Goal: Task Accomplishment & Management: Use online tool/utility

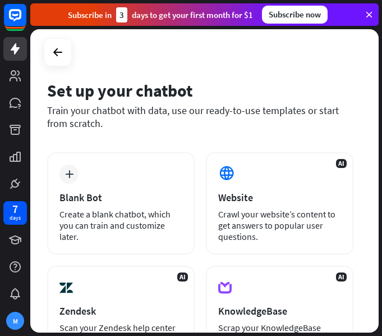
click at [46, 47] on div at bounding box center [58, 52] width 28 height 28
click at [52, 52] on icon at bounding box center [57, 51] width 13 height 13
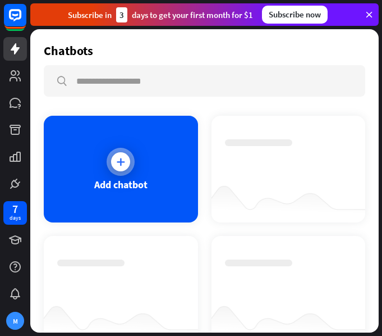
click at [117, 163] on icon at bounding box center [120, 161] width 11 height 11
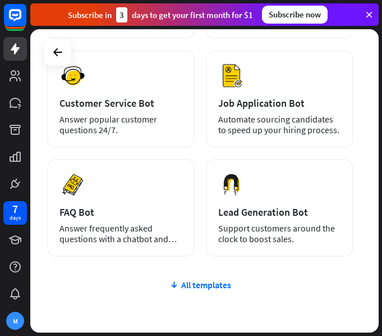
scroll to position [388, 0]
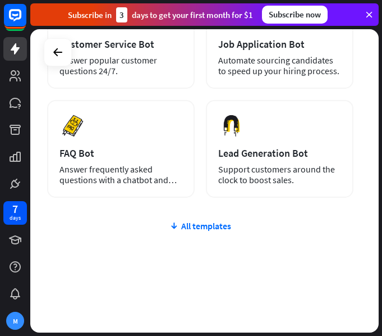
drag, startPoint x: 50, startPoint y: 111, endPoint x: 288, endPoint y: 312, distance: 311.6
click at [288, 312] on div "Set up your chatbot Train your chatbot with data, use our ready-to-use template…" at bounding box center [204, 180] width 349 height 303
copy div "lore ipsu dolorsi amet cons, adi eli seddo-ei-tem incididun ut labor etdo magna…"
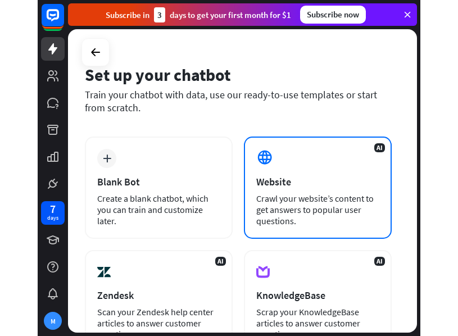
scroll to position [0, 0]
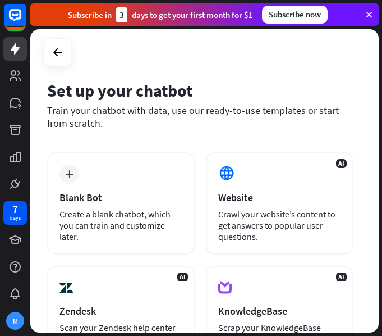
click at [298, 69] on div "Set up your chatbot Train your chatbot with data, use our ready-to-use template…" at bounding box center [204, 180] width 349 height 303
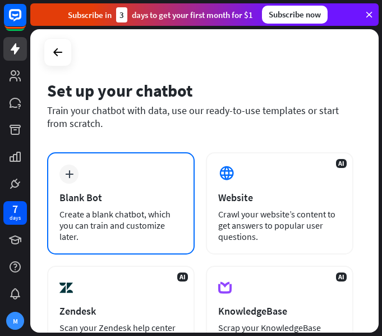
click at [66, 177] on icon "plus" at bounding box center [69, 174] width 8 height 8
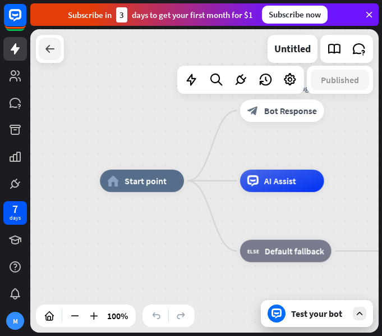
click at [54, 52] on icon at bounding box center [49, 48] width 13 height 13
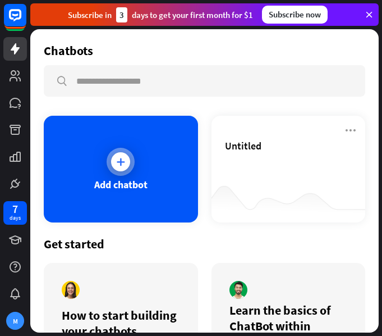
click at [120, 165] on icon at bounding box center [120, 161] width 11 height 11
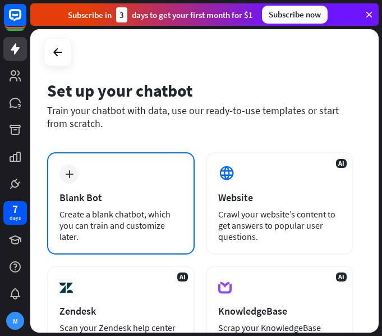
click at [74, 175] on div "plus" at bounding box center [69, 174] width 19 height 19
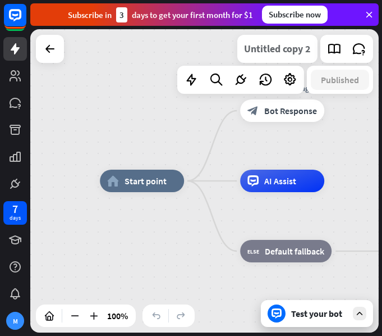
click at [277, 52] on div "Untitled copy 2" at bounding box center [277, 49] width 67 height 28
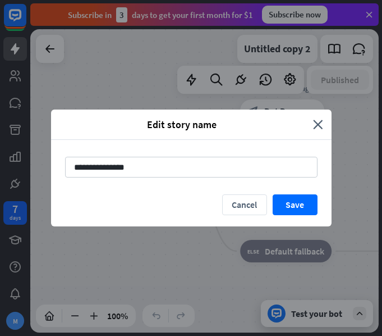
drag, startPoint x: 188, startPoint y: 165, endPoint x: 55, endPoint y: 166, distance: 133.1
click at [56, 171] on div "**********" at bounding box center [191, 167] width 281 height 54
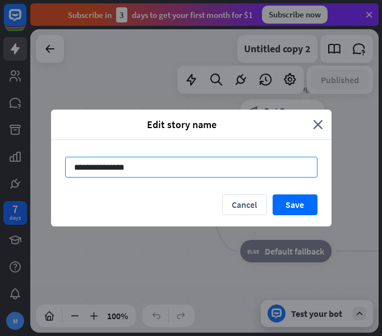
click at [203, 168] on input "**********" at bounding box center [191, 167] width 253 height 21
paste input "****"
type input "**********"
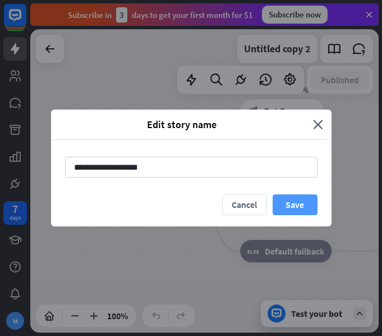
click at [284, 204] on button "Save" at bounding box center [295, 204] width 45 height 21
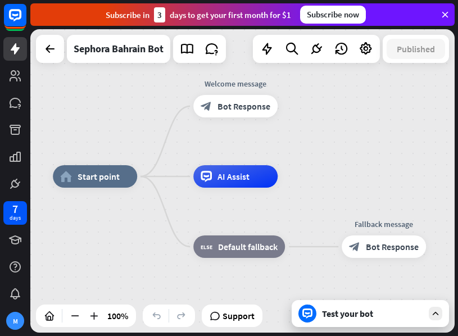
drag, startPoint x: 419, startPoint y: 167, endPoint x: 372, endPoint y: 163, distance: 46.8
click at [372, 163] on div "home_2 Start point Welcome message block_bot_response Bot Response AI Assist bl…" at bounding box center [242, 180] width 424 height 303
click at [55, 53] on icon at bounding box center [49, 48] width 13 height 13
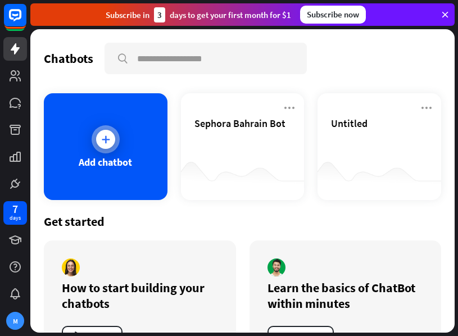
click at [108, 168] on div "Add chatbot" at bounding box center [105, 162] width 53 height 13
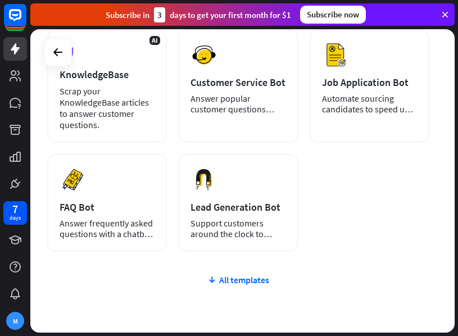
scroll to position [277, 0]
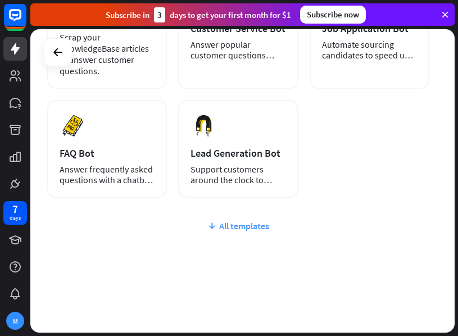
click at [252, 224] on div "All templates" at bounding box center [238, 225] width 382 height 11
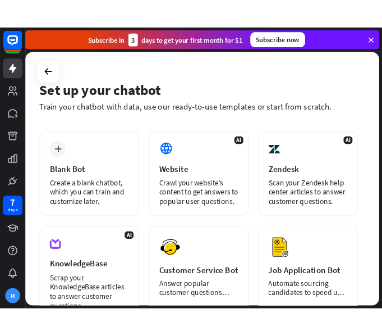
scroll to position [0, 0]
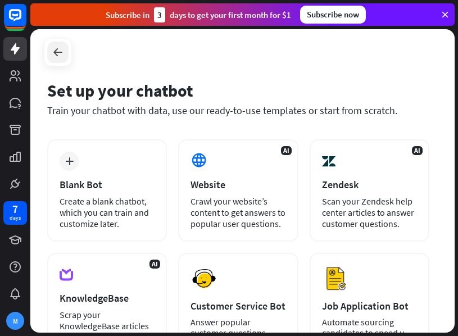
click at [67, 60] on div at bounding box center [57, 52] width 21 height 21
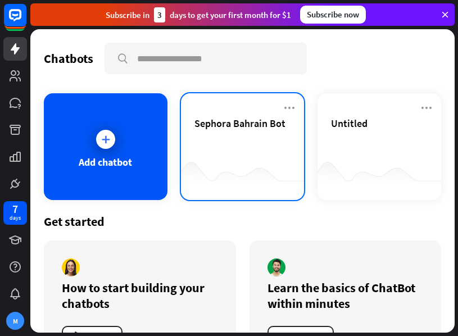
click at [209, 132] on div "Sephora Bahrain Bot" at bounding box center [242, 136] width 97 height 39
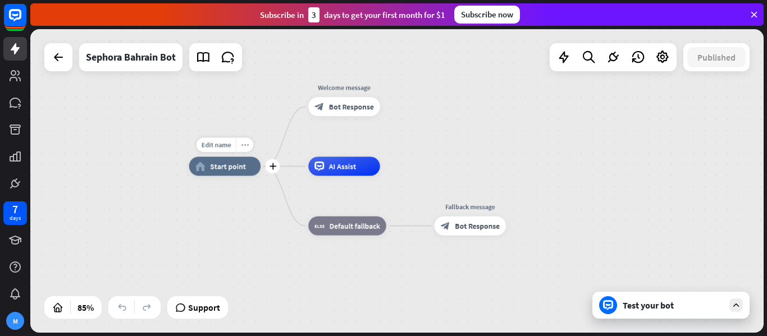
click at [241, 144] on icon "more_horiz" at bounding box center [245, 145] width 8 height 7
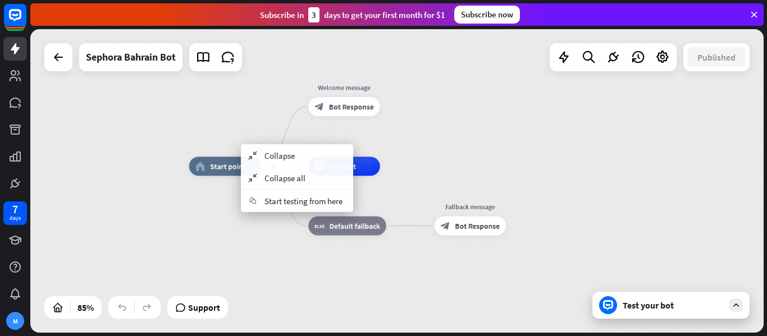
click at [223, 170] on span "Start point" at bounding box center [228, 167] width 36 height 10
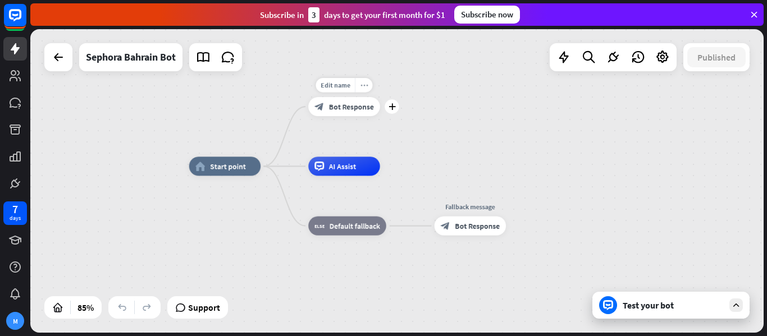
click at [363, 86] on icon "more_horiz" at bounding box center [364, 84] width 8 height 7
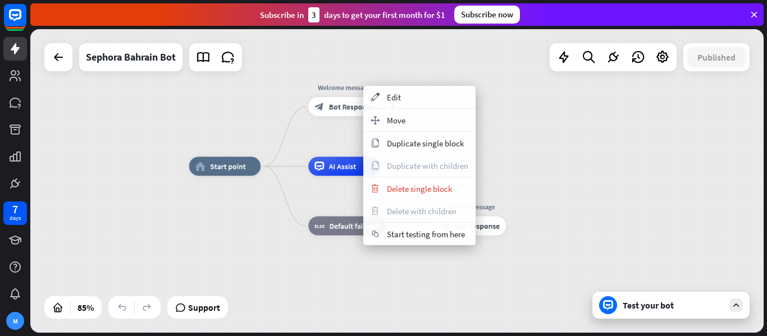
click at [329, 89] on div "Welcome message" at bounding box center [344, 88] width 86 height 10
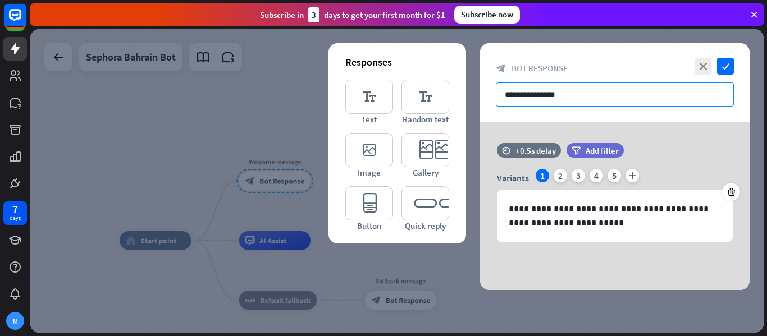
click at [382, 94] on input "**********" at bounding box center [615, 95] width 238 height 24
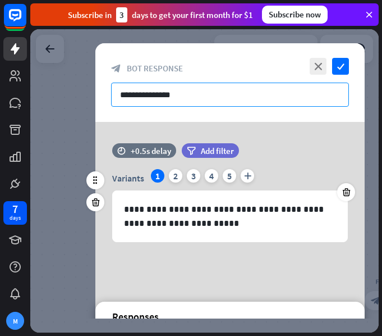
click at [154, 94] on input "**********" at bounding box center [230, 95] width 238 height 24
paste input "**********"
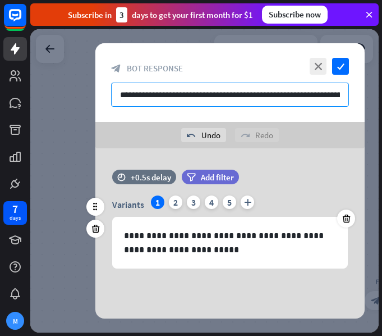
drag, startPoint x: 312, startPoint y: 93, endPoint x: 101, endPoint y: 99, distance: 210.7
click at [101, 99] on div "**********" at bounding box center [230, 82] width 270 height 79
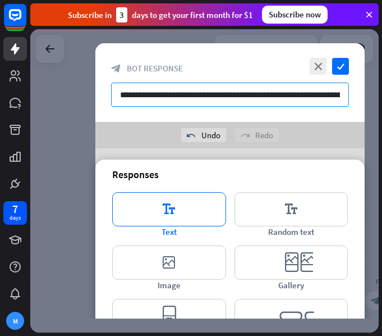
scroll to position [202, 0]
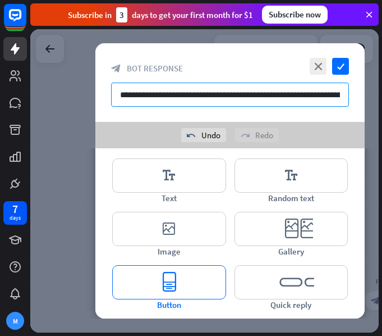
type input "**********"
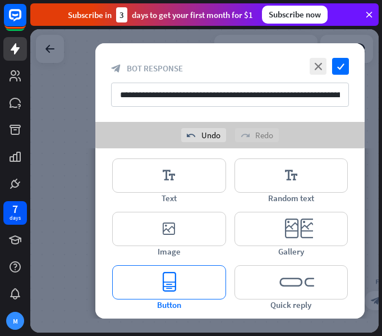
click at [188, 279] on icon "editor_button" at bounding box center [169, 282] width 114 height 34
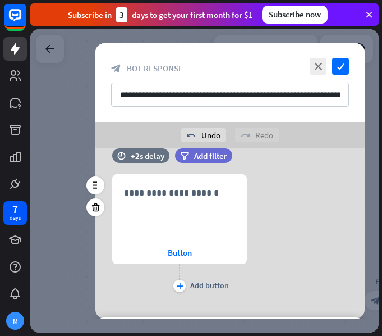
scroll to position [131, 0]
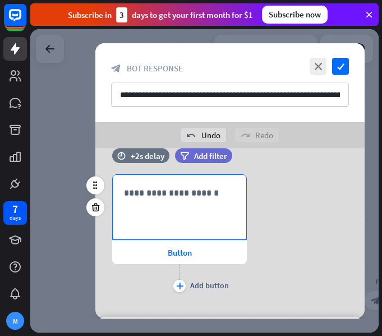
click at [183, 197] on p "**********" at bounding box center [179, 193] width 111 height 14
click at [180, 290] on div "plus" at bounding box center [180, 286] width 12 height 12
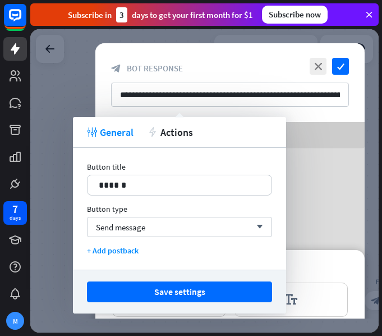
scroll to position [324, 0]
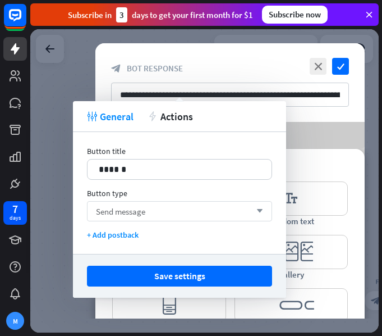
click at [167, 209] on div "Send message arrow_down" at bounding box center [179, 211] width 185 height 20
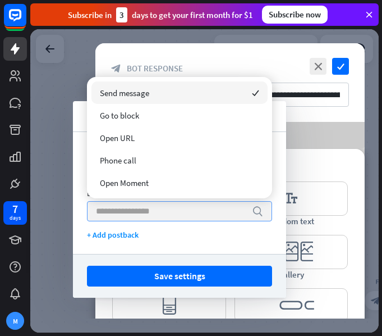
click at [167, 209] on input "search" at bounding box center [171, 211] width 151 height 19
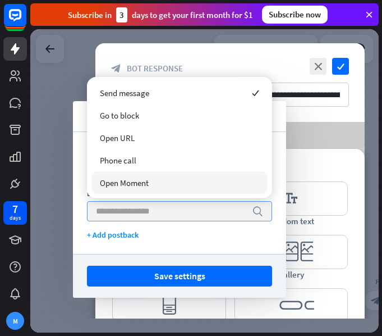
click at [138, 215] on input "search" at bounding box center [171, 211] width 151 height 19
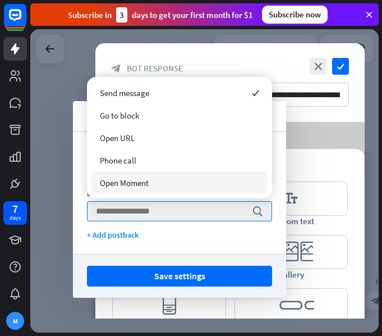
click at [331, 139] on div "undo Undo redo Redo" at bounding box center [230, 135] width 270 height 26
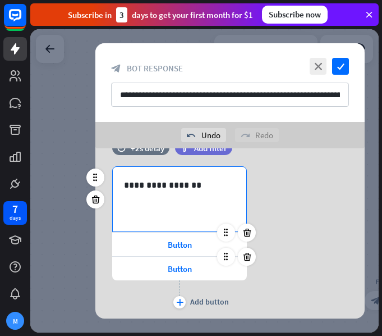
scroll to position [156, 0]
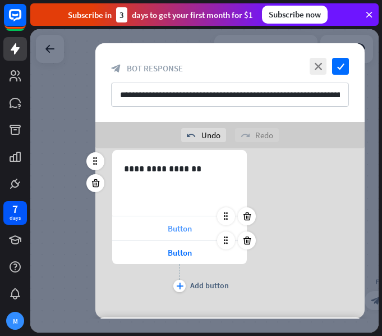
click at [183, 225] on span "Button" at bounding box center [180, 228] width 24 height 11
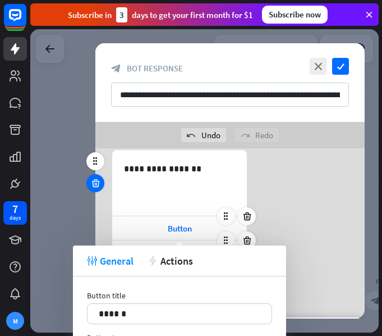
click at [98, 179] on icon at bounding box center [95, 183] width 11 height 10
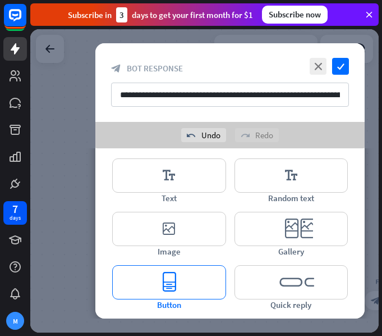
click at [198, 284] on icon "editor_button" at bounding box center [169, 282] width 114 height 34
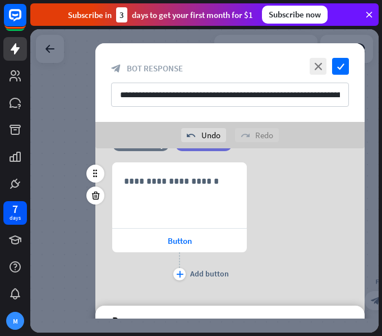
scroll to position [131, 0]
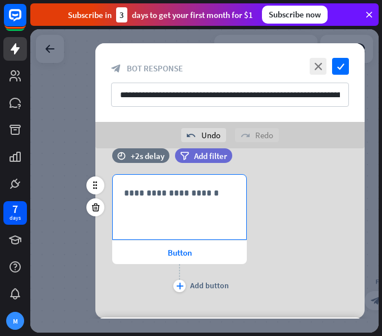
click at [177, 196] on p "**********" at bounding box center [179, 193] width 111 height 14
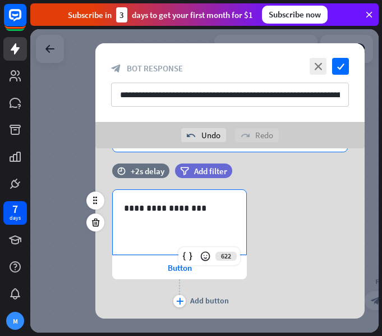
scroll to position [75, 0]
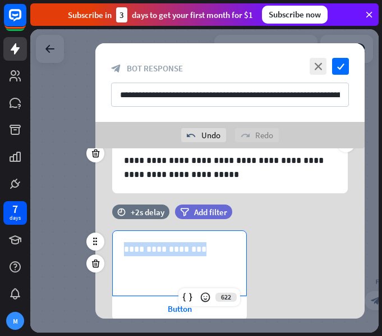
drag, startPoint x: 206, startPoint y: 244, endPoint x: 113, endPoint y: 248, distance: 93.3
click at [113, 248] on div "**********" at bounding box center [180, 263] width 134 height 65
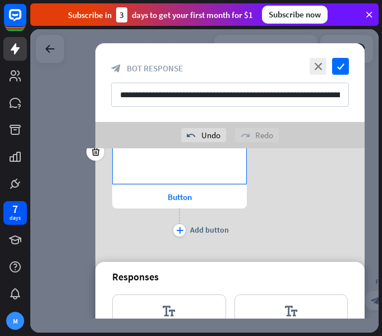
scroll to position [168, 0]
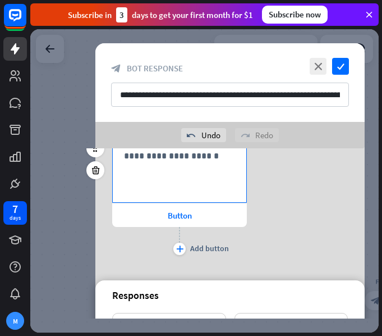
click at [166, 164] on div "**********" at bounding box center [180, 170] width 134 height 65
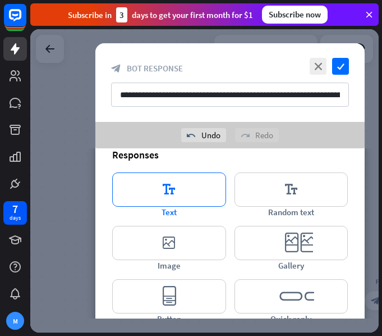
scroll to position [323, 0]
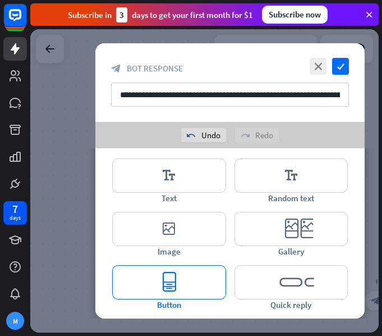
click at [201, 281] on icon "editor_button" at bounding box center [169, 282] width 114 height 34
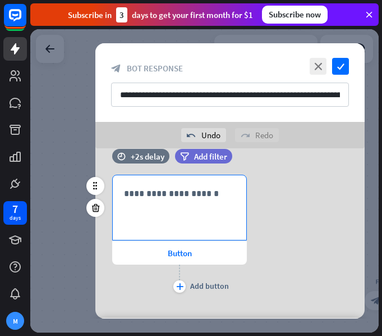
scroll to position [289, 0]
click at [185, 203] on div "**********" at bounding box center [180, 207] width 134 height 65
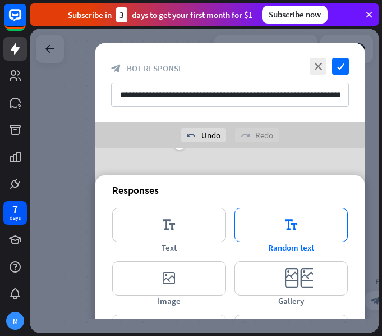
scroll to position [481, 0]
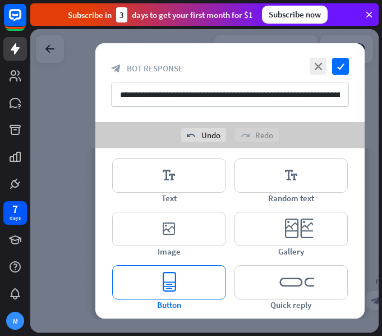
drag, startPoint x: 191, startPoint y: 298, endPoint x: 190, endPoint y: 292, distance: 5.9
click at [191, 298] on icon "editor_button" at bounding box center [169, 282] width 114 height 34
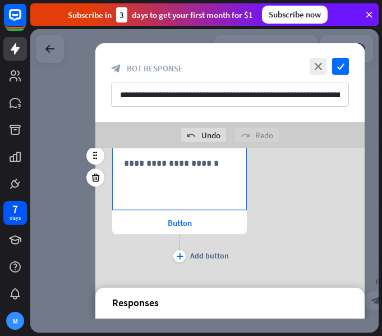
scroll to position [449, 0]
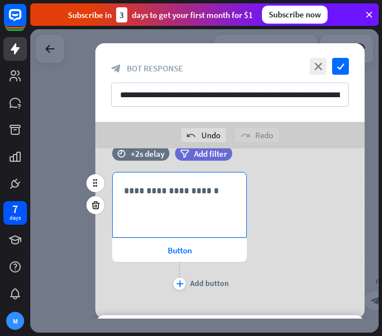
click at [183, 195] on p "**********" at bounding box center [179, 191] width 111 height 14
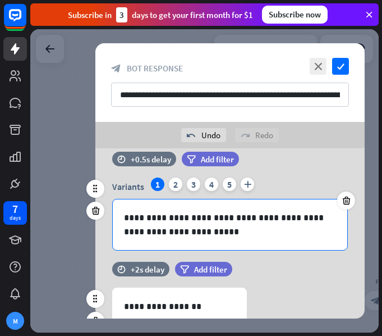
scroll to position [0, 0]
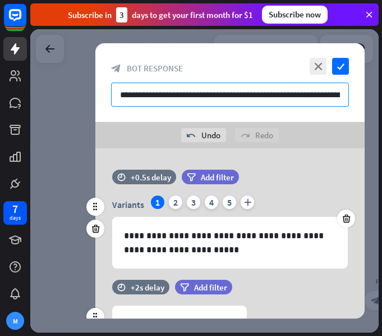
click at [200, 92] on input "**********" at bounding box center [230, 95] width 238 height 24
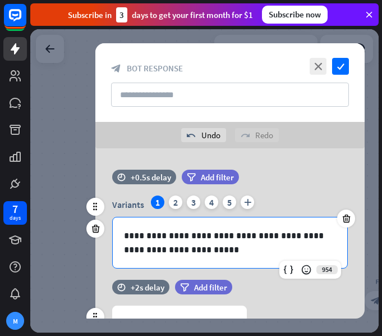
click at [193, 236] on p "**********" at bounding box center [230, 243] width 212 height 28
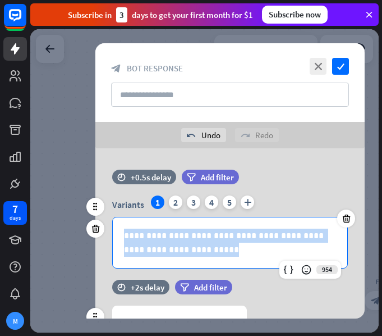
click at [193, 236] on p "**********" at bounding box center [230, 243] width 212 height 28
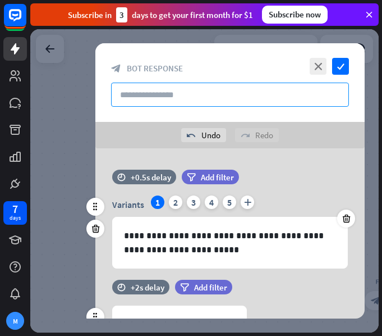
click at [188, 92] on input "text" at bounding box center [230, 95] width 238 height 24
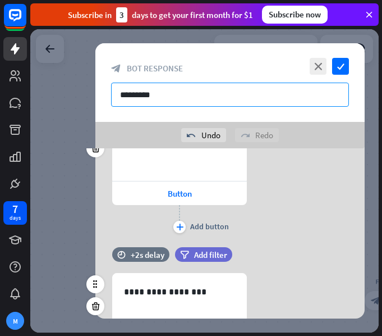
scroll to position [225, 0]
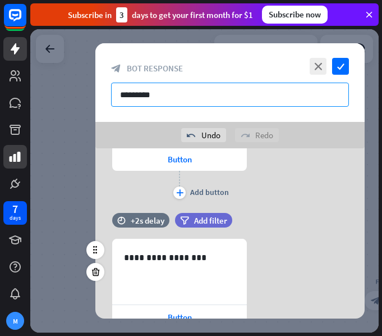
type input "********"
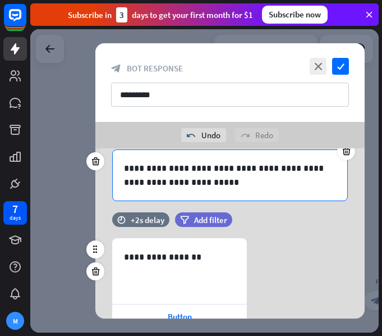
scroll to position [168, 0]
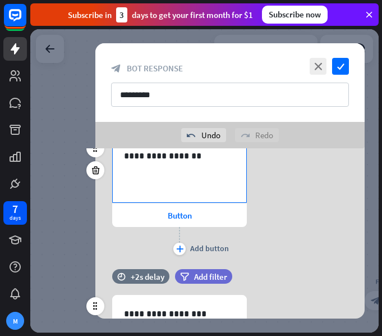
click at [172, 175] on div "**********" at bounding box center [180, 170] width 134 height 65
click at [172, 221] on div "Button" at bounding box center [179, 215] width 135 height 24
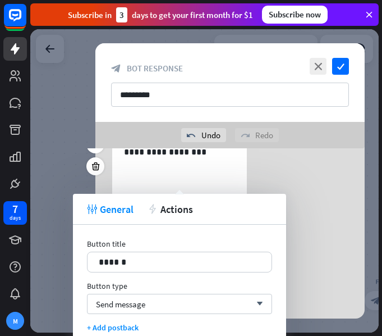
scroll to position [393, 0]
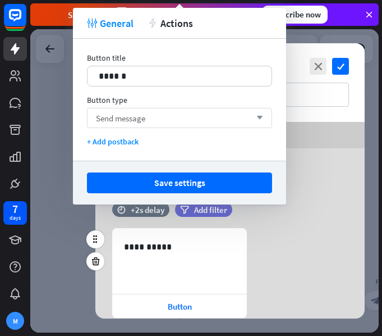
click at [188, 117] on div "Send message arrow_down" at bounding box center [179, 118] width 185 height 20
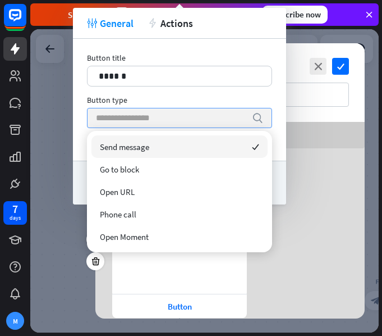
click at [187, 116] on input "search" at bounding box center [171, 117] width 151 height 19
click at [209, 113] on input "search" at bounding box center [171, 117] width 151 height 19
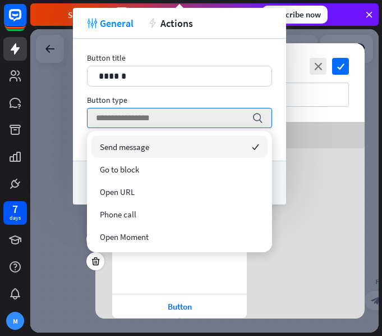
click at [294, 122] on div "undo Undo redo Redo" at bounding box center [230, 135] width 270 height 26
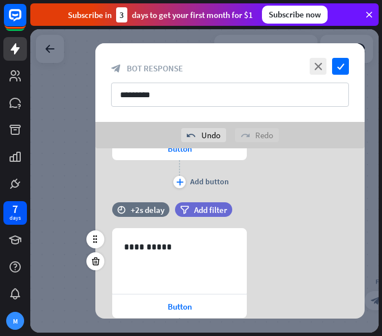
click at [190, 146] on div "undo Undo redo Redo" at bounding box center [230, 135] width 270 height 26
click at [193, 152] on div "Button" at bounding box center [179, 148] width 135 height 24
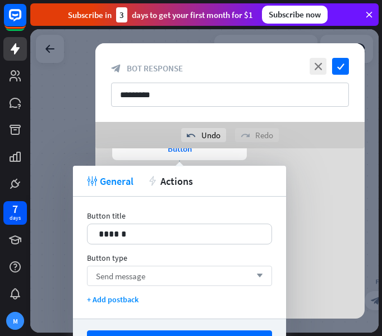
click at [202, 278] on div "Send message arrow_down" at bounding box center [179, 276] width 185 height 20
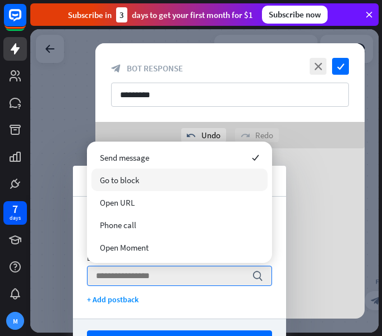
click at [160, 176] on div "Go to block" at bounding box center [180, 179] width 176 height 22
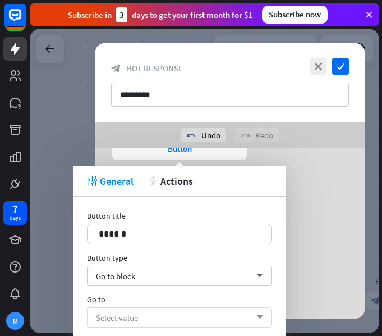
click at [142, 312] on div "Select value arrow_down" at bounding box center [179, 317] width 185 height 20
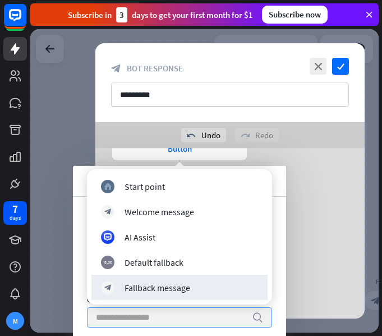
click at [151, 316] on input "search" at bounding box center [171, 317] width 151 height 19
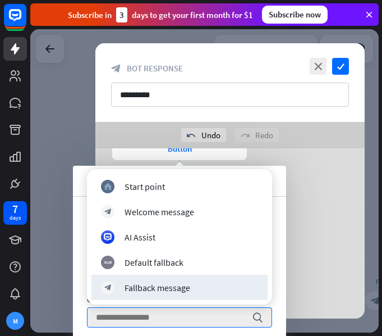
click at [335, 261] on div "**********" at bounding box center [230, 288] width 270 height 121
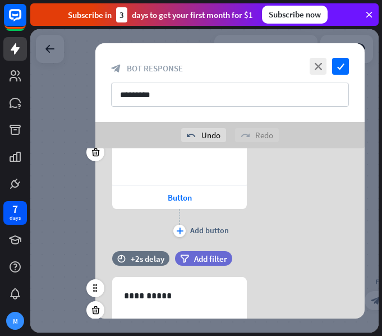
scroll to position [281, 0]
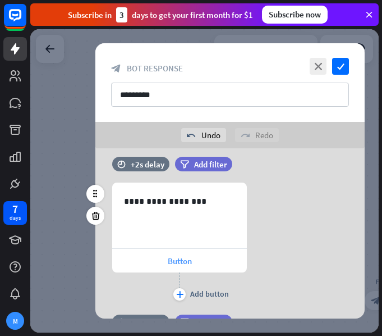
click at [186, 259] on span "Button" at bounding box center [180, 261] width 24 height 11
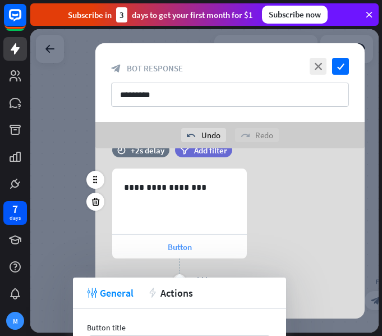
scroll to position [337, 0]
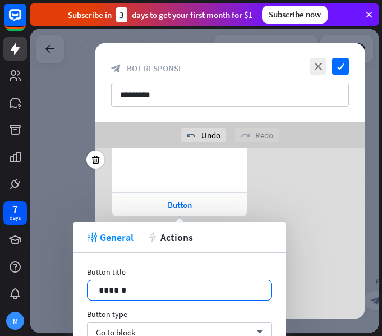
click at [150, 287] on p "******" at bounding box center [180, 290] width 162 height 14
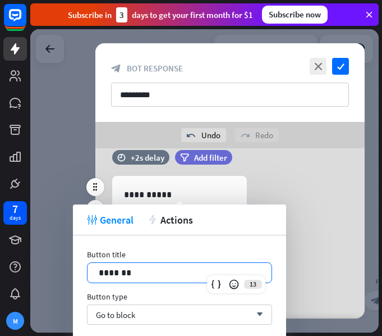
scroll to position [505, 0]
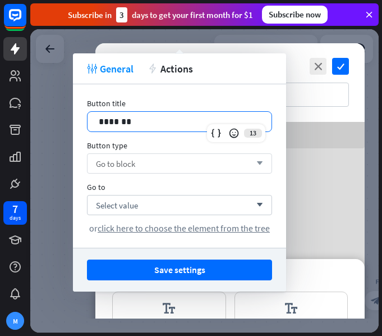
click at [171, 165] on div "Go to block arrow_down" at bounding box center [179, 163] width 185 height 20
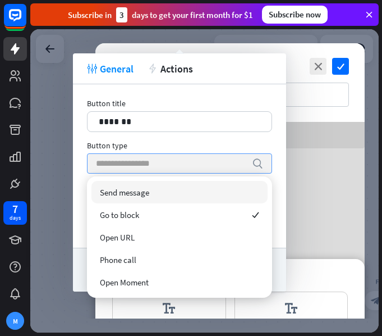
click at [165, 162] on input "search" at bounding box center [171, 163] width 151 height 19
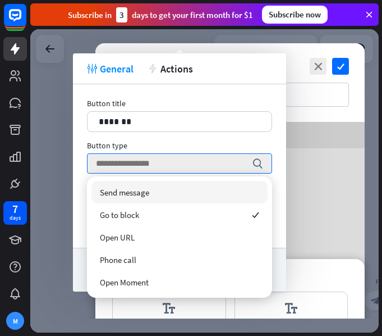
click at [303, 175] on div "**********" at bounding box center [230, 176] width 270 height 121
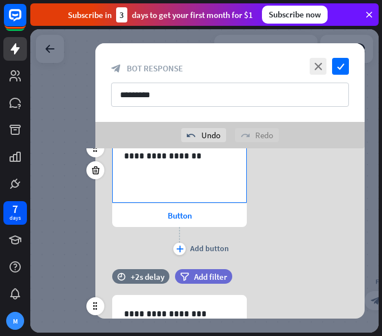
scroll to position [112, 0]
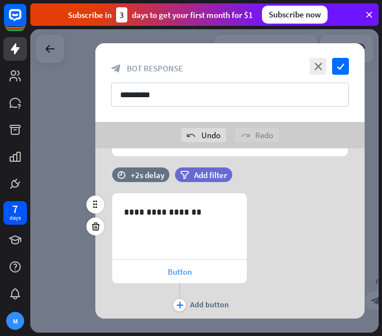
click at [175, 270] on span "Button" at bounding box center [180, 271] width 24 height 11
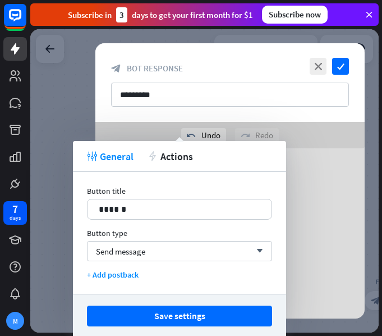
scroll to position [393, 0]
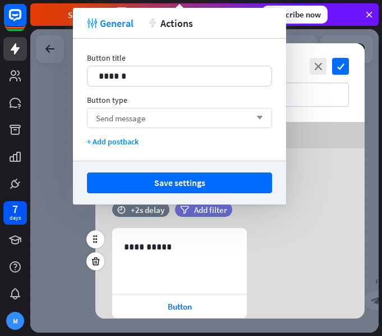
click at [216, 121] on div "Send message arrow_down" at bounding box center [179, 118] width 185 height 20
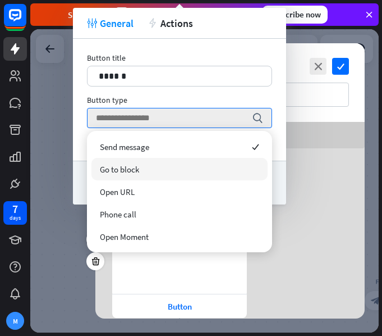
click at [202, 172] on div "Go to block" at bounding box center [180, 169] width 176 height 22
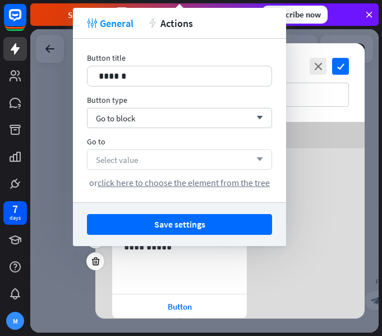
click at [169, 161] on div "Select value arrow_down" at bounding box center [179, 159] width 185 height 20
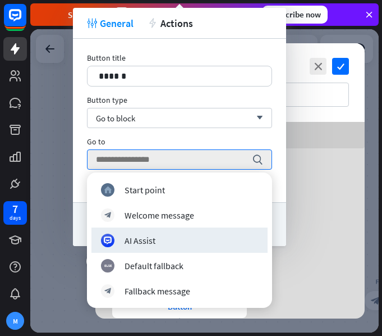
click at [300, 215] on div "time +2s delay filter Add filter" at bounding box center [230, 215] width 270 height 26
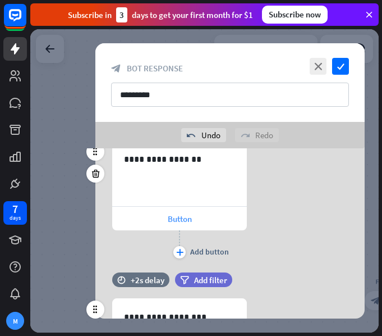
scroll to position [168, 0]
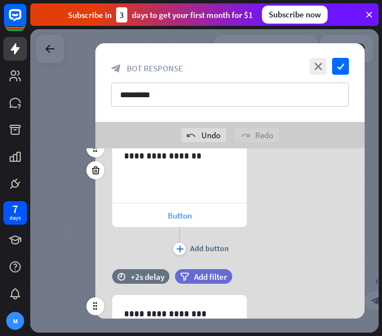
click at [177, 216] on span "Button" at bounding box center [180, 215] width 24 height 11
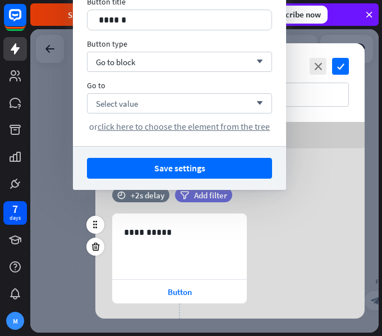
scroll to position [393, 0]
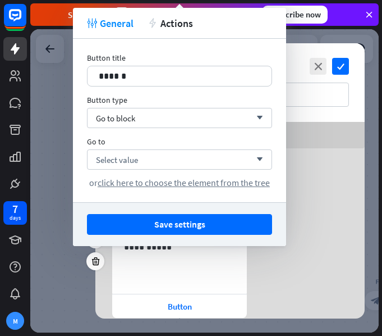
click at [177, 221] on button "Save settings" at bounding box center [179, 224] width 185 height 21
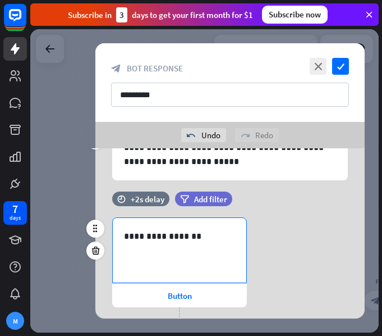
scroll to position [112, 0]
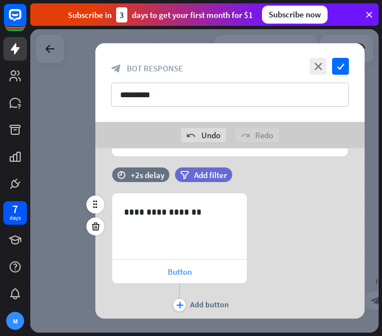
click at [197, 266] on div "Button" at bounding box center [179, 271] width 135 height 24
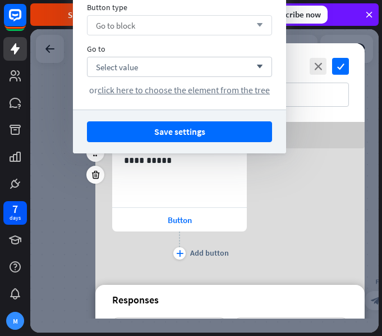
scroll to position [486, 0]
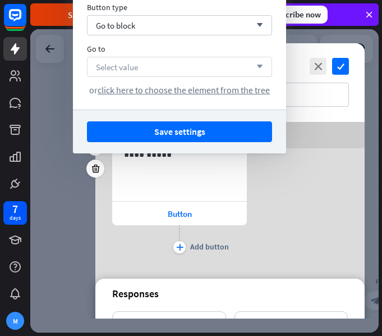
click at [162, 71] on div "Select value arrow_down" at bounding box center [179, 67] width 185 height 20
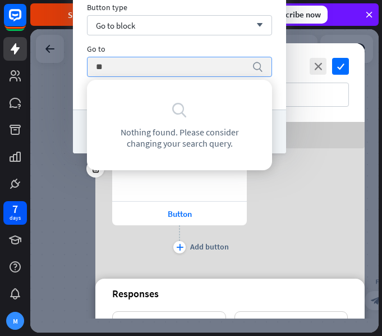
type input "*"
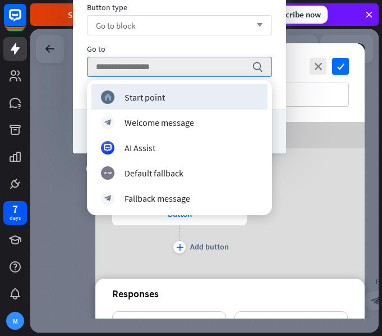
click at [264, 22] on div "Go to block arrow_down" at bounding box center [179, 25] width 185 height 20
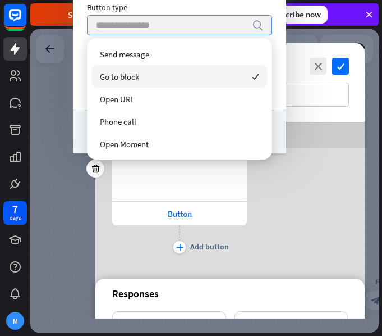
click at [264, 22] on div "search" at bounding box center [179, 25] width 185 height 20
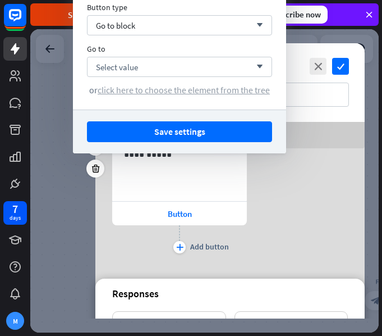
click at [192, 90] on span "click here to choose the element from the tree" at bounding box center [184, 89] width 172 height 11
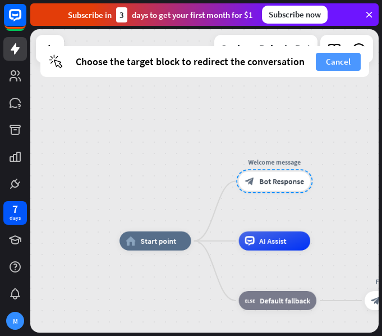
click at [326, 69] on button "Cancel" at bounding box center [338, 62] width 45 height 18
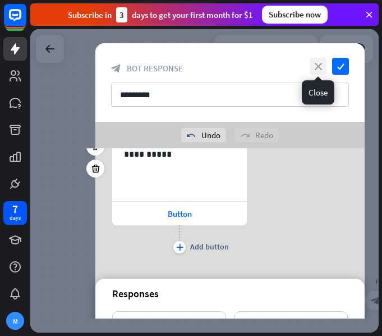
click at [322, 65] on icon "close" at bounding box center [318, 66] width 17 height 17
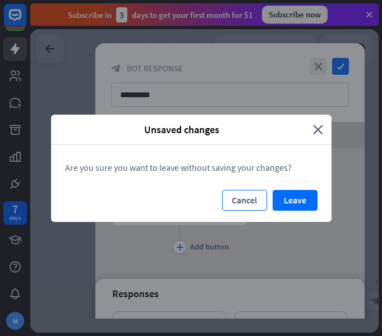
click at [252, 193] on button "Cancel" at bounding box center [244, 200] width 45 height 21
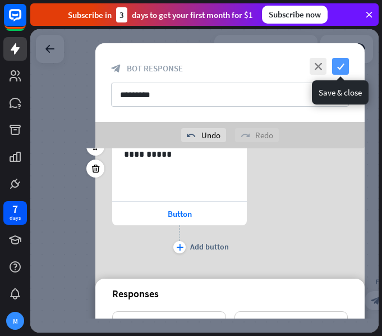
click at [346, 71] on icon "check" at bounding box center [340, 66] width 17 height 17
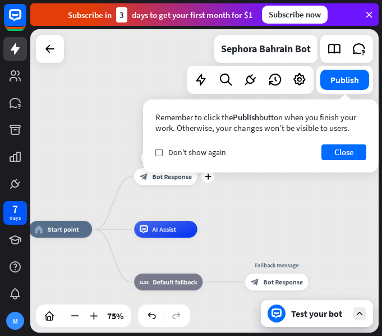
click at [171, 180] on span "Bot Response" at bounding box center [172, 176] width 40 height 8
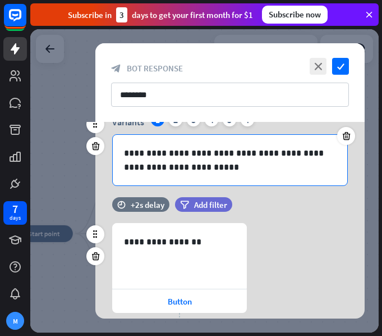
scroll to position [112, 0]
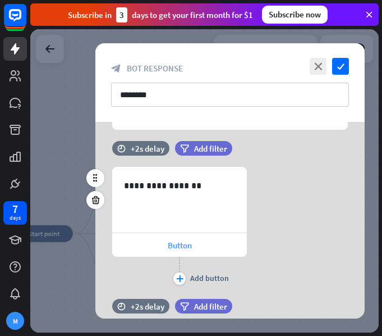
click at [181, 241] on span "Button" at bounding box center [180, 245] width 24 height 11
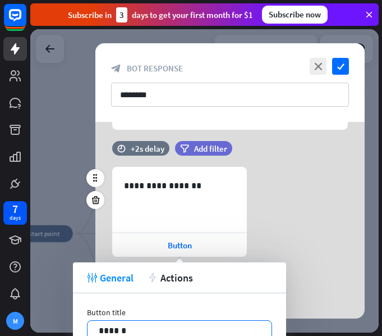
click at [139, 328] on p "******" at bounding box center [180, 330] width 162 height 14
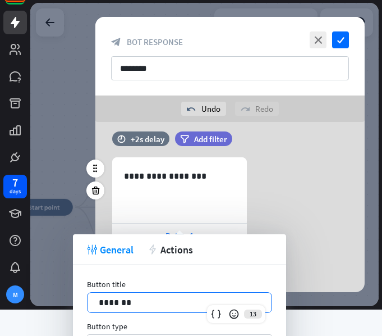
scroll to position [22, 0]
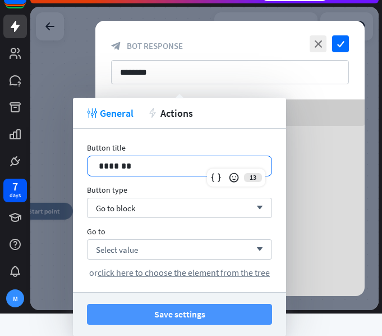
click at [175, 309] on button "Save settings" at bounding box center [179, 314] width 185 height 21
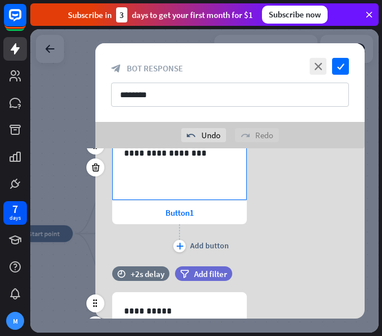
scroll to position [337, 0]
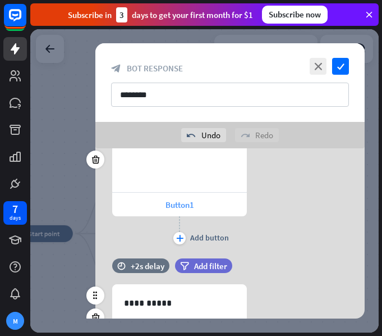
click at [197, 208] on div "Button1" at bounding box center [179, 205] width 135 height 24
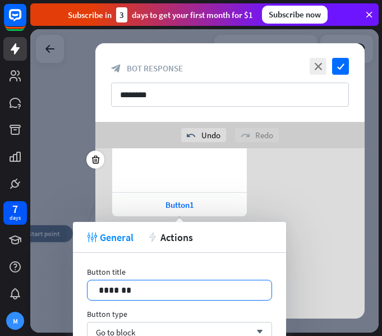
click at [149, 286] on p "*******" at bounding box center [180, 290] width 162 height 14
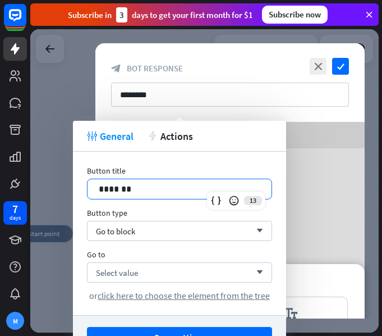
scroll to position [505, 0]
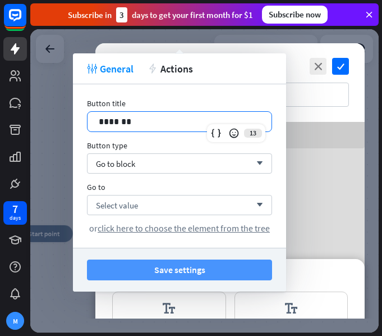
click at [173, 266] on button "Save settings" at bounding box center [179, 269] width 185 height 21
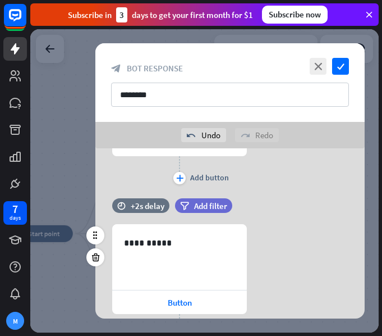
scroll to position [337, 0]
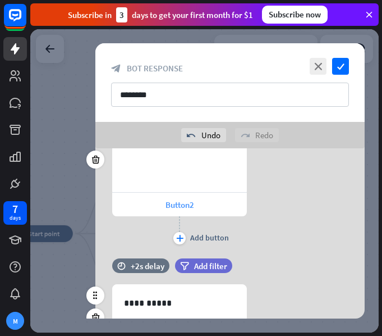
click at [207, 209] on div "Button2" at bounding box center [179, 205] width 135 height 24
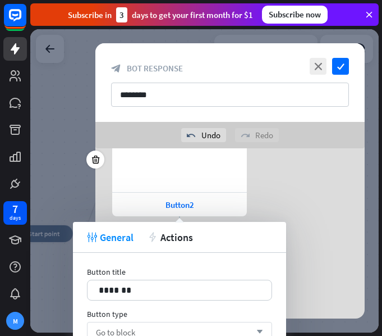
click at [260, 322] on div "Go to block arrow_down" at bounding box center [179, 332] width 185 height 20
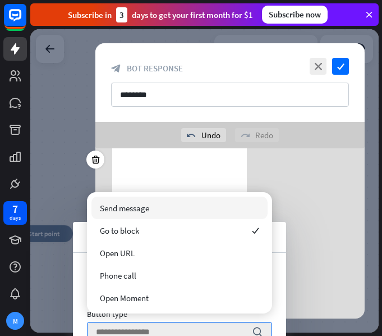
scroll to position [6, 0]
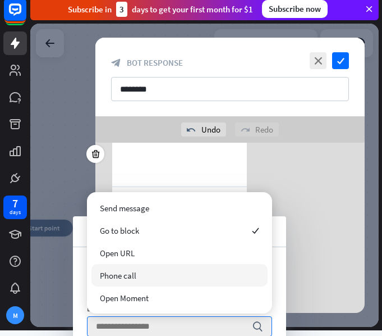
click at [309, 221] on div "**********" at bounding box center [230, 181] width 270 height 121
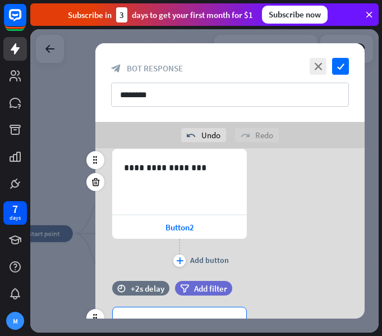
scroll to position [302, 0]
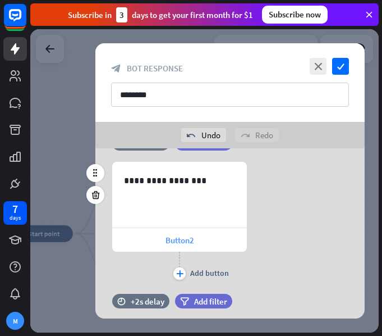
click at [190, 238] on span "Button2" at bounding box center [180, 240] width 29 height 11
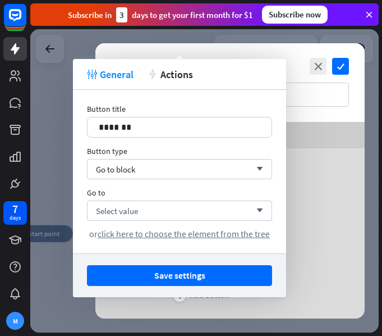
scroll to position [526, 0]
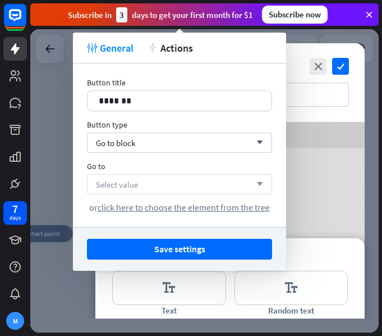
click at [214, 185] on div "Select value arrow_down" at bounding box center [179, 184] width 185 height 20
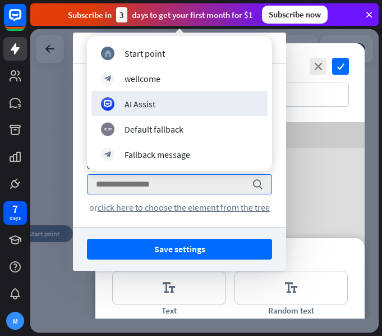
click at [318, 136] on div "undo Undo redo Redo" at bounding box center [230, 135] width 270 height 26
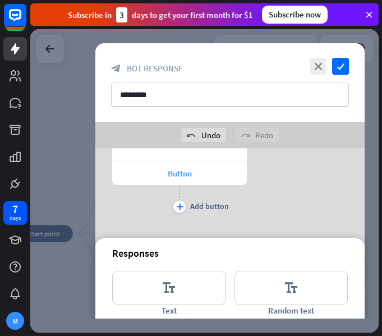
click at [176, 177] on span "Button" at bounding box center [180, 173] width 24 height 11
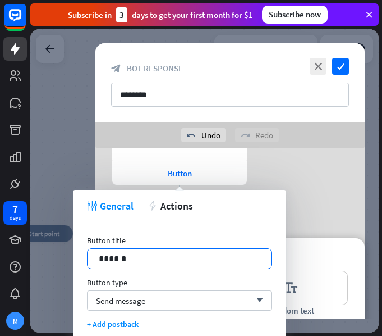
click at [164, 255] on p "******" at bounding box center [180, 259] width 162 height 14
click at [151, 300] on div "Send message arrow_down" at bounding box center [179, 300] width 185 height 20
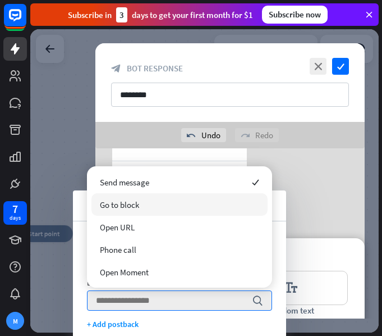
click at [158, 202] on div "Go to block" at bounding box center [180, 204] width 176 height 22
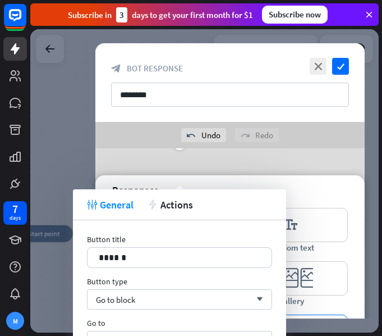
scroll to position [639, 0]
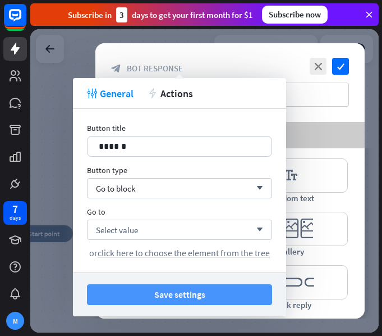
click at [195, 293] on button "Save settings" at bounding box center [179, 294] width 185 height 21
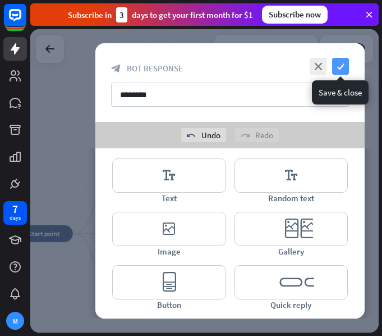
click at [345, 70] on icon "check" at bounding box center [340, 66] width 17 height 17
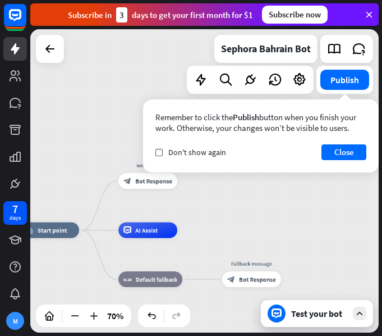
click at [259, 221] on div "home_2 Start point wellcome block_bot_response Bot Response AI Assist block_fal…" at bounding box center [204, 180] width 349 height 303
click at [335, 155] on button "Close" at bounding box center [344, 152] width 45 height 16
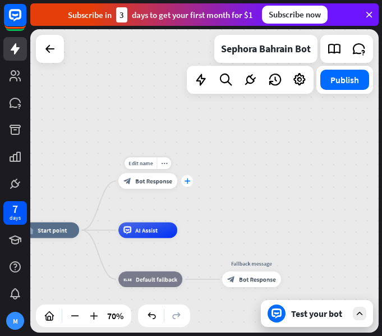
click at [183, 180] on div "plus" at bounding box center [187, 181] width 12 height 12
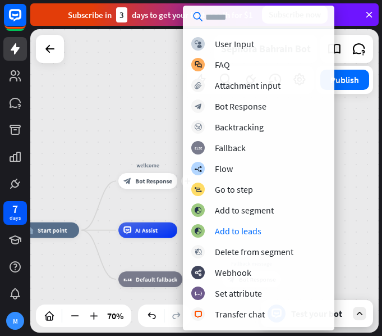
click at [86, 130] on div "home_2 Start point plus wellcome block_bot_response Bot Response AI Assist bloc…" at bounding box center [204, 180] width 349 height 303
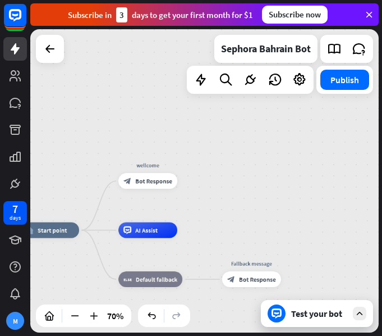
click at [348, 311] on div "Test your bot" at bounding box center [317, 313] width 112 height 27
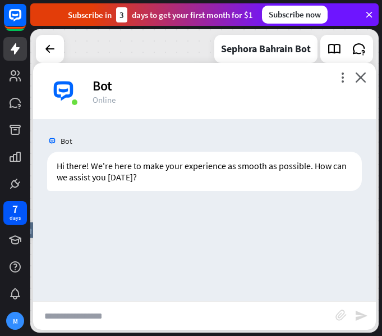
click at [370, 77] on div "more_vert close Bot Online" at bounding box center [204, 91] width 343 height 56
click at [359, 80] on icon "close" at bounding box center [360, 77] width 11 height 11
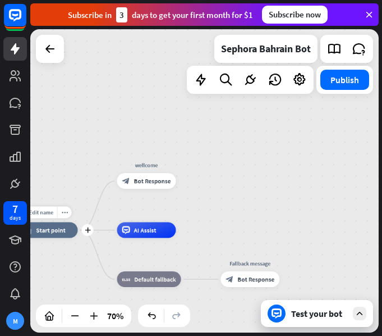
click at [56, 235] on div "home_2 Start point" at bounding box center [48, 230] width 59 height 16
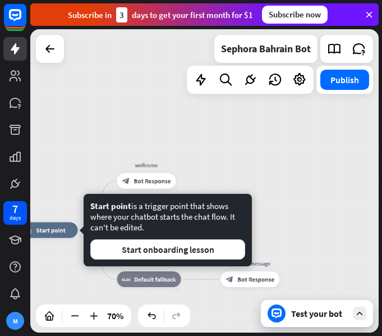
click at [57, 261] on div "home_2 Start point wellcome block_bot_response Bot Response AI Assist block_fal…" at bounding box center [141, 336] width 244 height 212
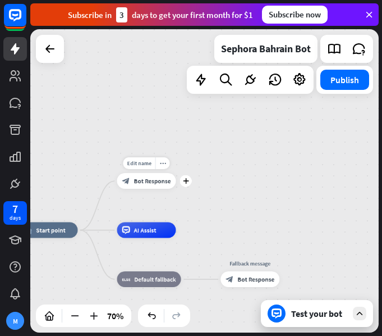
click at [145, 182] on span "Bot Response" at bounding box center [152, 181] width 37 height 8
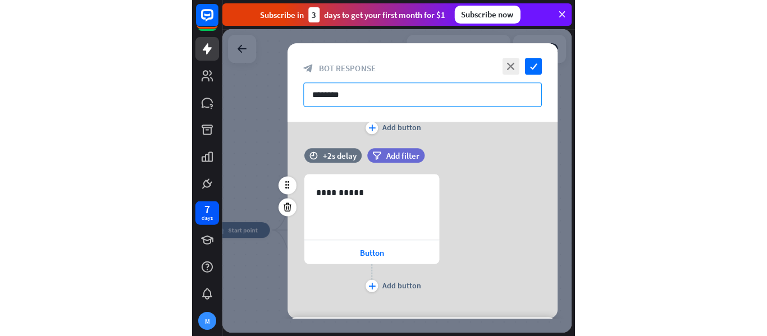
scroll to position [449, 0]
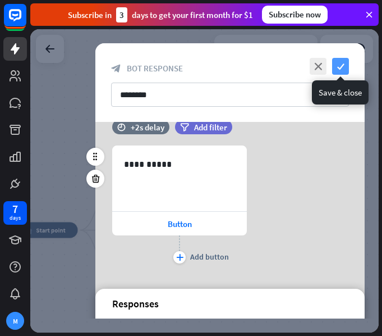
click at [344, 68] on icon "check" at bounding box center [340, 66] width 17 height 17
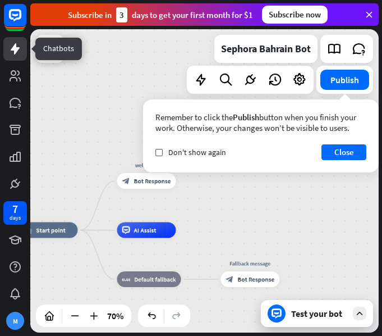
click at [16, 51] on icon at bounding box center [15, 48] width 9 height 11
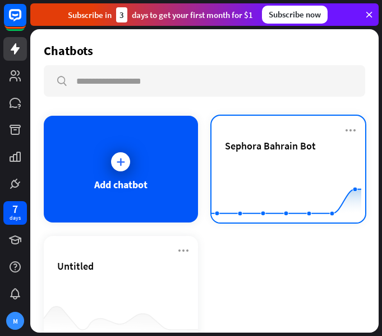
click at [272, 152] on div "Sephora Bahrain Bot" at bounding box center [288, 158] width 127 height 39
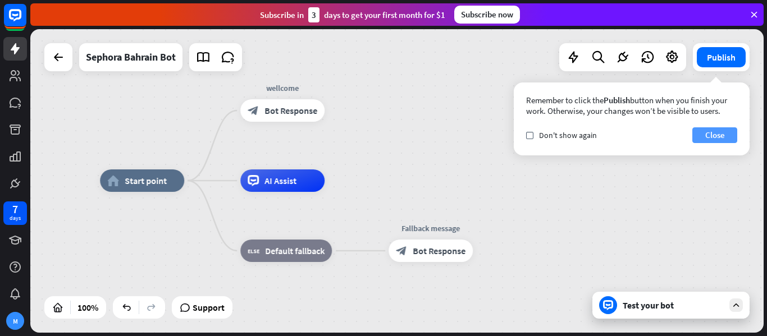
click at [382, 142] on button "Close" at bounding box center [714, 135] width 45 height 16
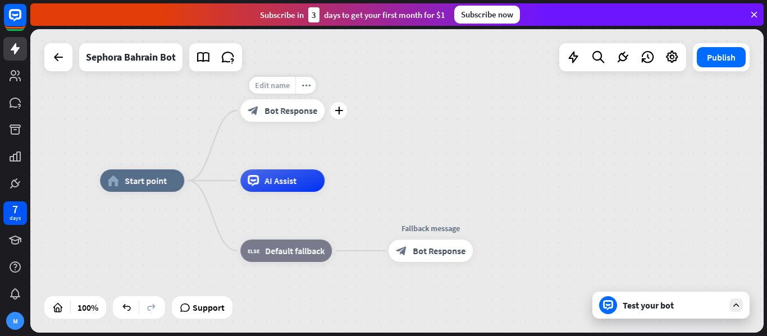
click at [271, 85] on span "Edit name" at bounding box center [272, 85] width 35 height 10
click at [382, 53] on div at bounding box center [672, 57] width 22 height 22
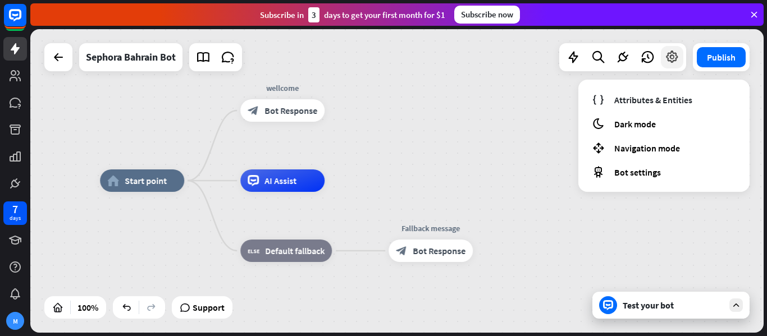
click at [382, 52] on icon at bounding box center [672, 57] width 15 height 15
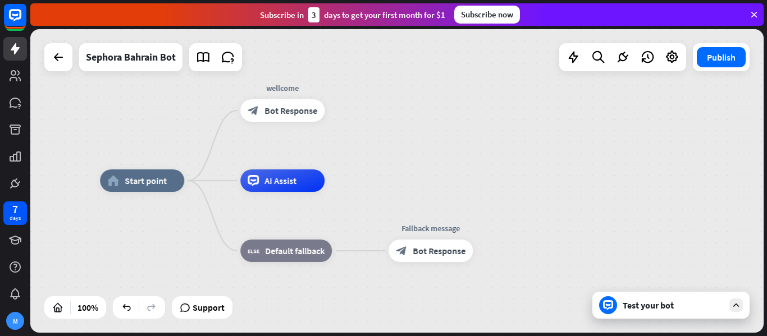
click at [382, 115] on div "home_2 Start point wellcome block_bot_response Bot Response AI Assist block_fal…" at bounding box center [396, 181] width 733 height 304
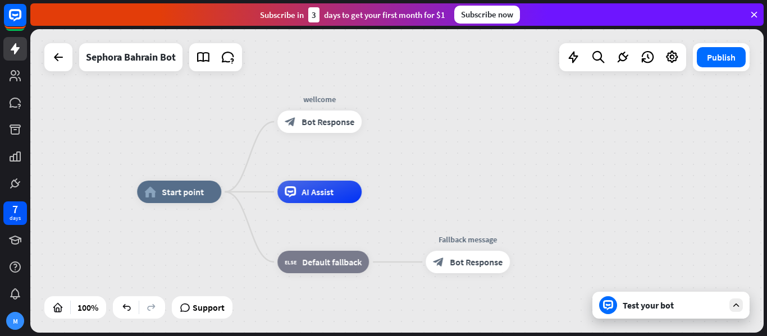
drag, startPoint x: 435, startPoint y: 115, endPoint x: 453, endPoint y: 116, distance: 17.5
click at [382, 126] on div "home_2 Start point wellcome block_bot_response Bot Response AI Assist block_fal…" at bounding box center [396, 181] width 733 height 304
click at [382, 114] on div "home_2 Start point wellcome block_bot_response Bot Response AI Assist block_fal…" at bounding box center [396, 181] width 733 height 304
click at [312, 127] on div "block_bot_response Bot Response" at bounding box center [318, 122] width 84 height 22
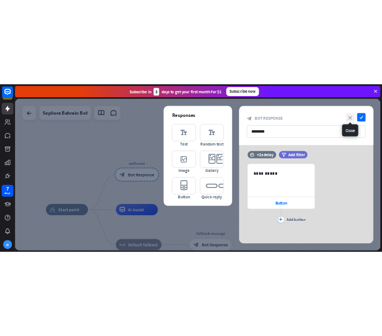
scroll to position [436, 0]
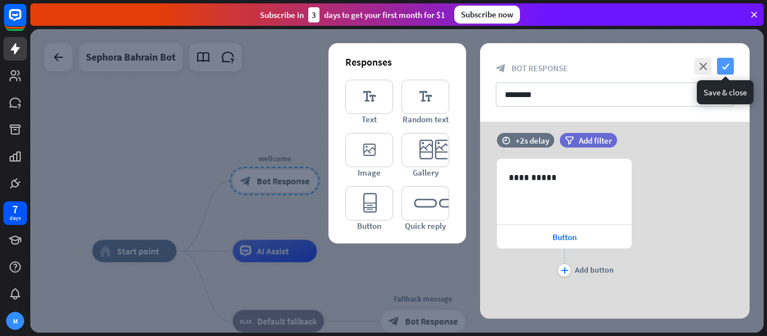
click at [382, 70] on icon "check" at bounding box center [725, 66] width 17 height 17
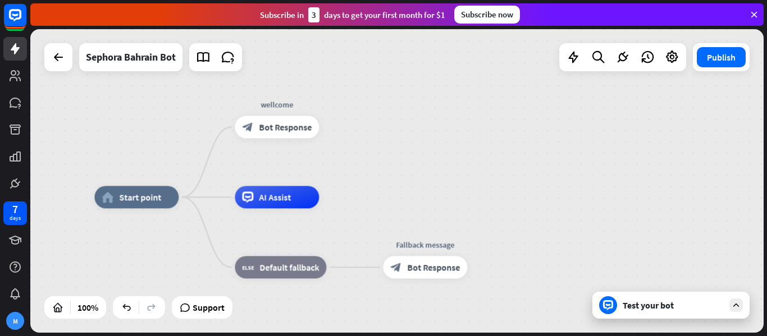
drag, startPoint x: 393, startPoint y: 151, endPoint x: 395, endPoint y: 93, distance: 58.4
click at [382, 93] on div "home_2 Start point wellcome block_bot_response Bot Response AI Assist block_fal…" at bounding box center [396, 181] width 733 height 304
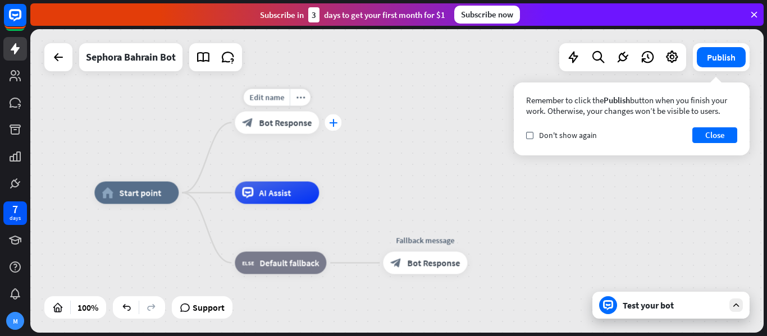
click at [334, 123] on icon "plus" at bounding box center [333, 123] width 8 height 8
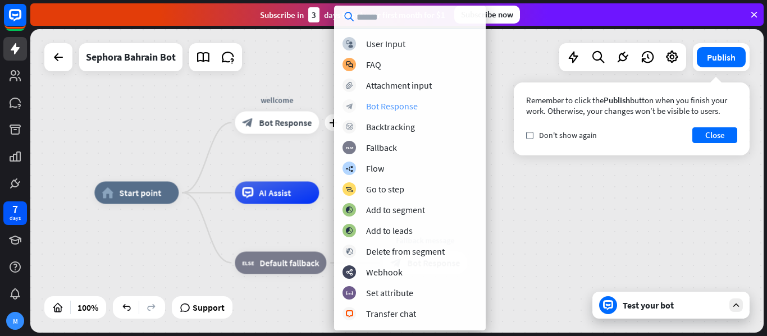
click at [382, 106] on div "Bot Response" at bounding box center [392, 106] width 52 height 11
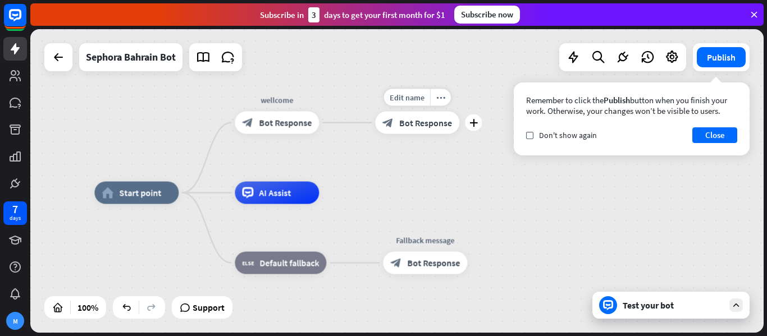
click at [382, 129] on div "block_bot_response Bot Response" at bounding box center [417, 123] width 84 height 22
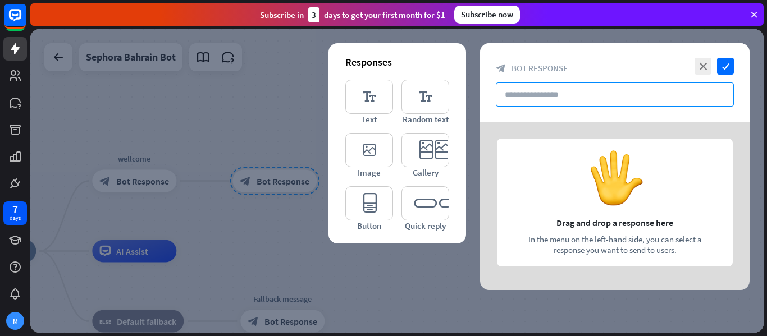
click at [382, 95] on input "text" at bounding box center [615, 95] width 238 height 24
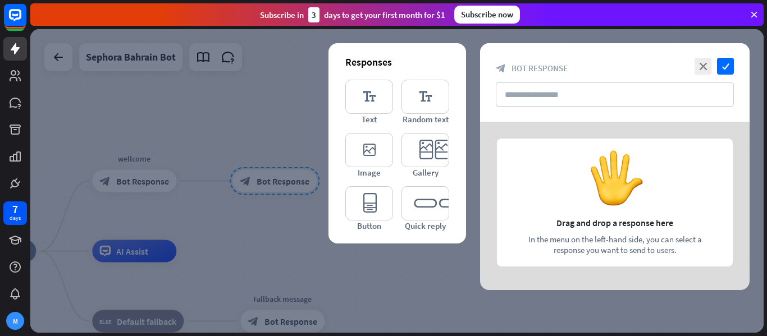
click at [146, 175] on div at bounding box center [396, 181] width 733 height 304
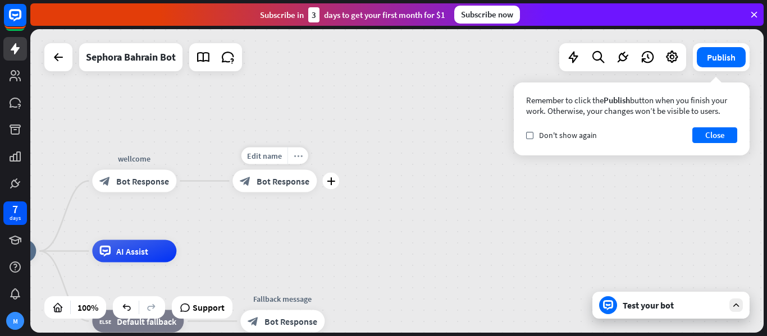
click at [298, 157] on icon "more_horiz" at bounding box center [298, 156] width 9 height 8
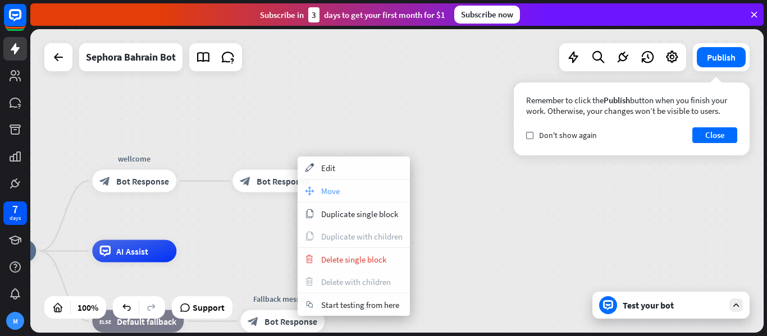
click at [317, 186] on div "move_block Move" at bounding box center [354, 191] width 112 height 22
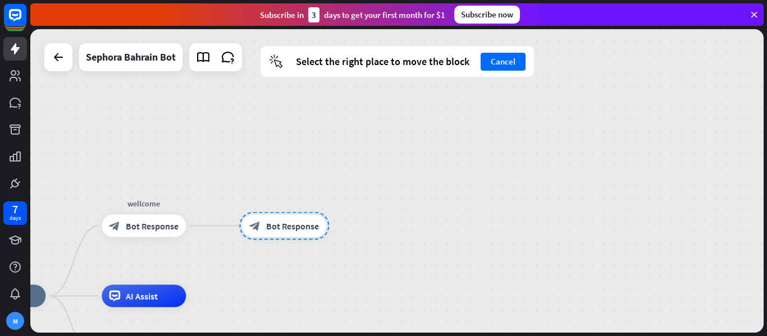
drag, startPoint x: 281, startPoint y: 177, endPoint x: 290, endPoint y: 222, distance: 46.5
click at [290, 222] on div at bounding box center [284, 226] width 90 height 28
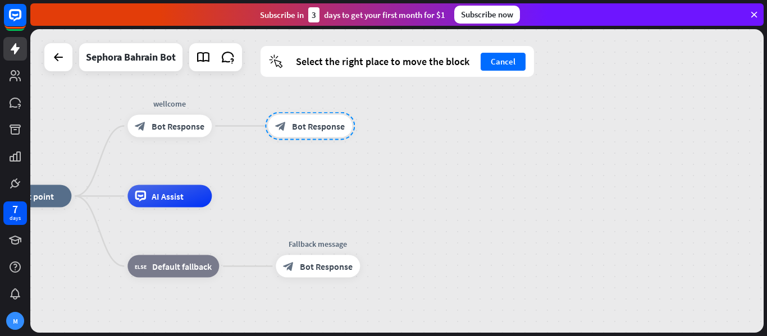
drag, startPoint x: 292, startPoint y: 217, endPoint x: 318, endPoint y: 115, distance: 105.4
click at [318, 115] on div at bounding box center [310, 126] width 90 height 28
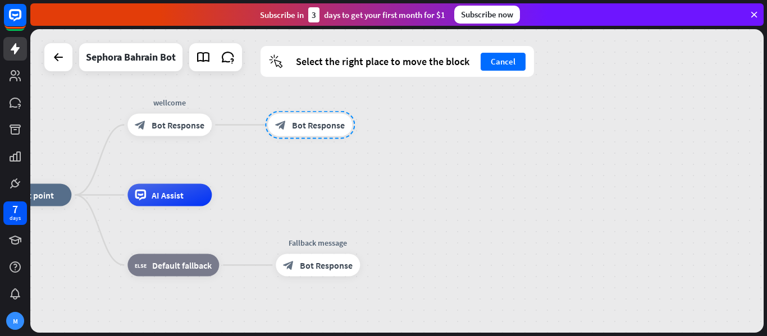
click at [382, 147] on div "home_2 Start point wellcome block_bot_response Bot Response block_bot_response …" at bounding box center [396, 181] width 733 height 304
click at [382, 60] on button "Cancel" at bounding box center [503, 62] width 45 height 18
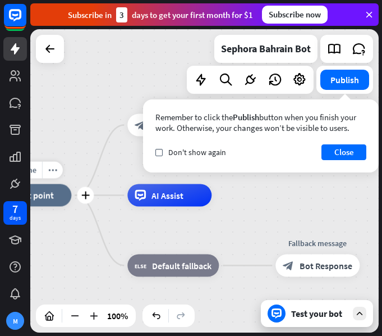
click at [49, 195] on span "Start point" at bounding box center [33, 195] width 42 height 11
click at [50, 195] on span "Start point" at bounding box center [33, 195] width 42 height 11
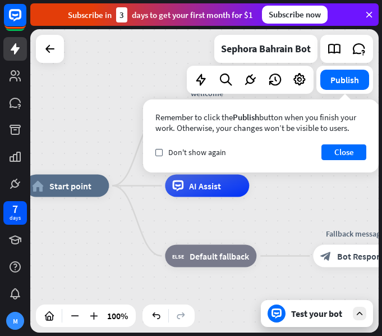
drag, startPoint x: 83, startPoint y: 145, endPoint x: 118, endPoint y: 138, distance: 36.1
click at [121, 136] on div "home_2 Start point wellcome block_bot_response Bot Response block_bot_response …" at bounding box center [204, 180] width 349 height 303
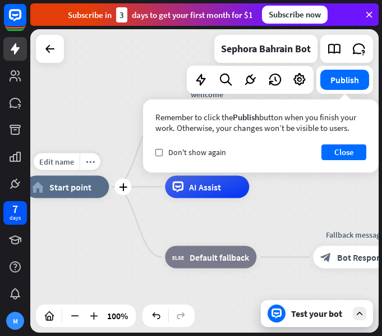
click at [70, 186] on span "Start point" at bounding box center [70, 186] width 42 height 11
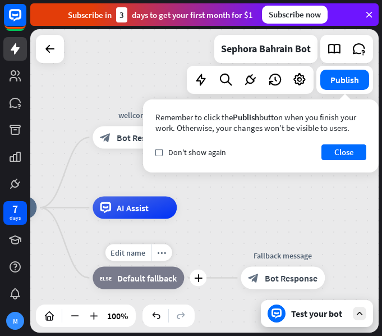
drag, startPoint x: 150, startPoint y: 243, endPoint x: 156, endPoint y: 203, distance: 40.3
click at [93, 267] on div "Edit name more_horiz plus block_fallback Default fallback" at bounding box center [139, 278] width 92 height 22
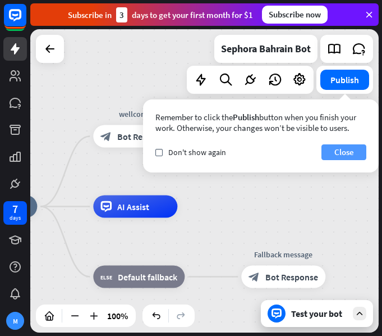
click at [355, 154] on button "Close" at bounding box center [344, 152] width 45 height 16
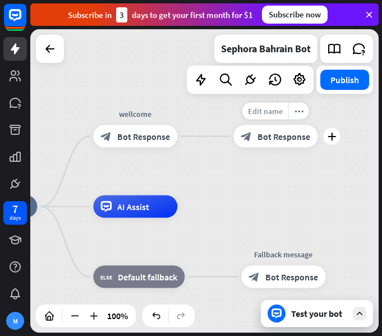
click at [270, 112] on span "Edit name" at bounding box center [265, 111] width 35 height 10
click at [269, 112] on input "text" at bounding box center [275, 112] width 79 height 16
click at [265, 111] on input "text" at bounding box center [275, 112] width 79 height 16
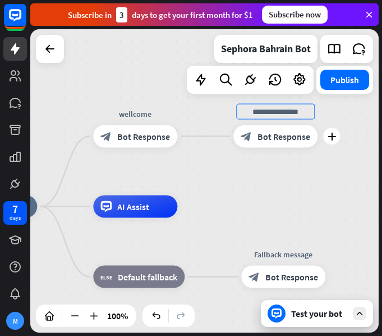
click at [265, 111] on input "text" at bounding box center [275, 112] width 79 height 16
click at [273, 112] on input "text" at bounding box center [275, 112] width 79 height 16
type input "******"
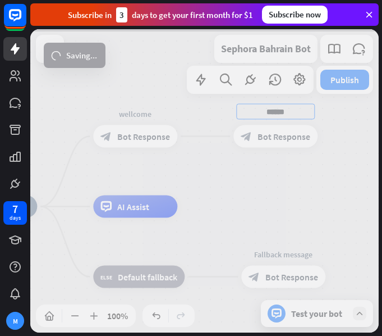
click at [273, 135] on div "home_2 Start point wellcome block_bot_response Bot Response ****** block_bot_re…" at bounding box center [204, 180] width 349 height 303
click at [273, 135] on div at bounding box center [204, 180] width 349 height 303
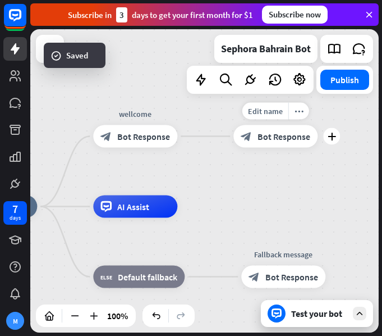
click at [273, 136] on span "Bot Response" at bounding box center [284, 136] width 53 height 11
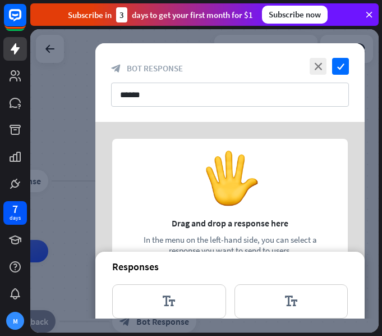
scroll to position [112, 0]
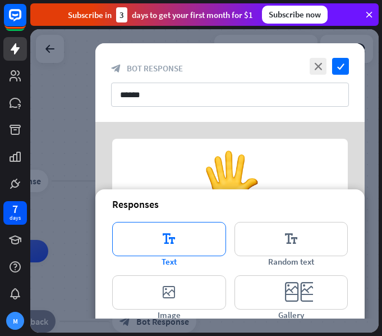
click at [194, 238] on icon "editor_text" at bounding box center [169, 239] width 114 height 34
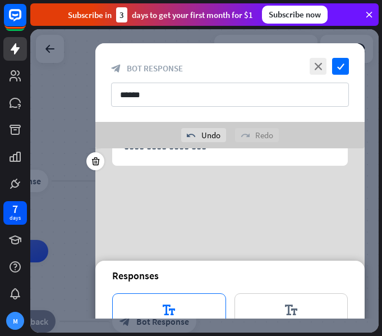
scroll to position [21, 0]
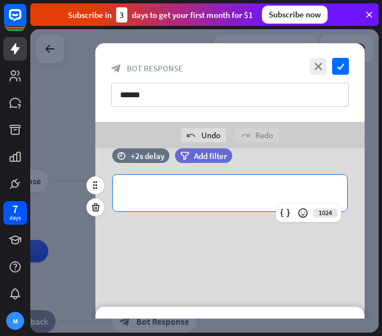
click at [172, 190] on p "**********" at bounding box center [230, 193] width 212 height 14
click at [165, 183] on div "**********" at bounding box center [230, 193] width 235 height 37
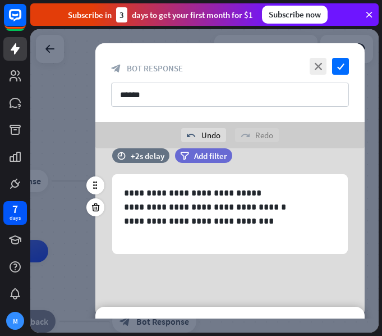
click at [225, 276] on div "**********" at bounding box center [230, 211] width 270 height 168
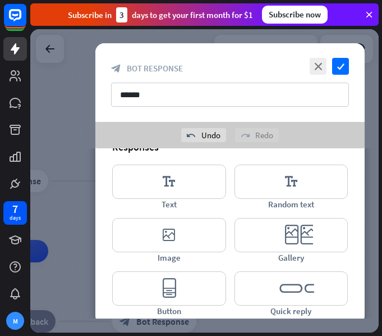
scroll to position [202, 0]
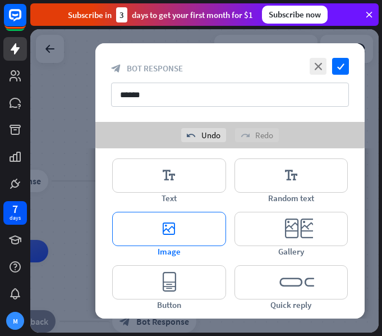
click at [185, 224] on icon "editor_image" at bounding box center [169, 229] width 114 height 34
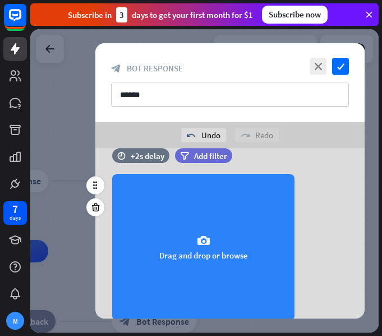
scroll to position [138, 0]
click at [201, 240] on icon "camera" at bounding box center [203, 240] width 13 height 13
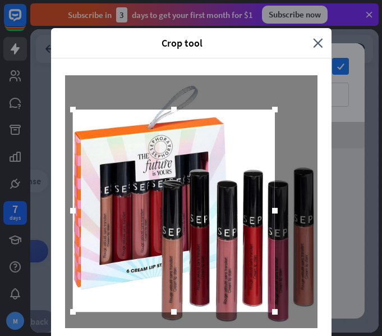
drag, startPoint x: 240, startPoint y: 176, endPoint x: 222, endPoint y: 185, distance: 20.1
click at [222, 185] on div at bounding box center [174, 211] width 202 height 202
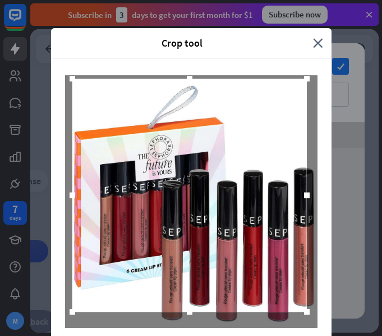
drag, startPoint x: 272, startPoint y: 108, endPoint x: 305, endPoint y: 77, distance: 44.9
click at [305, 77] on div at bounding box center [307, 79] width 6 height 6
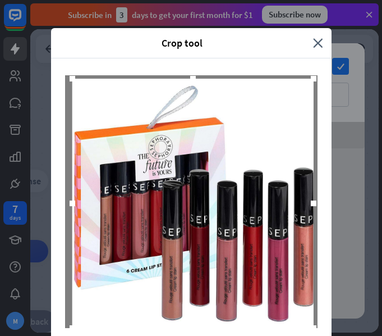
drag, startPoint x: 307, startPoint y: 311, endPoint x: 313, endPoint y: 332, distance: 21.7
click at [313, 332] on div "Crop tool close Cancel Crop image" at bounding box center [191, 168] width 382 height 336
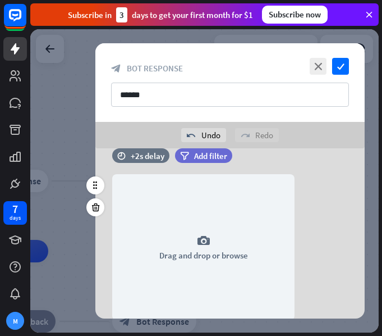
scroll to position [0, 0]
drag, startPoint x: 380, startPoint y: 98, endPoint x: 387, endPoint y: 154, distance: 56.1
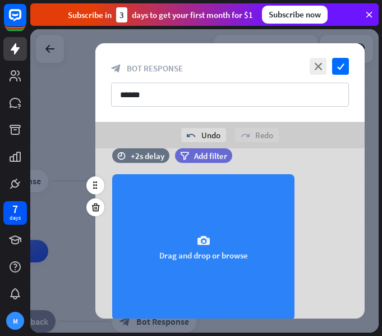
click at [205, 236] on icon "camera" at bounding box center [203, 240] width 13 height 13
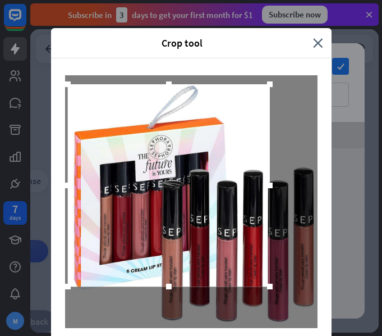
drag, startPoint x: 193, startPoint y: 181, endPoint x: 171, endPoint y: 167, distance: 26.8
click at [171, 167] on div at bounding box center [169, 185] width 202 height 202
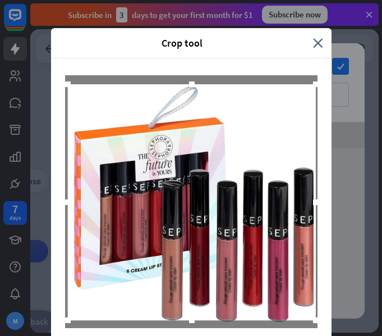
drag, startPoint x: 264, startPoint y: 286, endPoint x: 310, endPoint y: 320, distance: 57.1
click at [313, 320] on div at bounding box center [316, 320] width 6 height 6
click at [249, 159] on div at bounding box center [192, 202] width 248 height 236
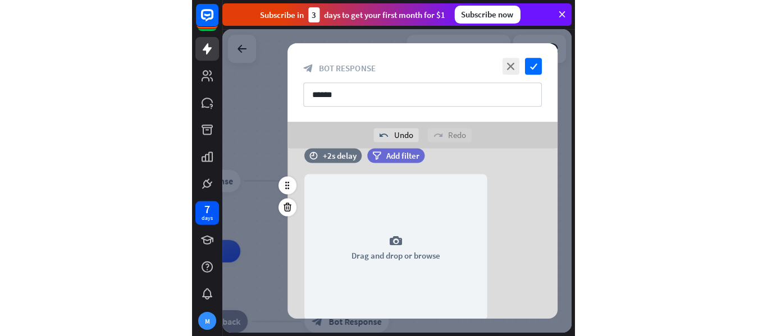
scroll to position [41, 0]
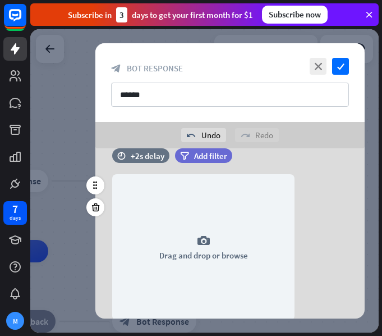
drag, startPoint x: 377, startPoint y: 106, endPoint x: 385, endPoint y: 152, distance: 46.8
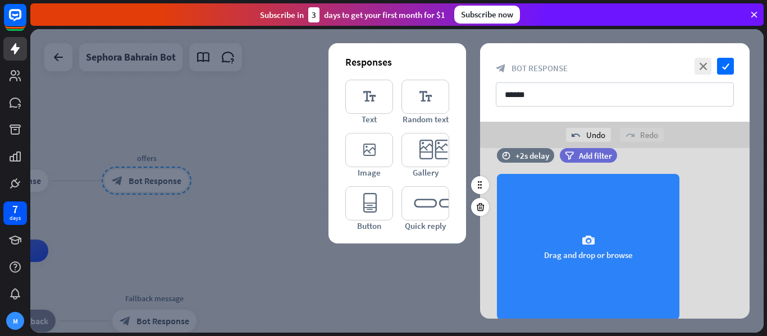
click at [382, 206] on div "camera Drag and drop or browse" at bounding box center [588, 247] width 183 height 146
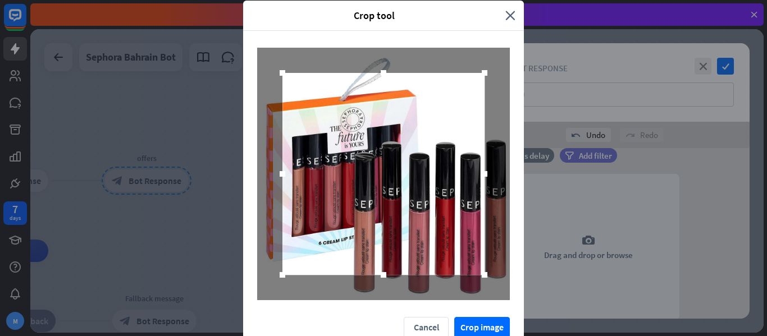
scroll to position [40, 0]
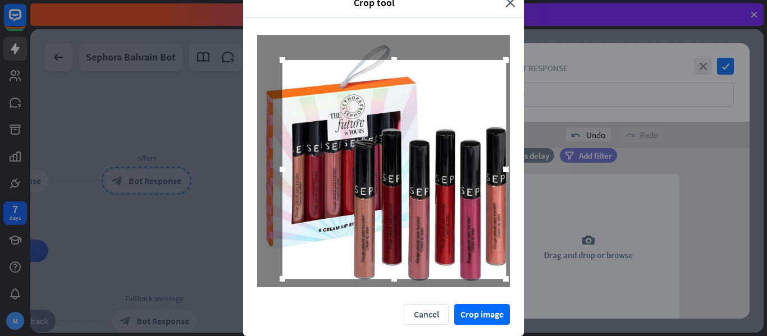
drag, startPoint x: 478, startPoint y: 263, endPoint x: 499, endPoint y: 280, distance: 27.2
click at [382, 280] on div at bounding box center [506, 279] width 6 height 6
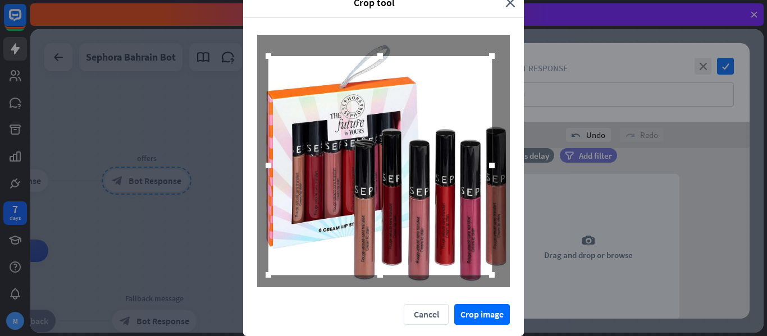
drag, startPoint x: 465, startPoint y: 248, endPoint x: 451, endPoint y: 244, distance: 14.6
click at [382, 244] on div at bounding box center [380, 165] width 224 height 219
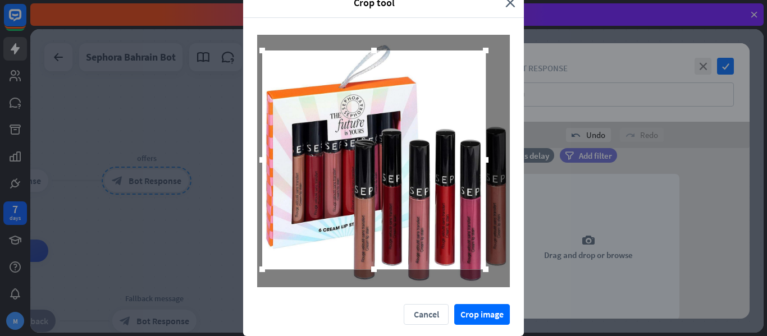
drag, startPoint x: 463, startPoint y: 249, endPoint x: 457, endPoint y: 244, distance: 8.8
click at [382, 244] on div at bounding box center [374, 160] width 224 height 219
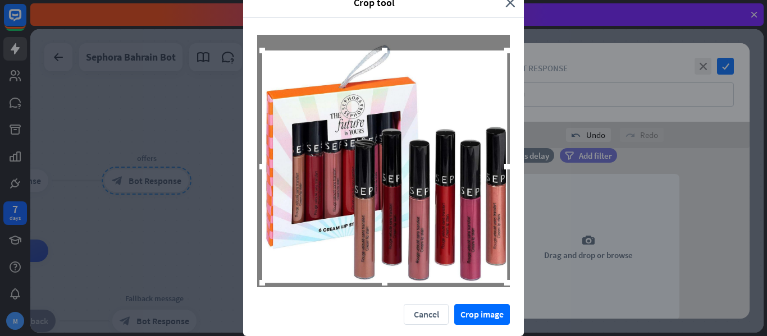
drag, startPoint x: 484, startPoint y: 270, endPoint x: 505, endPoint y: 283, distance: 25.2
click at [382, 283] on div at bounding box center [507, 283] width 6 height 6
click at [382, 314] on button "Crop image" at bounding box center [482, 314] width 56 height 21
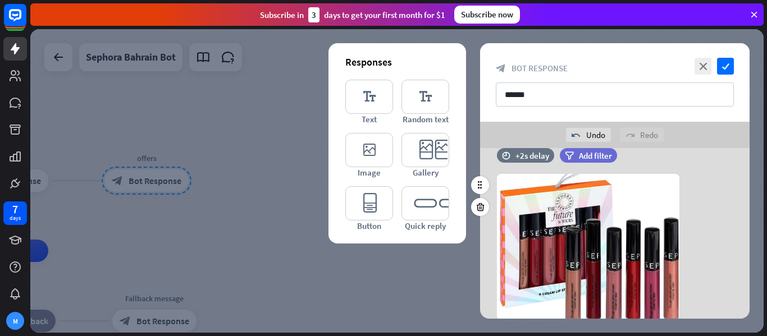
scroll to position [179, 0]
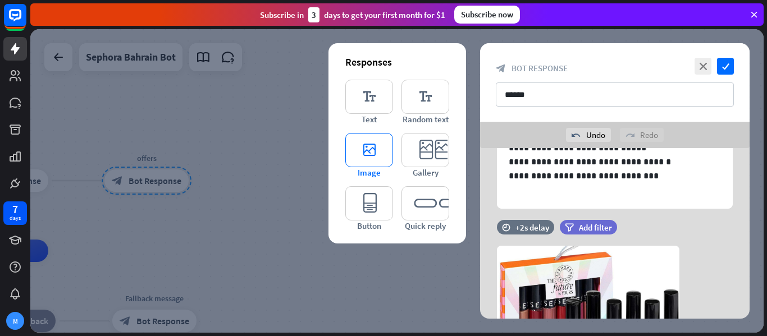
click at [369, 152] on icon "editor_image" at bounding box center [369, 150] width 48 height 34
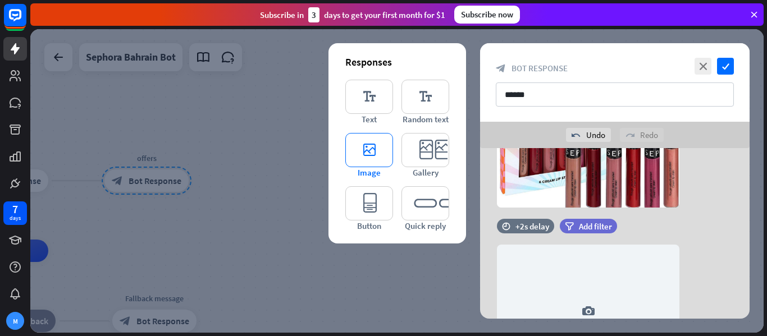
scroll to position [321, 0]
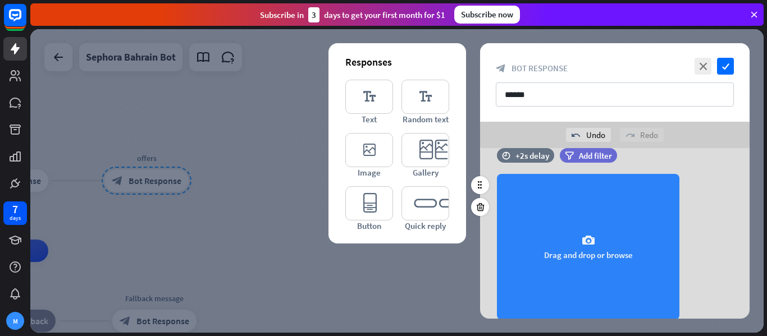
click at [382, 223] on div "camera Drag and drop or browse" at bounding box center [588, 247] width 183 height 146
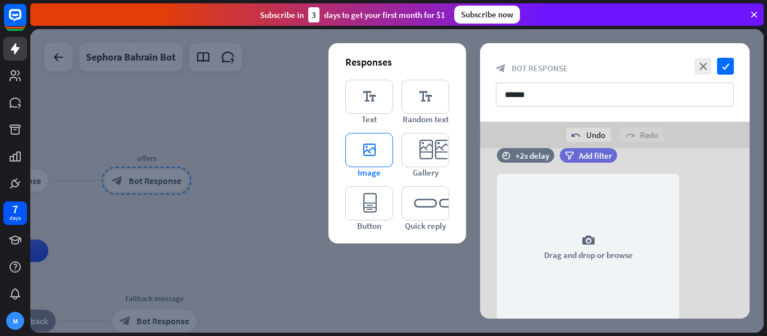
click at [373, 157] on icon "editor_image" at bounding box center [369, 150] width 48 height 34
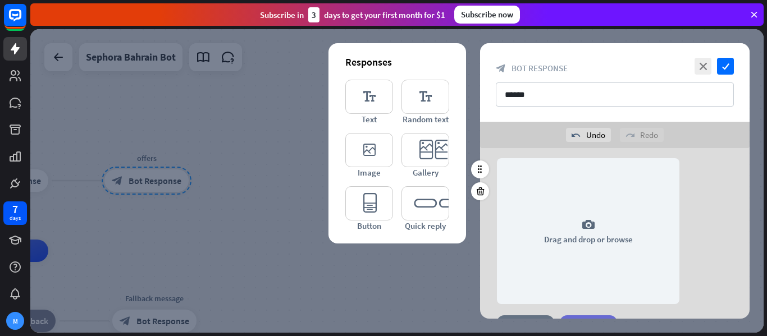
scroll to position [280, 0]
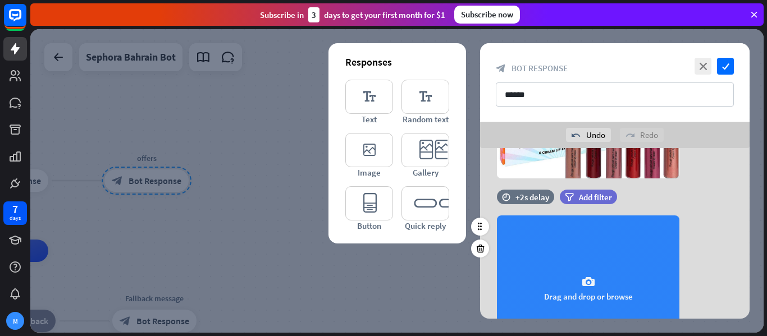
click at [382, 250] on div "camera Drag and drop or browse" at bounding box center [588, 289] width 183 height 146
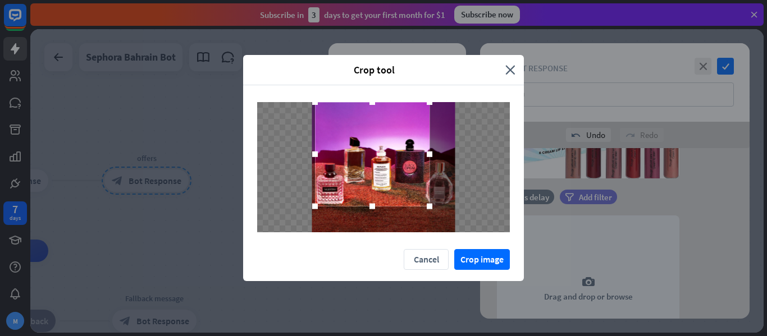
drag, startPoint x: 426, startPoint y: 180, endPoint x: 415, endPoint y: 167, distance: 17.5
click at [382, 167] on div at bounding box center [372, 154] width 115 height 104
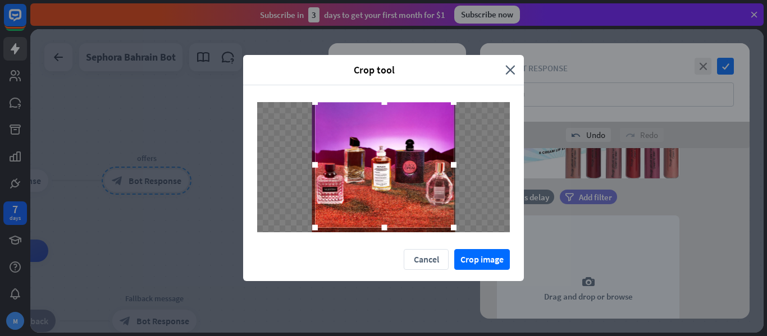
drag, startPoint x: 425, startPoint y: 206, endPoint x: 449, endPoint y: 227, distance: 32.2
click at [382, 227] on div at bounding box center [453, 228] width 17 height 17
click at [382, 259] on button "Crop image" at bounding box center [482, 259] width 56 height 21
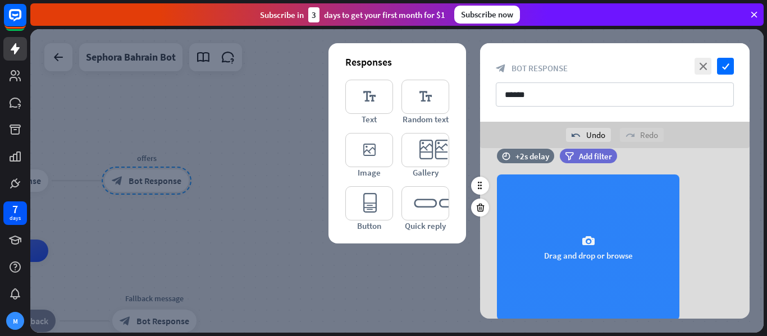
scroll to position [504, 0]
click at [382, 254] on div "camera Drag and drop or browse" at bounding box center [588, 247] width 183 height 146
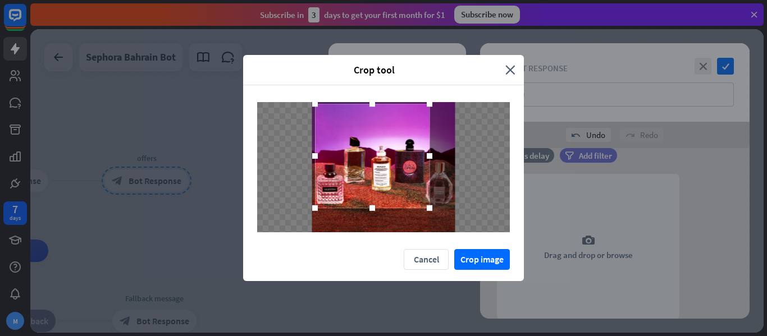
drag, startPoint x: 422, startPoint y: 198, endPoint x: 411, endPoint y: 186, distance: 16.3
click at [382, 186] on div at bounding box center [372, 156] width 115 height 104
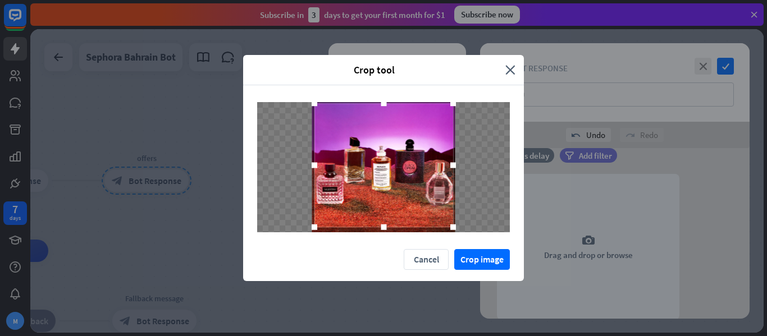
drag, startPoint x: 432, startPoint y: 207, endPoint x: 457, endPoint y: 227, distance: 31.1
click at [382, 227] on div at bounding box center [453, 227] width 17 height 17
click at [382, 258] on button "Cancel" at bounding box center [426, 259] width 45 height 21
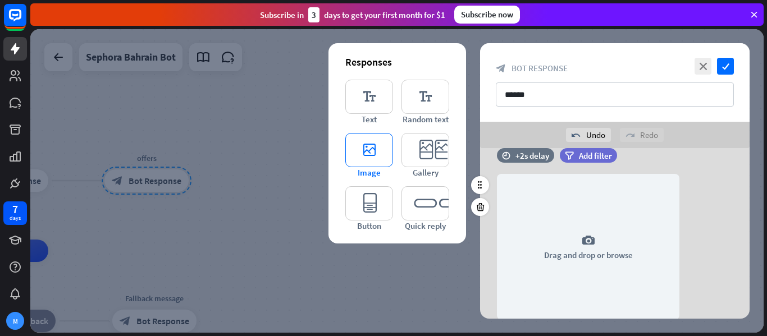
click at [373, 140] on icon "editor_image" at bounding box center [369, 150] width 48 height 34
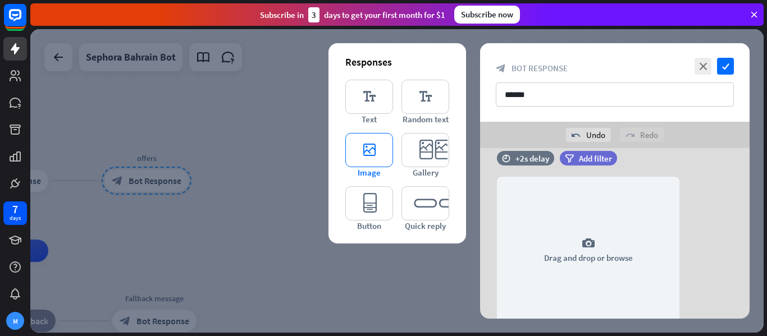
scroll to position [687, 0]
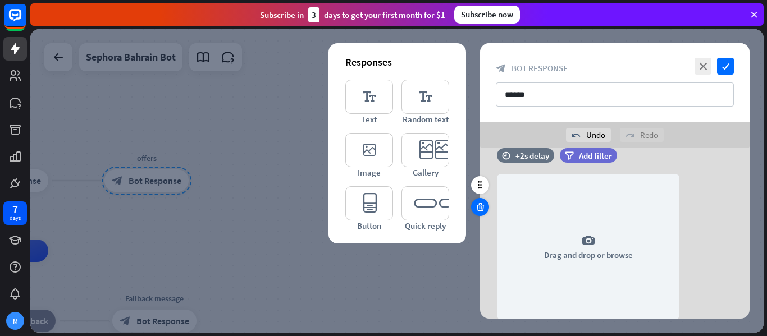
click at [382, 209] on icon at bounding box center [480, 207] width 11 height 10
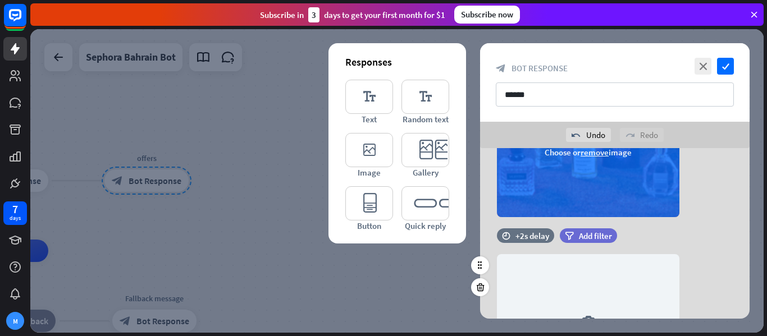
scroll to position [545, 0]
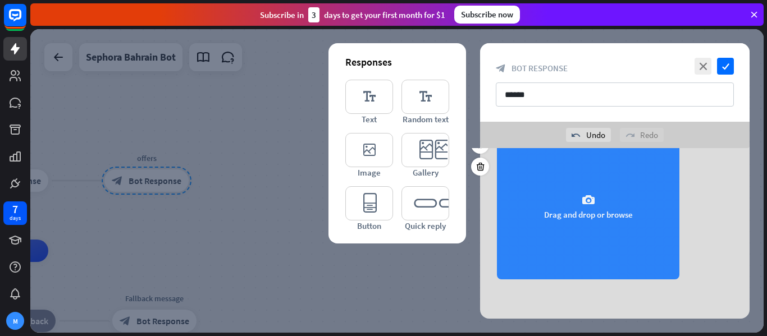
click at [382, 198] on div "camera Drag and drop or browse" at bounding box center [588, 207] width 183 height 146
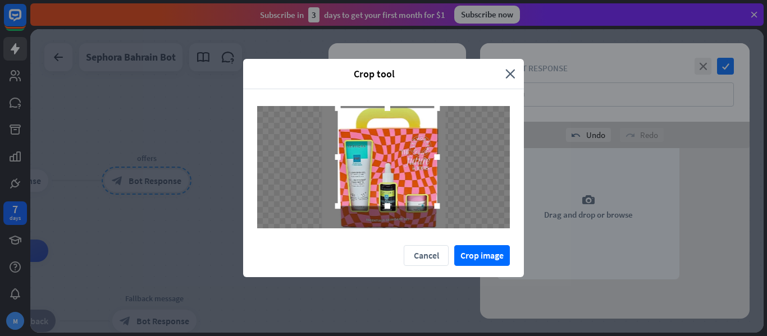
drag, startPoint x: 404, startPoint y: 193, endPoint x: 408, endPoint y: 183, distance: 10.8
click at [382, 183] on div at bounding box center [387, 157] width 99 height 98
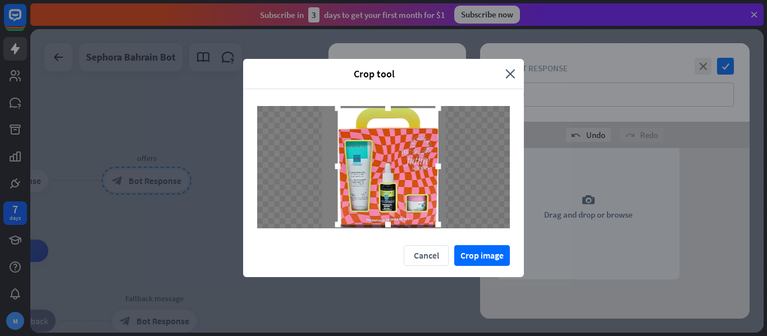
drag, startPoint x: 437, startPoint y: 206, endPoint x: 438, endPoint y: 225, distance: 18.6
click at [382, 225] on div at bounding box center [438, 225] width 6 height 6
click at [382, 256] on button "Crop image" at bounding box center [482, 255] width 56 height 21
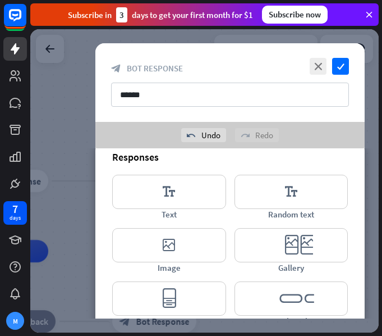
scroll to position [721, 0]
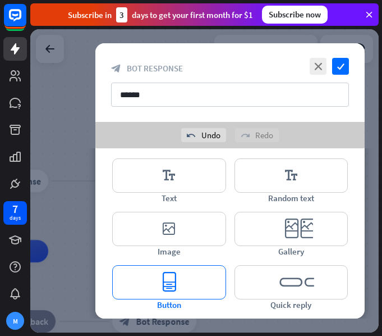
click at [178, 284] on icon "editor_button" at bounding box center [169, 282] width 114 height 34
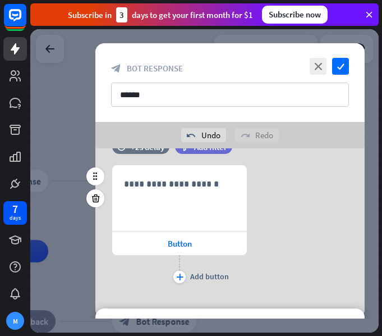
scroll to position [687, 0]
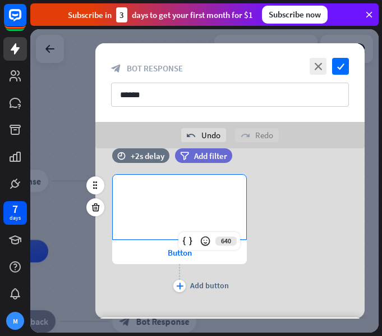
click at [168, 186] on div "**********" at bounding box center [180, 207] width 134 height 65
click at [157, 256] on div "Button" at bounding box center [179, 252] width 135 height 24
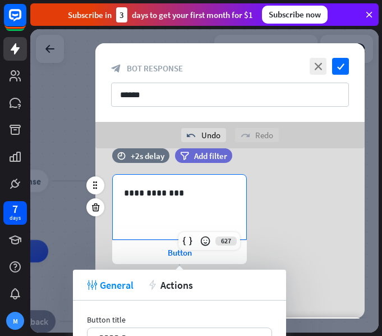
drag, startPoint x: 137, startPoint y: 283, endPoint x: 127, endPoint y: 218, distance: 65.8
click at [127, 218] on body "7 days M close Product Help First steps Get started with ChatBot Help Center Fo…" at bounding box center [191, 168] width 382 height 336
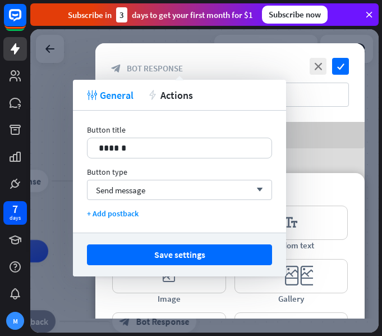
scroll to position [879, 0]
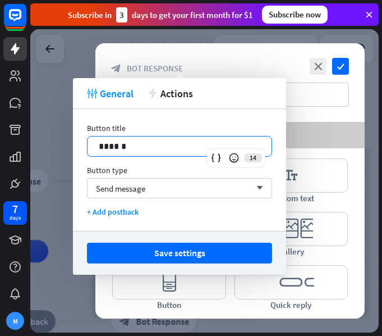
click at [151, 145] on p "******" at bounding box center [180, 146] width 162 height 14
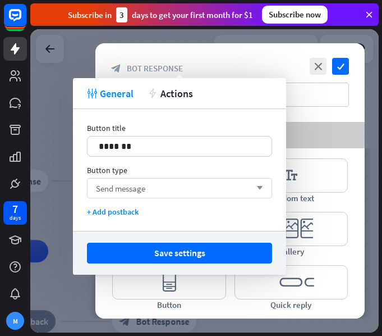
click at [156, 188] on div "Send message arrow_down" at bounding box center [179, 188] width 185 height 20
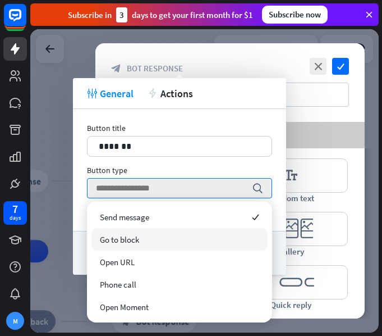
click at [154, 241] on div "Go to block" at bounding box center [180, 239] width 176 height 22
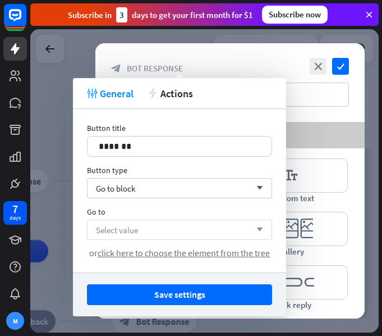
click at [157, 228] on div "Select value arrow_down" at bounding box center [179, 230] width 185 height 20
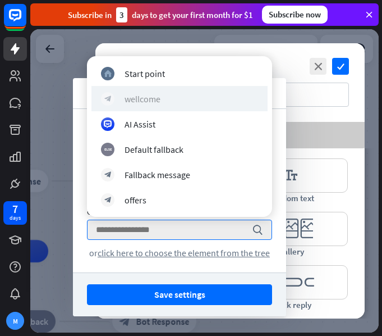
click at [152, 98] on div "wellcome" at bounding box center [143, 98] width 36 height 11
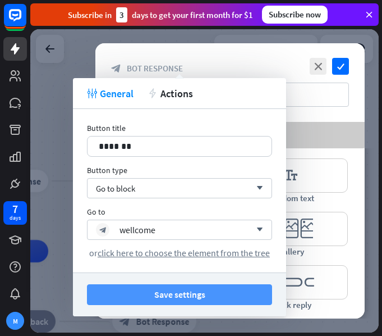
click at [181, 291] on button "Save settings" at bounding box center [179, 294] width 185 height 21
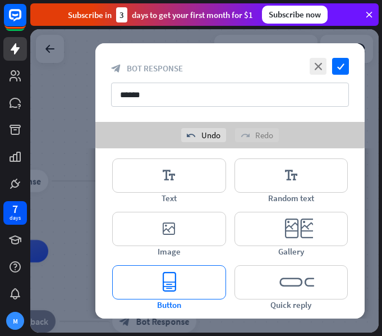
click at [176, 278] on icon "editor_button" at bounding box center [169, 282] width 114 height 34
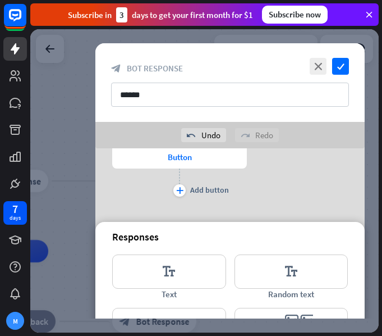
scroll to position [845, 0]
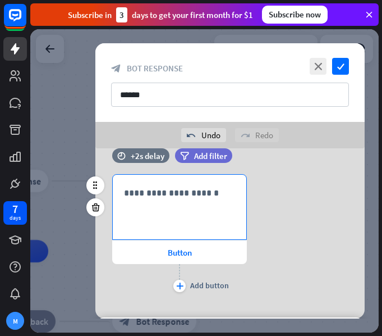
click at [153, 202] on div "**********" at bounding box center [180, 207] width 134 height 65
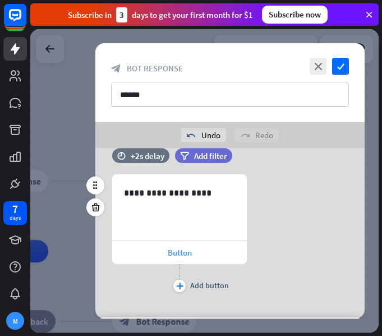
click at [159, 252] on div "Button" at bounding box center [179, 252] width 135 height 24
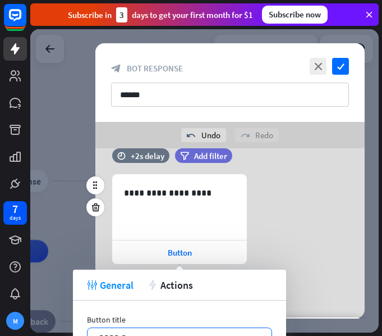
click at [169, 330] on div "******" at bounding box center [180, 338] width 184 height 20
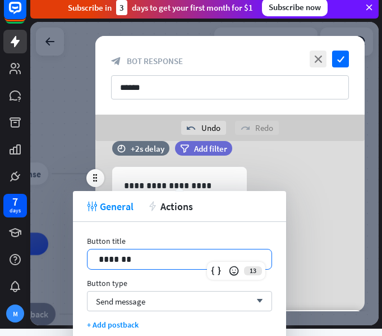
scroll to position [0, 0]
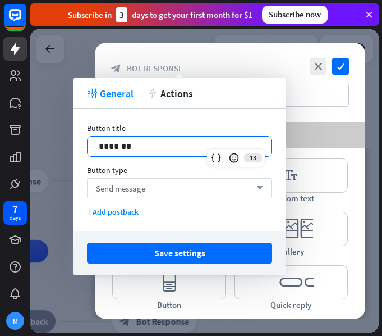
click at [163, 184] on div "Send message arrow_down" at bounding box center [179, 188] width 185 height 20
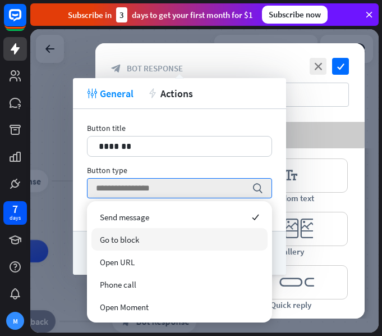
click at [173, 240] on div "Go to block" at bounding box center [180, 239] width 176 height 22
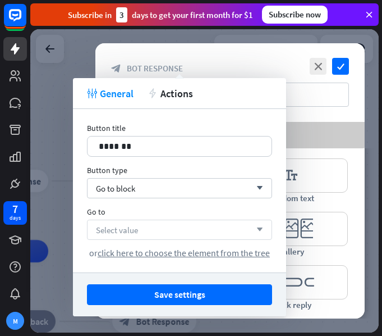
click at [163, 224] on div "Select value arrow_down" at bounding box center [179, 230] width 185 height 20
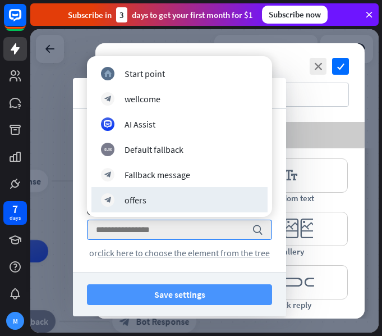
click at [186, 289] on button "Save settings" at bounding box center [179, 294] width 185 height 21
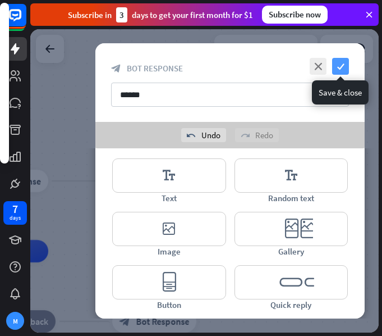
click at [340, 66] on icon "check" at bounding box center [340, 66] width 17 height 17
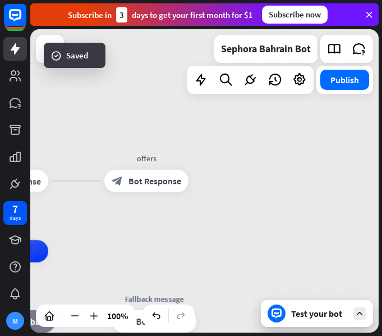
click at [162, 218] on div "home_2 Start point wellcome block_bot_response Bot Response Edit name more_hori…" at bounding box center [204, 180] width 349 height 303
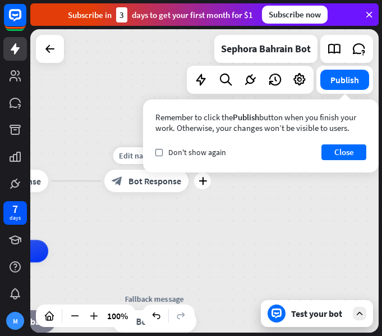
click at [189, 192] on div "Edit name more_horiz plus offers block_bot_response Bot Response" at bounding box center [146, 181] width 84 height 22
click at [338, 147] on button "Close" at bounding box center [344, 152] width 45 height 16
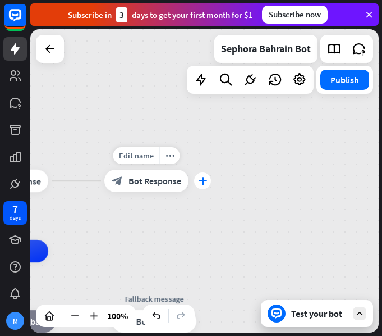
click at [204, 180] on icon "plus" at bounding box center [203, 181] width 8 height 8
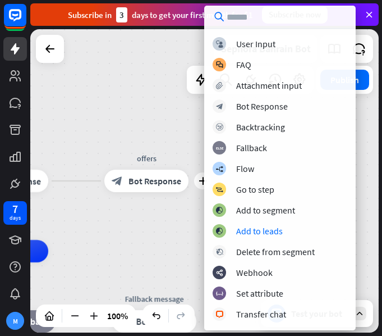
click at [134, 231] on div "home_2 Start point wellcome block_bot_response Bot Response plus offers block_b…" at bounding box center [204, 180] width 349 height 303
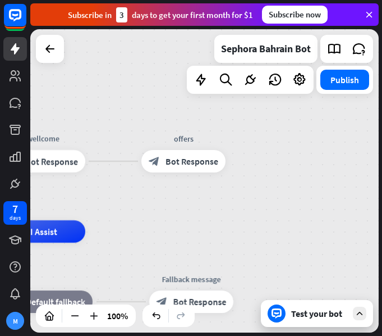
drag, startPoint x: 266, startPoint y: 190, endPoint x: 287, endPoint y: 172, distance: 27.1
click at [287, 172] on div "home_2 Start point wellcome block_bot_response Bot Response offers block_bot_re…" at bounding box center [204, 180] width 349 height 303
click at [236, 160] on icon "plus" at bounding box center [240, 161] width 8 height 8
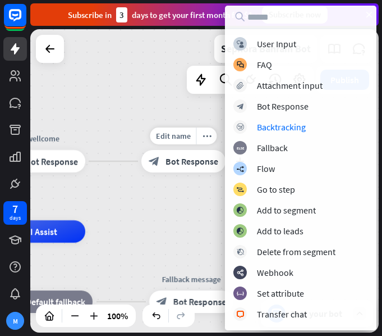
click at [153, 172] on div "Edit name more_horiz plus offers block_bot_response Bot Response" at bounding box center [184, 161] width 84 height 22
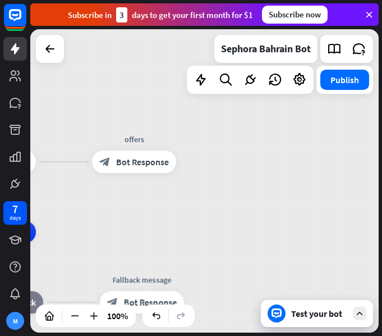
drag, startPoint x: 282, startPoint y: 183, endPoint x: 197, endPoint y: 184, distance: 85.4
click at [199, 184] on div "home_2 Start point wellcome block_bot_response Bot Response offers block_bot_re…" at bounding box center [204, 180] width 349 height 303
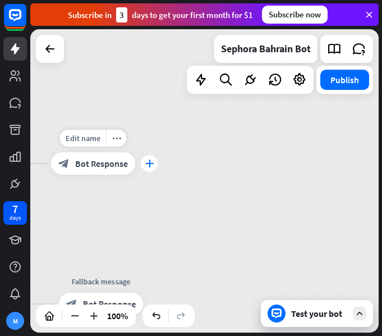
click at [149, 163] on icon "plus" at bounding box center [149, 163] width 8 height 8
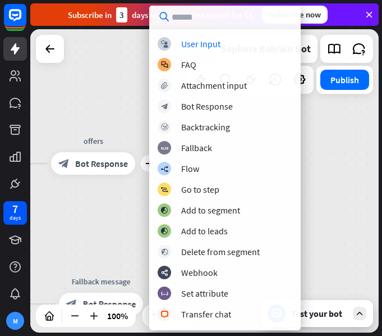
type input "*"
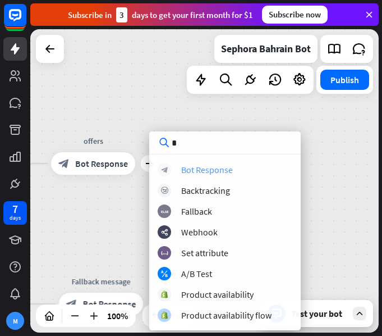
type input "*"
click at [223, 167] on div "Bot Response" at bounding box center [207, 169] width 52 height 11
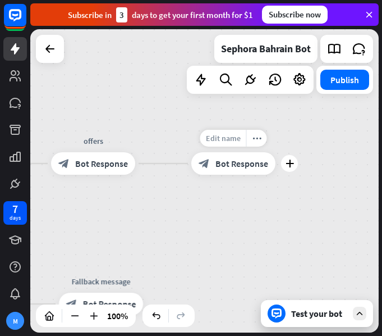
click at [226, 139] on span "Edit name" at bounding box center [223, 138] width 35 height 10
type input "*******"
click at [232, 166] on div "home_2 Start point wellcome block_bot_response Bot Response offers block_bot_re…" at bounding box center [204, 180] width 349 height 303
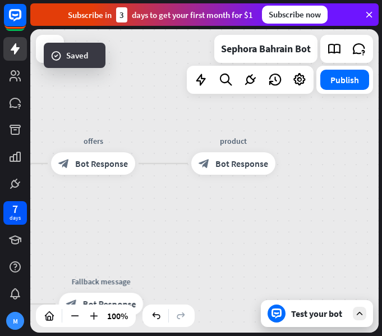
click at [232, 162] on span "Bot Response" at bounding box center [242, 163] width 53 height 11
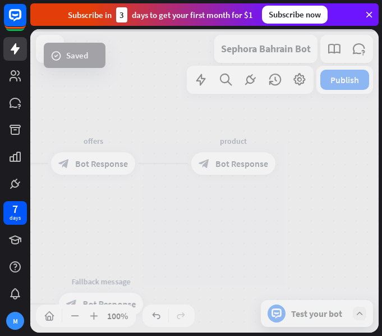
click at [232, 162] on div at bounding box center [204, 180] width 349 height 303
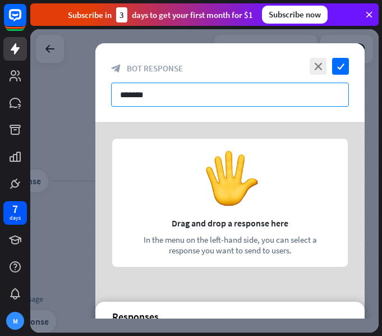
click at [194, 94] on input "*******" at bounding box center [230, 95] width 238 height 24
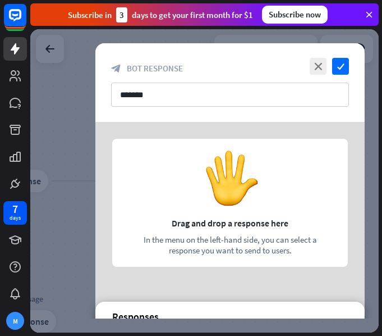
click at [242, 186] on div at bounding box center [230, 206] width 270 height 168
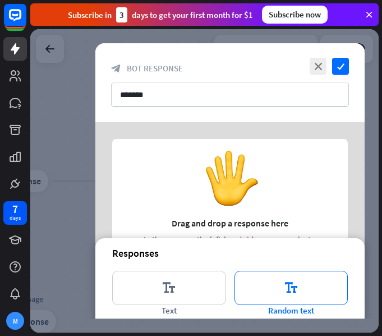
scroll to position [112, 0]
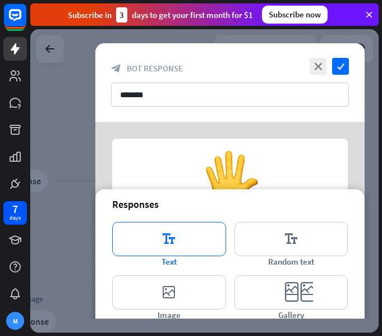
click at [211, 236] on icon "editor_text" at bounding box center [169, 239] width 114 height 34
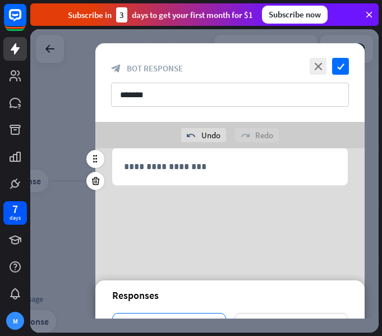
scroll to position [21, 0]
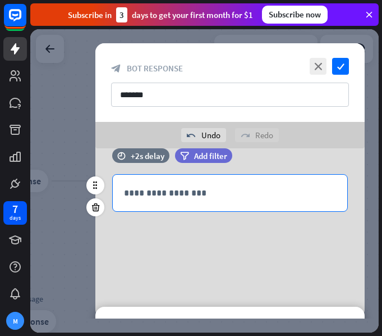
click at [207, 191] on p "**********" at bounding box center [230, 193] width 212 height 14
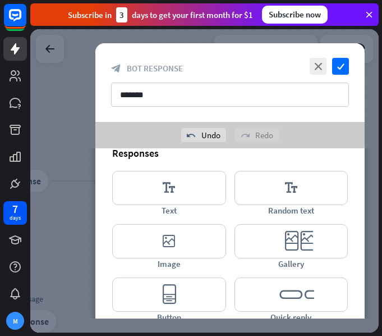
scroll to position [202, 0]
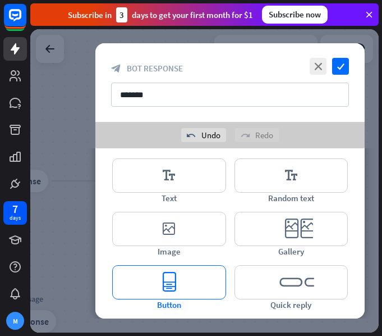
click at [198, 285] on icon "editor_button" at bounding box center [169, 282] width 114 height 34
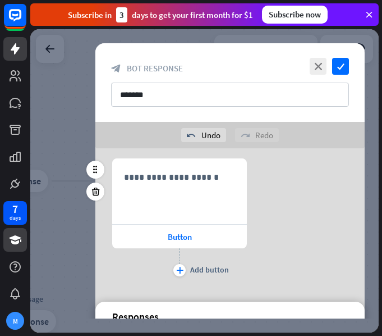
scroll to position [124, 0]
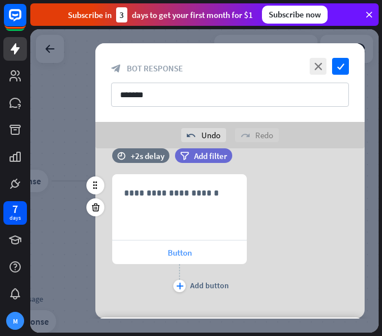
click at [166, 250] on div "Button" at bounding box center [179, 252] width 135 height 24
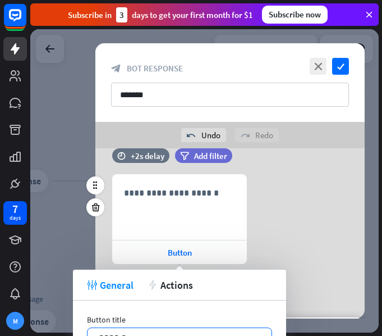
click at [138, 329] on div "******" at bounding box center [180, 338] width 184 height 20
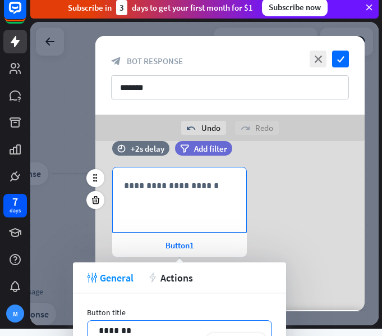
click at [160, 186] on p "**********" at bounding box center [179, 186] width 111 height 14
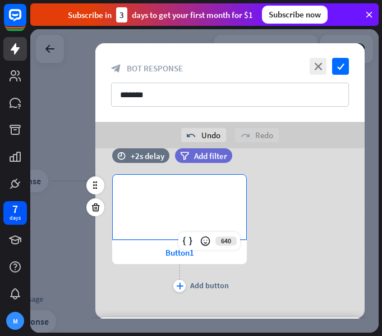
scroll to position [0, 0]
click at [136, 190] on p "**********" at bounding box center [179, 193] width 111 height 14
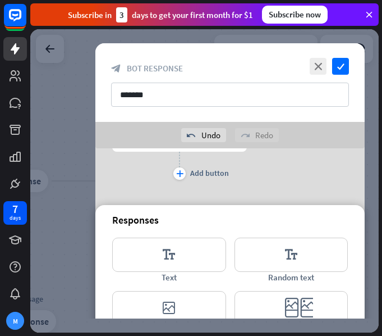
scroll to position [180, 0]
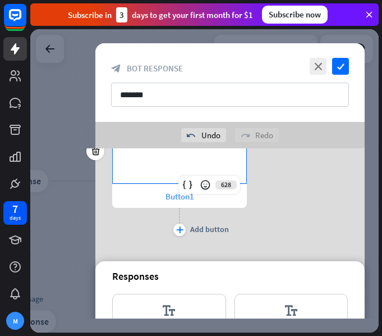
click at [174, 199] on span "Button1" at bounding box center [180, 196] width 29 height 11
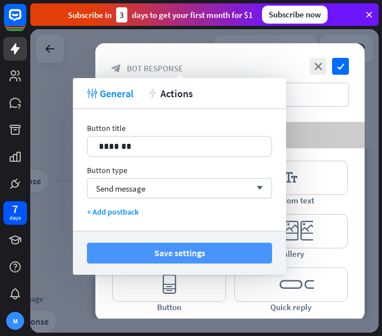
scroll to position [316, 0]
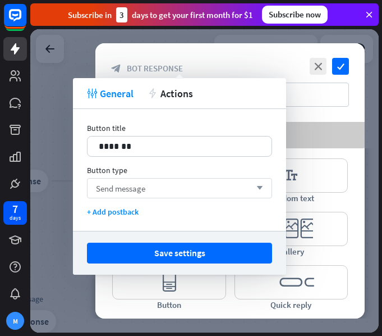
click at [159, 185] on div "Send message arrow_down" at bounding box center [179, 188] width 185 height 20
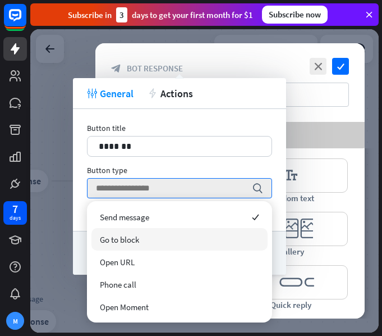
click at [149, 233] on div "Go to block" at bounding box center [180, 239] width 176 height 22
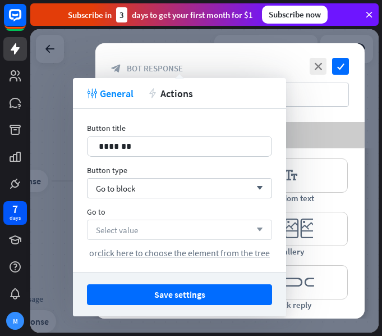
click at [149, 226] on div "Select value arrow_down" at bounding box center [179, 230] width 185 height 20
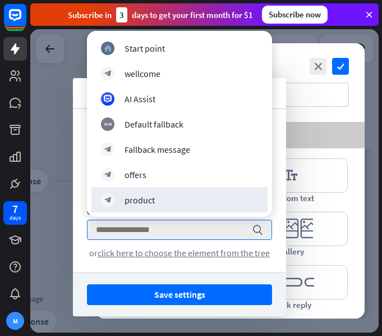
type input "*"
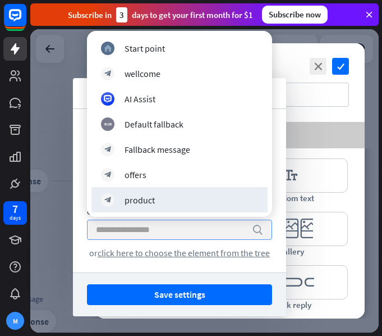
click at [232, 232] on input "search" at bounding box center [171, 229] width 151 height 19
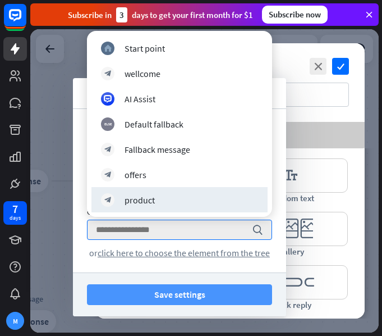
click at [218, 290] on button "Save settings" at bounding box center [179, 294] width 185 height 21
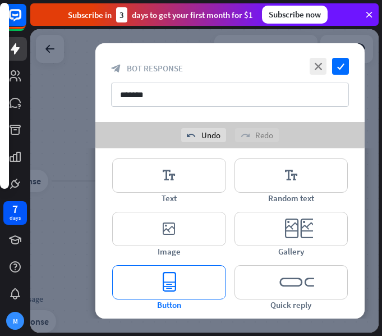
click at [197, 272] on icon "editor_button" at bounding box center [169, 282] width 114 height 34
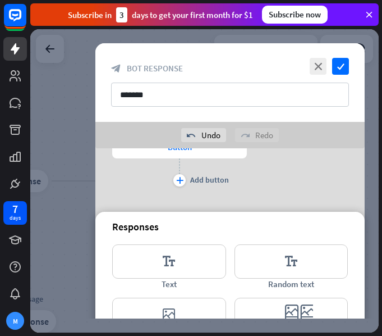
scroll to position [282, 0]
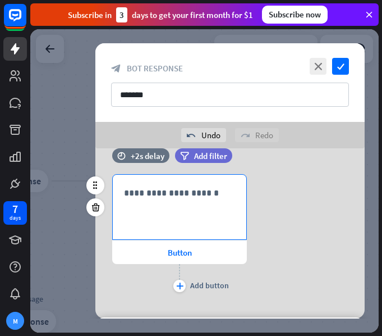
click at [160, 204] on div "**********" at bounding box center [180, 207] width 134 height 65
click at [166, 183] on div "**********" at bounding box center [180, 207] width 134 height 65
click at [165, 254] on div "Button" at bounding box center [179, 252] width 135 height 24
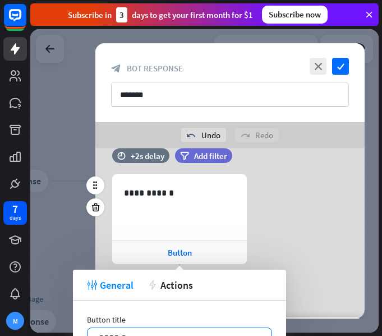
click at [192, 330] on div "******" at bounding box center [180, 338] width 184 height 20
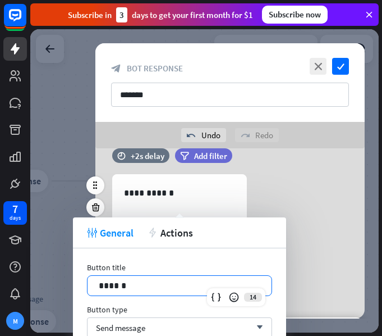
scroll to position [473, 0]
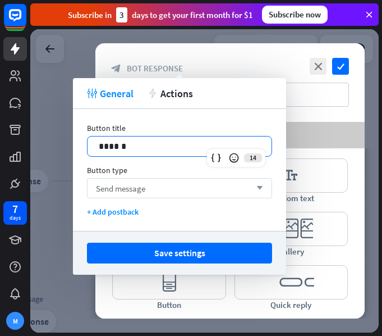
click at [154, 188] on div "Send message arrow_down" at bounding box center [179, 188] width 185 height 20
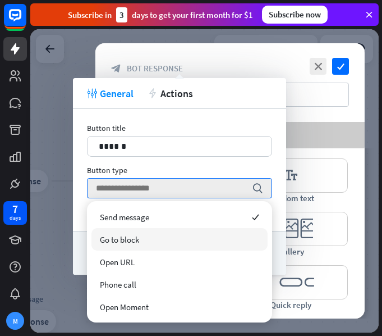
click at [149, 240] on div "Go to block" at bounding box center [180, 239] width 176 height 22
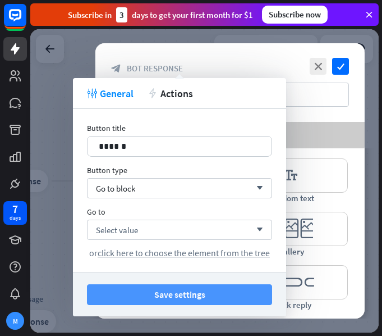
click at [157, 286] on button "Save settings" at bounding box center [179, 294] width 185 height 21
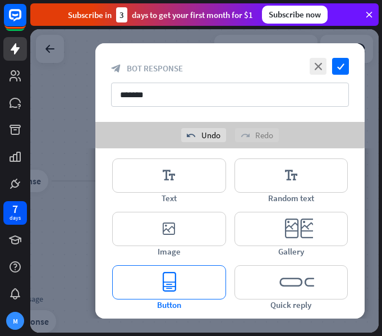
click at [204, 275] on icon "editor_button" at bounding box center [169, 282] width 114 height 34
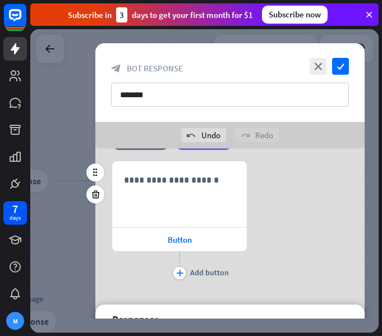
scroll to position [440, 0]
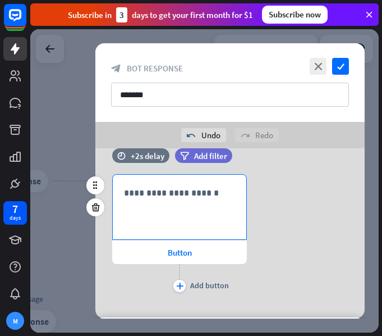
click at [150, 199] on p "**********" at bounding box center [179, 193] width 111 height 14
paste div
click at [157, 254] on div "Button" at bounding box center [179, 252] width 135 height 24
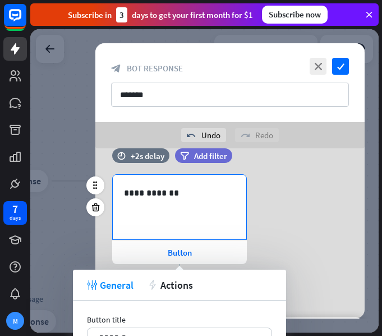
click at [154, 192] on p "**********" at bounding box center [179, 193] width 111 height 14
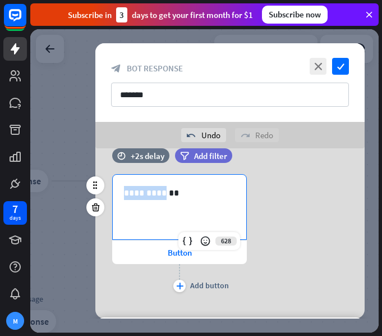
click at [174, 199] on p "**********" at bounding box center [179, 193] width 111 height 14
drag, startPoint x: 166, startPoint y: 193, endPoint x: 120, endPoint y: 192, distance: 46.1
click at [120, 192] on div "**********" at bounding box center [180, 207] width 134 height 65
copy p "**********"
click at [192, 260] on div "Button" at bounding box center [179, 252] width 135 height 24
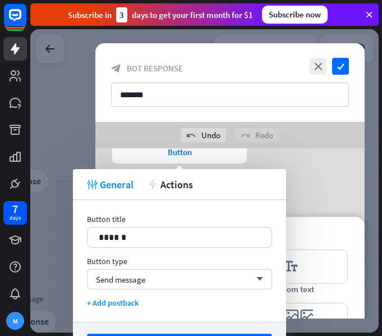
scroll to position [608, 0]
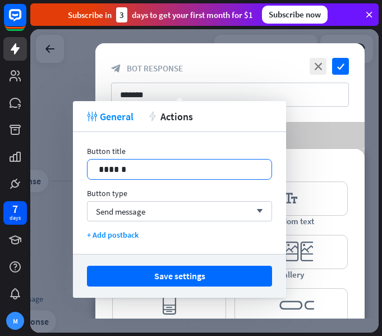
click at [145, 165] on p "******" at bounding box center [180, 169] width 162 height 14
click at [145, 166] on p "******" at bounding box center [180, 169] width 162 height 14
click at [143, 213] on span "Send message" at bounding box center [120, 211] width 49 height 11
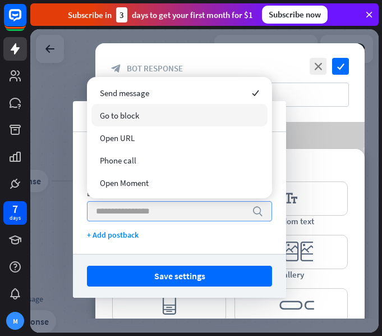
click at [143, 113] on div "Go to block" at bounding box center [180, 115] width 176 height 22
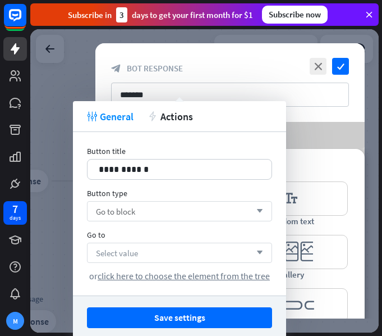
click at [159, 249] on div "Select value arrow_down" at bounding box center [179, 253] width 185 height 20
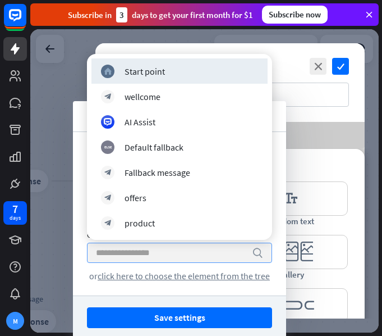
click at [159, 249] on input "search" at bounding box center [171, 252] width 151 height 19
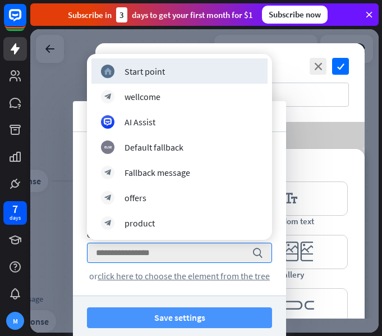
click at [186, 314] on button "Save settings" at bounding box center [179, 317] width 185 height 21
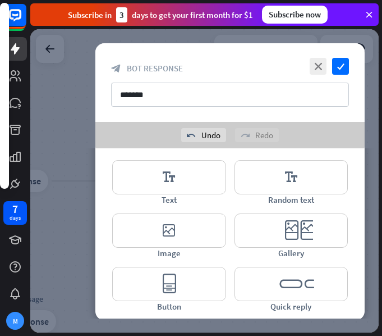
scroll to position [631, 0]
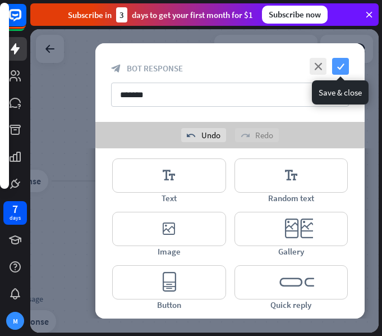
click at [334, 69] on icon "check" at bounding box center [340, 66] width 17 height 17
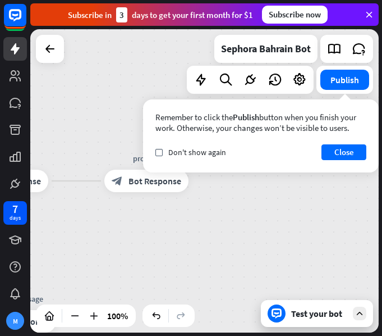
click at [292, 216] on div "home_2 Start point wellcome block_bot_response Bot Response offers block_bot_re…" at bounding box center [204, 180] width 349 height 303
click at [329, 153] on button "Close" at bounding box center [344, 152] width 45 height 16
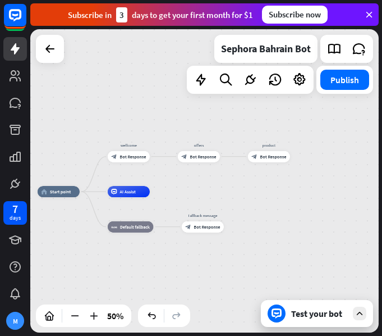
drag, startPoint x: 159, startPoint y: 241, endPoint x: 256, endPoint y: 204, distance: 103.5
click at [262, 207] on div "home_2 Start point wellcome block_bot_response Bot Response offers block_bot_re…" at bounding box center [204, 180] width 349 height 303
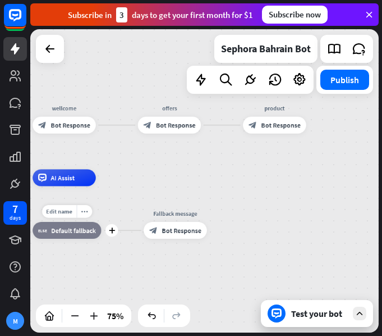
click at [65, 234] on span "Default fallback" at bounding box center [73, 230] width 45 height 8
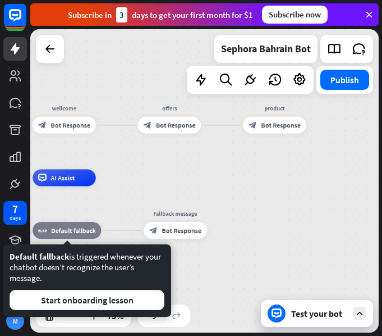
click at [352, 141] on div "home_2 Start point wellcome block_bot_response Bot Response offers block_bot_re…" at bounding box center [204, 180] width 349 height 303
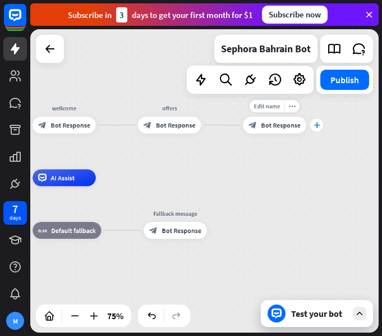
click at [314, 126] on icon "plus" at bounding box center [317, 125] width 6 height 6
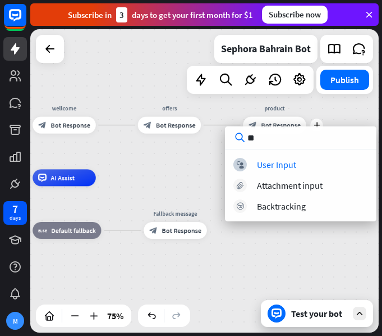
type input "*"
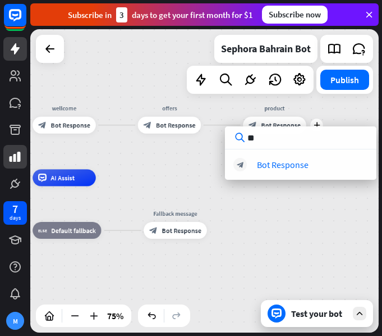
type input "**"
click at [340, 211] on div "home_2 Start point wellcome block_bot_response Bot Response offers block_bot_re…" at bounding box center [204, 180] width 349 height 303
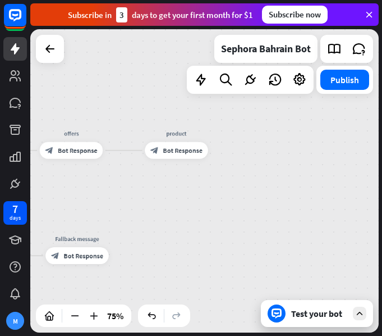
drag, startPoint x: 307, startPoint y: 159, endPoint x: 200, endPoint y: 190, distance: 110.9
click at [200, 190] on div "home_2 Start point wellcome block_bot_response Bot Response offers block_bot_re…" at bounding box center [204, 180] width 349 height 303
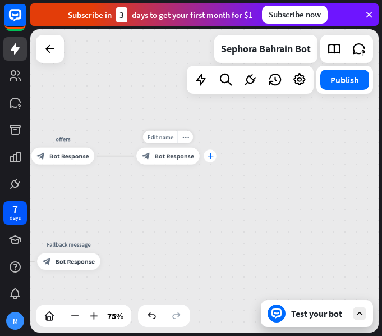
click at [207, 158] on icon "plus" at bounding box center [210, 156] width 6 height 6
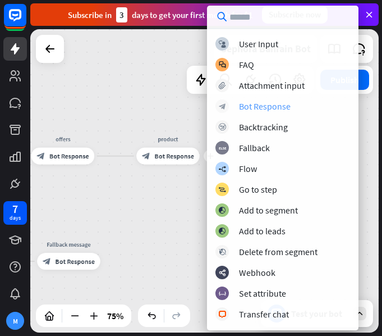
click at [273, 104] on div "Bot Response" at bounding box center [265, 106] width 52 height 11
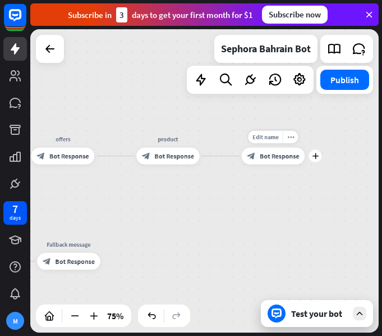
click at [268, 154] on span "Bot Response" at bounding box center [280, 156] width 40 height 8
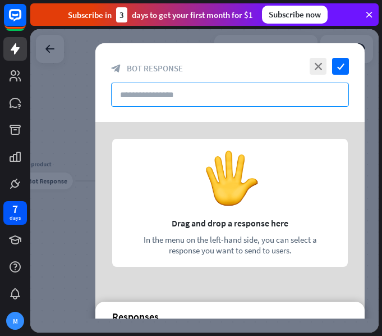
click at [152, 102] on input "text" at bounding box center [230, 95] width 238 height 24
paste input "**********"
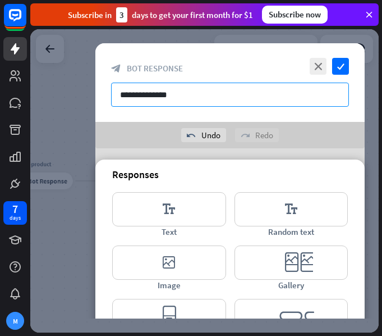
scroll to position [202, 0]
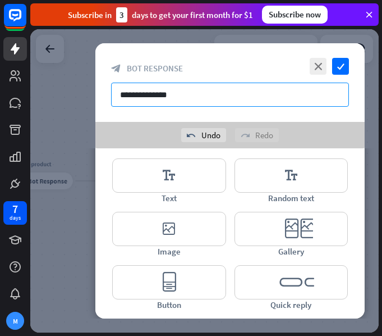
type input "**********"
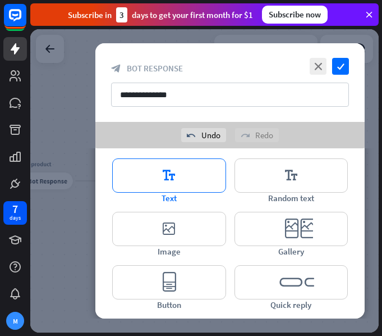
click at [176, 170] on icon "editor_text" at bounding box center [169, 175] width 114 height 34
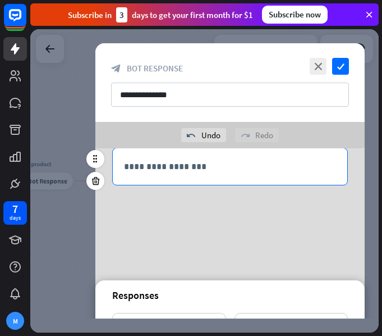
scroll to position [21, 0]
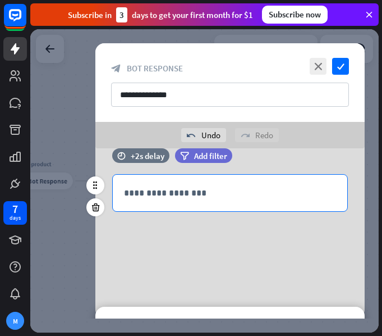
click at [184, 188] on p "**********" at bounding box center [230, 193] width 212 height 14
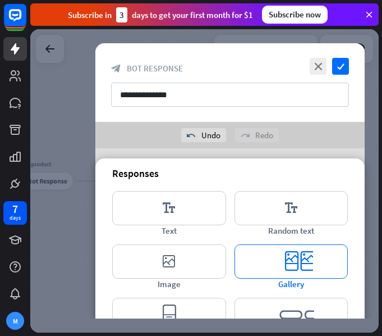
scroll to position [190, 0]
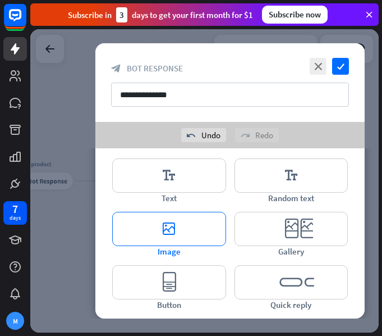
click at [198, 222] on icon "editor_image" at bounding box center [169, 229] width 114 height 34
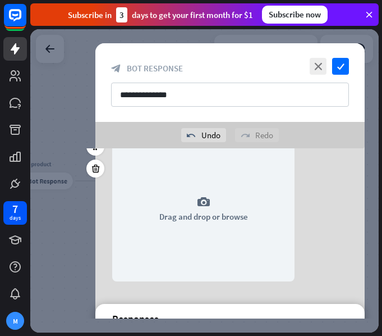
scroll to position [110, 0]
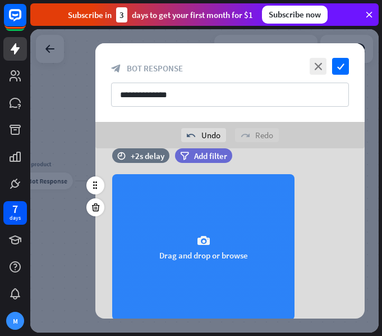
click at [197, 234] on icon "camera" at bounding box center [203, 240] width 13 height 13
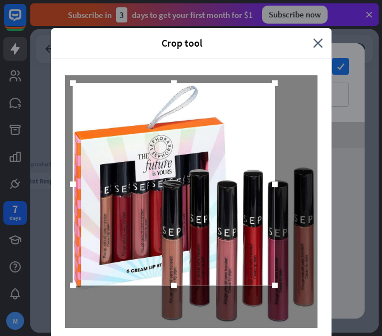
drag, startPoint x: 278, startPoint y: 185, endPoint x: 261, endPoint y: 168, distance: 24.6
click at [261, 168] on div at bounding box center [174, 184] width 202 height 202
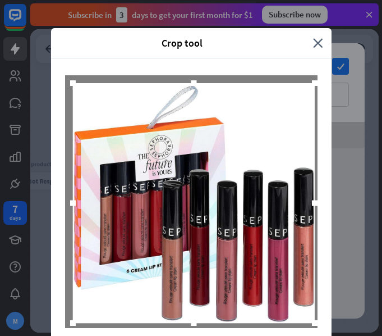
drag, startPoint x: 273, startPoint y: 281, endPoint x: 313, endPoint y: 319, distance: 54.8
click at [313, 319] on div at bounding box center [315, 322] width 17 height 17
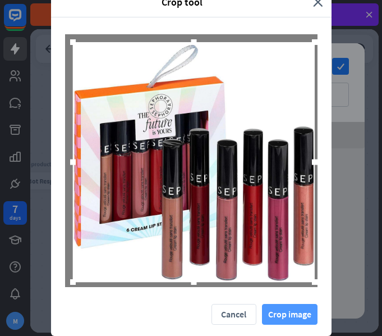
click at [298, 310] on button "Crop image" at bounding box center [290, 314] width 56 height 21
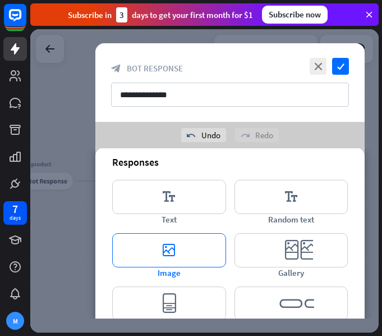
scroll to position [327, 0]
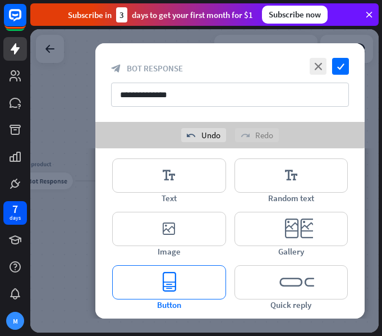
click at [193, 284] on icon "editor_button" at bounding box center [169, 282] width 114 height 34
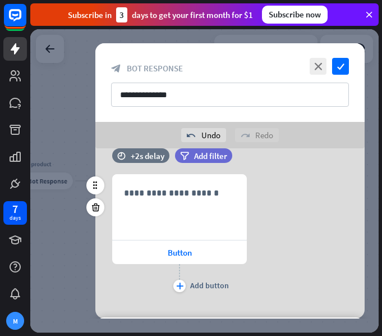
scroll to position [293, 0]
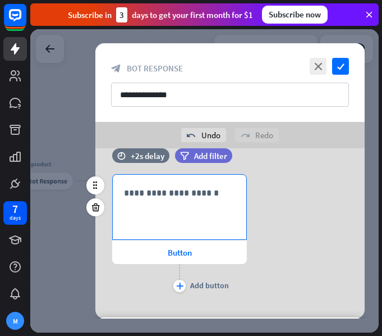
click at [173, 198] on p "**********" at bounding box center [179, 193] width 111 height 14
click at [180, 257] on span "Button" at bounding box center [180, 252] width 24 height 11
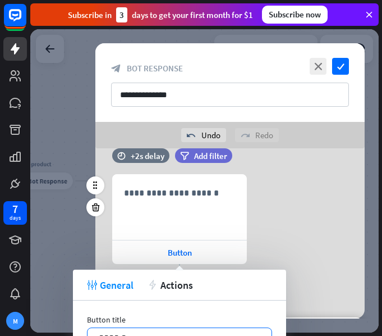
click at [262, 334] on div "******" at bounding box center [180, 338] width 184 height 20
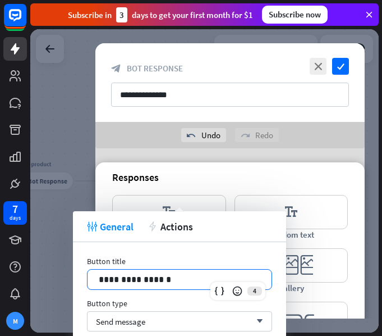
scroll to position [462, 0]
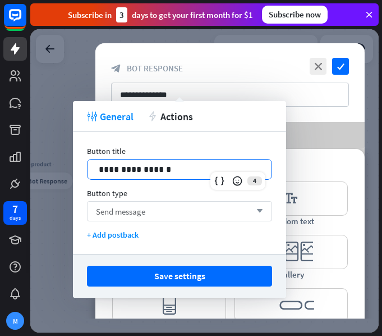
click at [175, 212] on div "Send message arrow_down" at bounding box center [179, 211] width 185 height 20
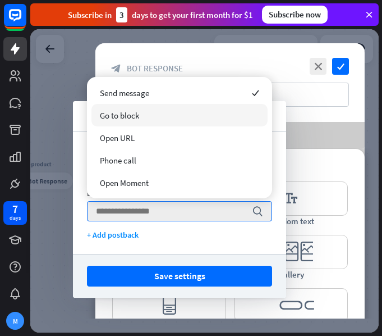
click at [144, 118] on div "Go to block" at bounding box center [180, 115] width 176 height 22
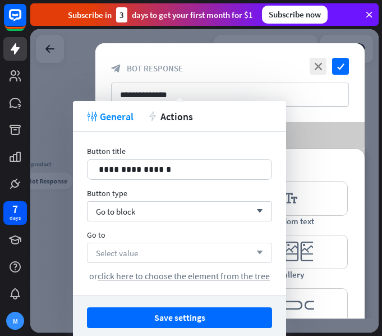
click at [151, 249] on div "Select value arrow_down" at bounding box center [179, 253] width 185 height 20
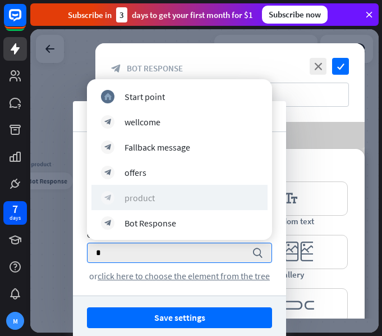
type input "*"
click at [166, 201] on div "block_bot_response product" at bounding box center [179, 197] width 157 height 13
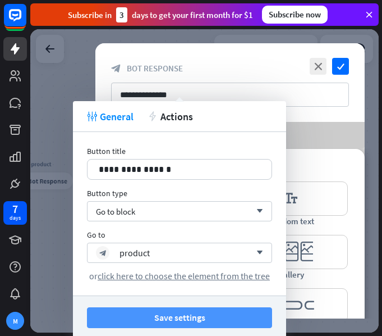
click at [182, 313] on button "Save settings" at bounding box center [179, 317] width 185 height 21
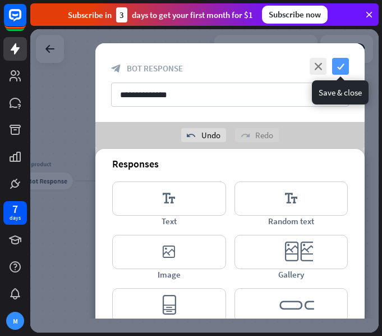
click at [347, 65] on icon "check" at bounding box center [340, 66] width 17 height 17
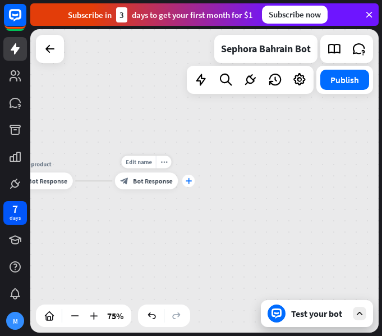
click at [190, 184] on icon "plus" at bounding box center [188, 181] width 6 height 6
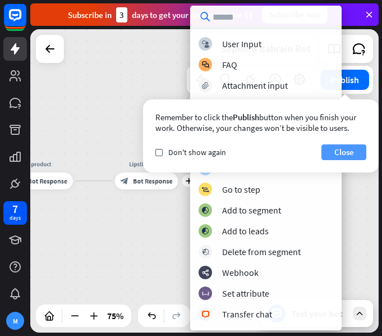
click at [331, 152] on button "Close" at bounding box center [344, 152] width 45 height 16
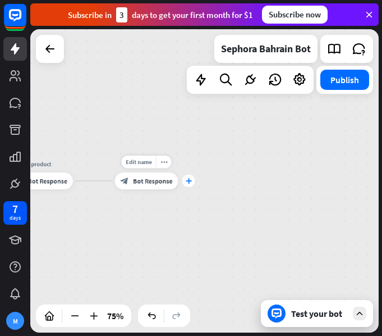
click at [189, 186] on div "plus" at bounding box center [189, 181] width 13 height 13
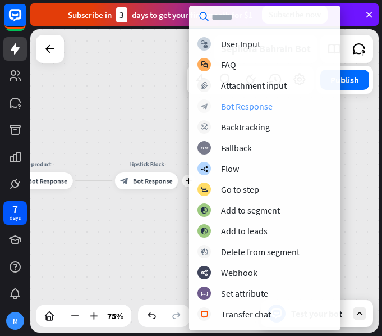
click at [259, 104] on div "Bot Response" at bounding box center [247, 106] width 52 height 11
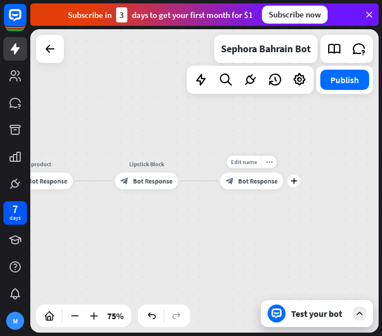
click at [257, 184] on span "Bot Response" at bounding box center [259, 181] width 40 height 8
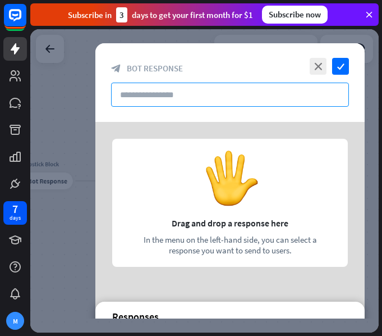
click at [179, 94] on input "text" at bounding box center [230, 95] width 238 height 24
type input "*"
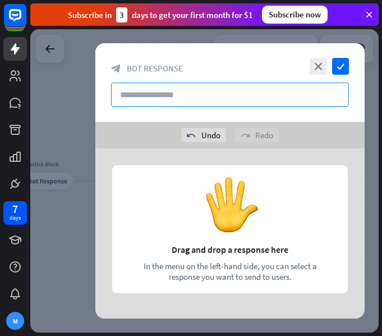
paste input "**********"
type input "**********"
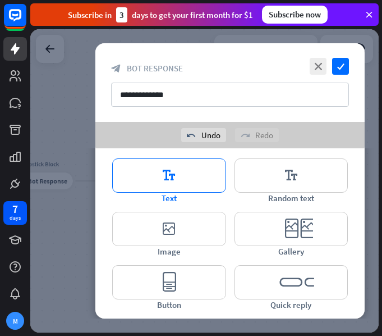
click at [190, 172] on icon "editor_text" at bounding box center [169, 175] width 114 height 34
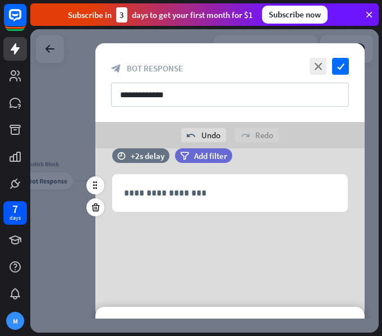
scroll to position [21, 0]
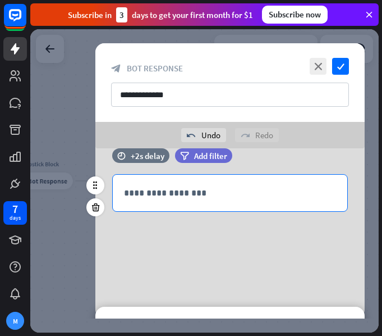
click at [192, 185] on div "**********" at bounding box center [230, 193] width 235 height 37
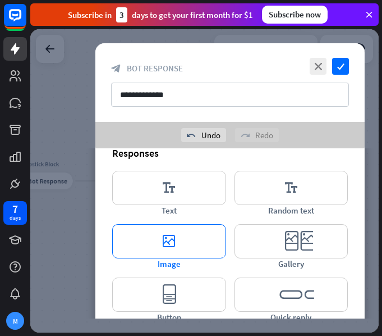
click at [189, 245] on icon "editor_image" at bounding box center [169, 241] width 114 height 34
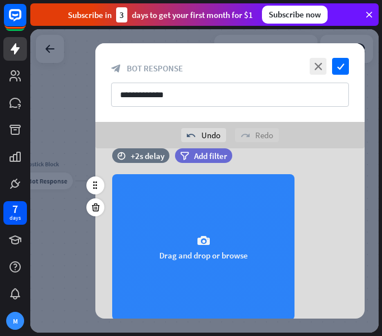
scroll to position [96, 0]
click at [198, 235] on icon "camera" at bounding box center [203, 240] width 13 height 13
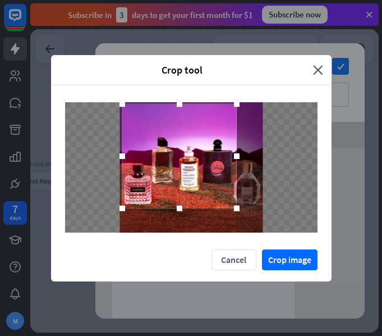
drag, startPoint x: 230, startPoint y: 197, endPoint x: 218, endPoint y: 186, distance: 16.7
click at [218, 186] on div at bounding box center [179, 156] width 115 height 104
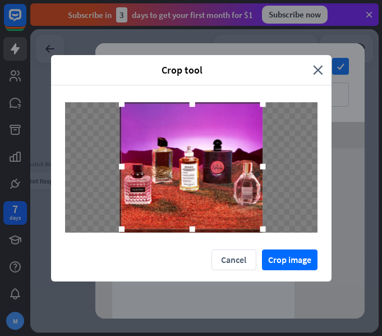
drag, startPoint x: 239, startPoint y: 205, endPoint x: 266, endPoint y: 226, distance: 34.5
click at [266, 226] on div at bounding box center [262, 228] width 17 height 17
click at [301, 261] on button "Crop image" at bounding box center [290, 259] width 56 height 21
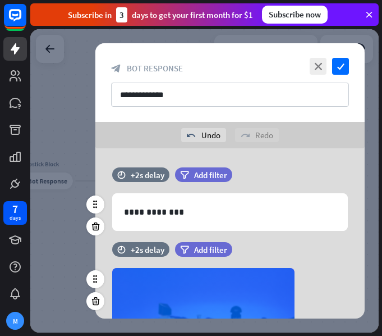
scroll to position [0, 0]
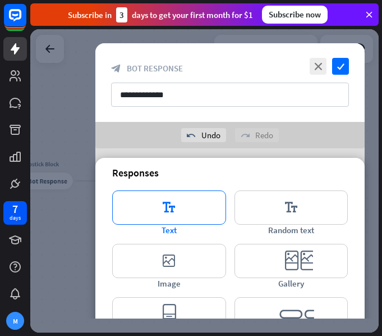
click at [180, 203] on icon "editor_text" at bounding box center [169, 207] width 114 height 34
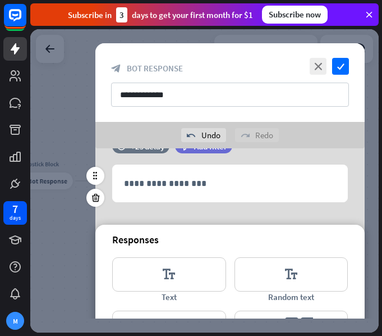
scroll to position [279, 0]
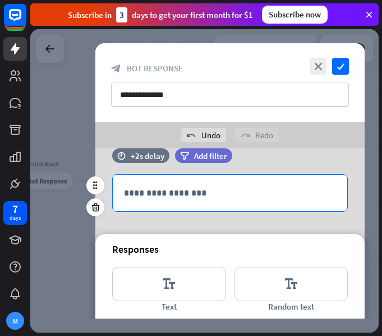
click at [140, 189] on p "**********" at bounding box center [230, 193] width 212 height 14
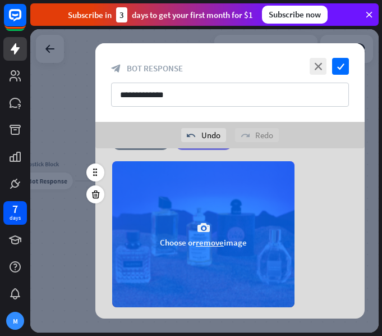
scroll to position [112, 0]
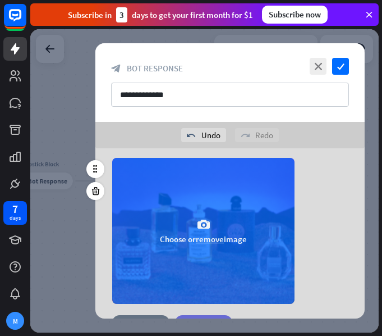
drag, startPoint x: 215, startPoint y: 216, endPoint x: 218, endPoint y: 275, distance: 58.5
click at [218, 275] on div "camera Choose or remove image" at bounding box center [203, 231] width 183 height 146
click at [230, 202] on div "camera Choose or remove image" at bounding box center [203, 231] width 183 height 146
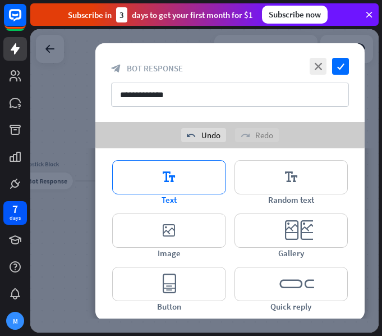
scroll to position [402, 0]
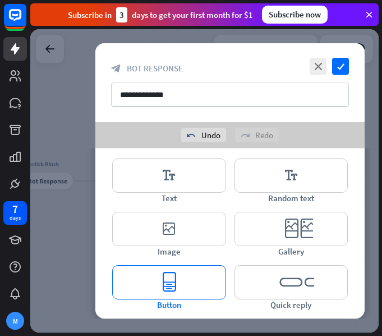
click at [160, 277] on icon "editor_button" at bounding box center [169, 282] width 114 height 34
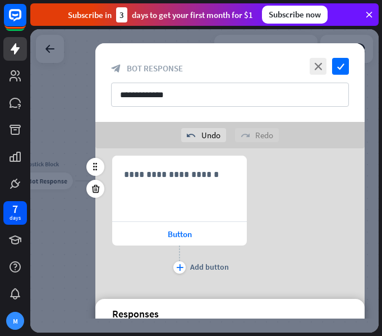
scroll to position [368, 0]
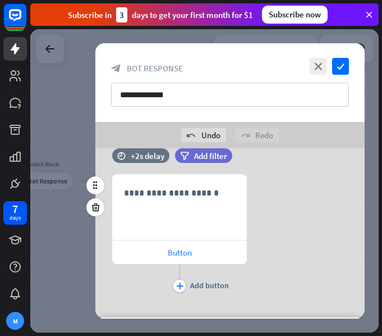
click at [177, 252] on span "Button" at bounding box center [180, 252] width 24 height 11
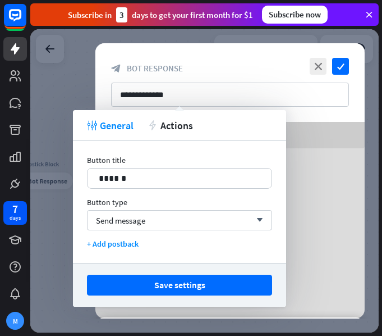
scroll to position [559, 0]
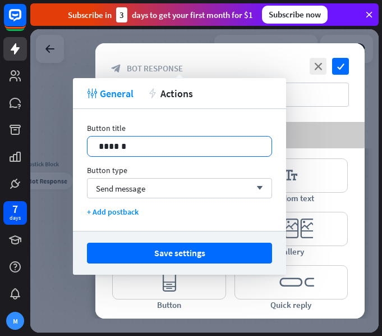
click at [136, 140] on p "******" at bounding box center [180, 146] width 162 height 14
click at [143, 188] on span "Send message" at bounding box center [120, 188] width 49 height 11
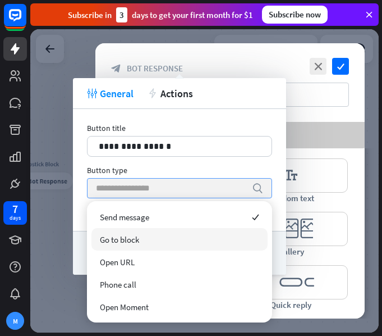
click at [134, 234] on span "Go to block" at bounding box center [119, 239] width 39 height 11
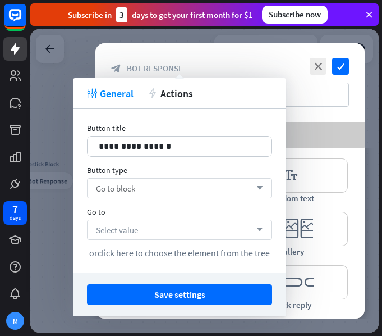
click at [147, 229] on div "Select value arrow_down" at bounding box center [179, 230] width 185 height 20
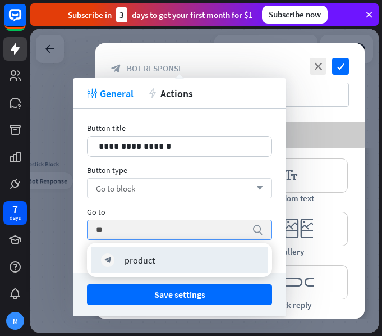
type input "*"
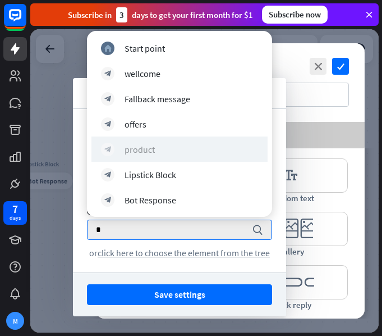
click at [156, 153] on div "block_bot_response product" at bounding box center [179, 149] width 157 height 13
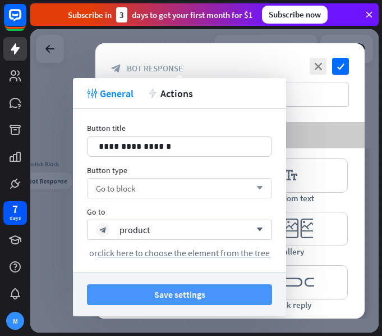
click at [181, 285] on button "Save settings" at bounding box center [179, 294] width 185 height 21
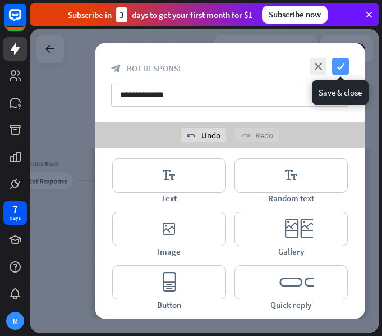
click at [342, 73] on icon "check" at bounding box center [340, 66] width 17 height 17
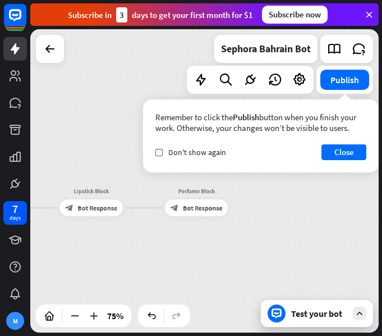
drag, startPoint x: 142, startPoint y: 226, endPoint x: 192, endPoint y: 253, distance: 56.8
click at [192, 253] on div "home_2 Start point wellcome block_bot_response Bot Response offers block_bot_re…" at bounding box center [204, 180] width 349 height 303
click at [237, 209] on icon "plus" at bounding box center [238, 208] width 6 height 6
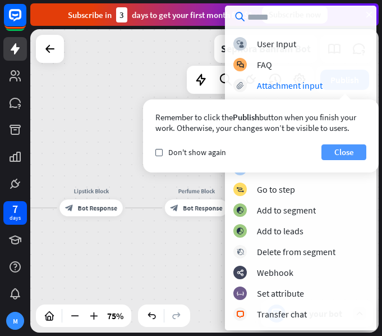
click at [344, 149] on button "Close" at bounding box center [344, 152] width 45 height 16
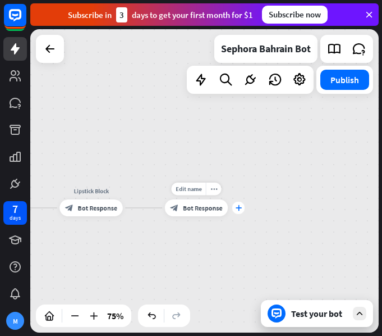
click at [239, 207] on icon "plus" at bounding box center [238, 208] width 6 height 6
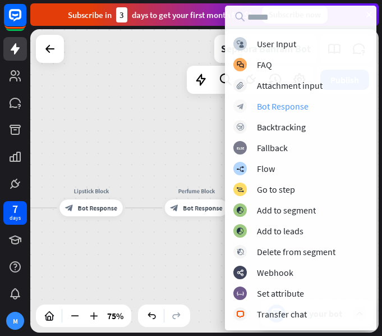
click at [281, 102] on div "Bot Response" at bounding box center [283, 106] width 52 height 11
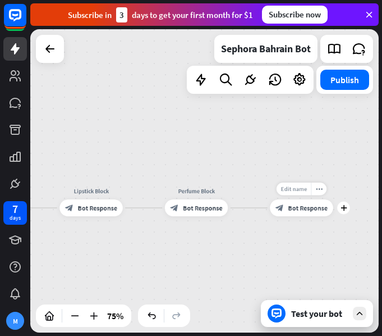
click at [298, 185] on span "Edit name" at bounding box center [294, 189] width 26 height 8
click at [318, 205] on span "Bot Response" at bounding box center [309, 208] width 40 height 8
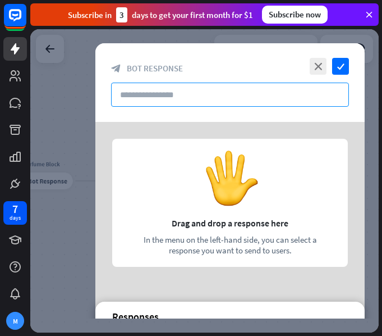
click at [232, 95] on input "text" at bounding box center [230, 95] width 238 height 24
paste input "**********"
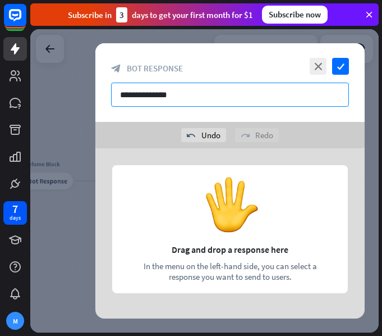
scroll to position [202, 0]
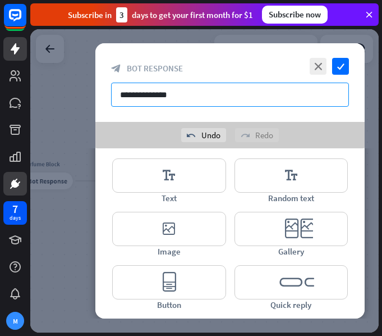
type input "**********"
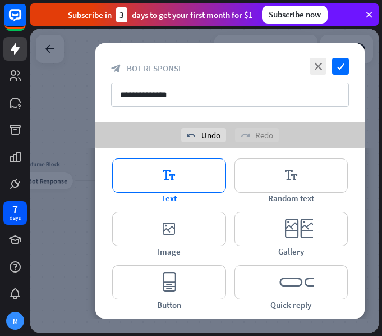
click at [141, 170] on icon "editor_text" at bounding box center [169, 175] width 114 height 34
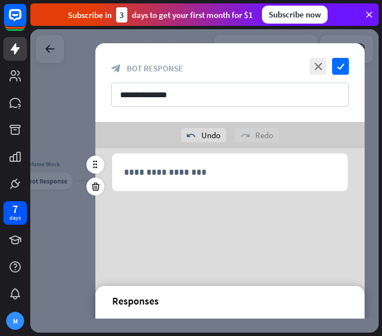
scroll to position [21, 0]
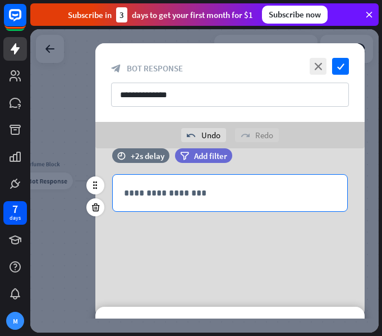
click at [163, 191] on p "**********" at bounding box center [230, 193] width 212 height 14
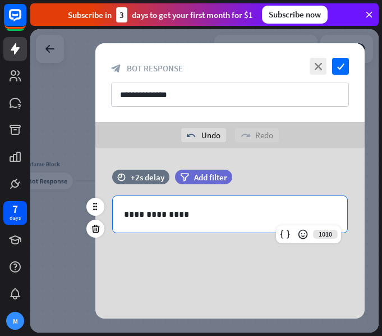
click at [162, 208] on p "**********" at bounding box center [230, 214] width 212 height 14
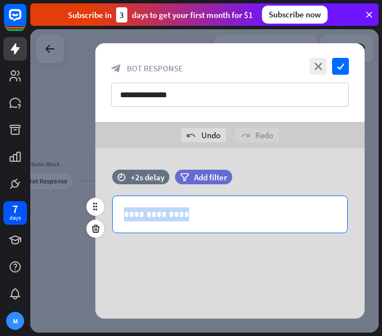
click at [177, 214] on p "**********" at bounding box center [230, 214] width 212 height 14
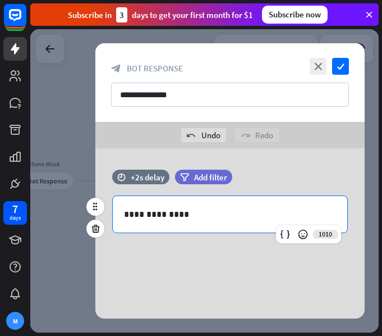
click at [177, 215] on p "**********" at bounding box center [230, 214] width 212 height 14
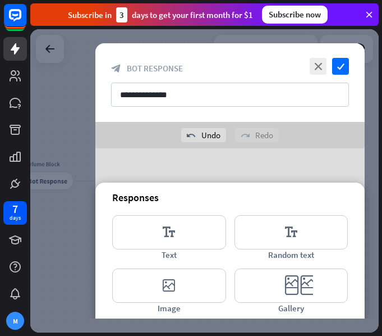
scroll to position [168, 0]
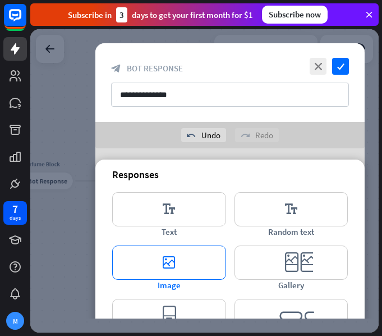
click at [178, 262] on icon "editor_image" at bounding box center [169, 262] width 114 height 34
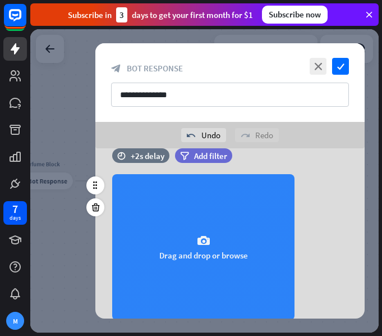
scroll to position [110, 0]
click at [202, 242] on icon "camera" at bounding box center [203, 240] width 13 height 13
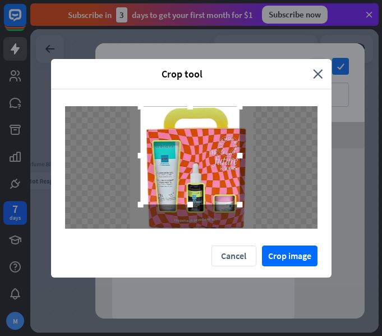
drag, startPoint x: 223, startPoint y: 180, endPoint x: 224, endPoint y: 169, distance: 11.3
click at [224, 169] on div at bounding box center [189, 155] width 99 height 98
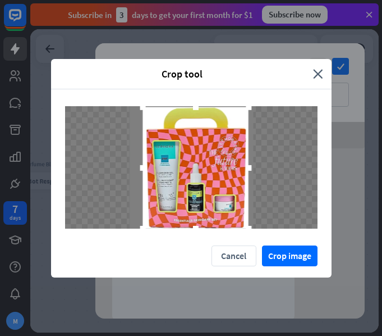
drag, startPoint x: 240, startPoint y: 206, endPoint x: 247, endPoint y: 236, distance: 31.1
click at [247, 236] on div at bounding box center [191, 167] width 281 height 156
click at [270, 248] on button "Crop image" at bounding box center [290, 255] width 56 height 21
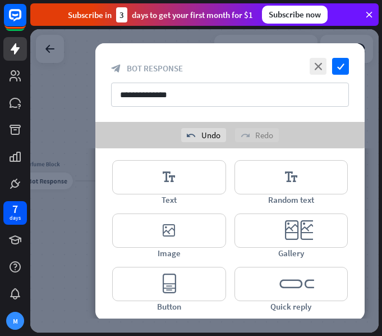
scroll to position [327, 0]
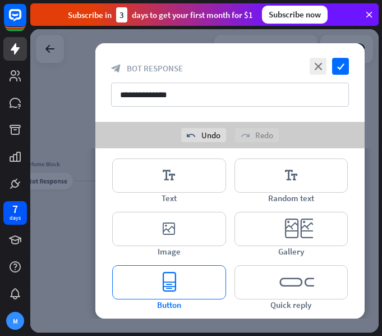
click at [170, 277] on icon "editor_button" at bounding box center [169, 282] width 114 height 34
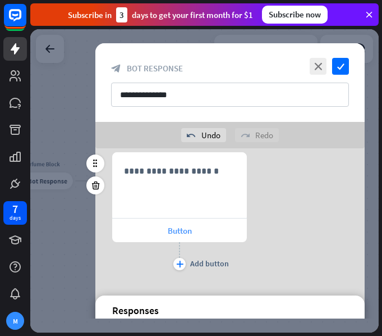
scroll to position [293, 0]
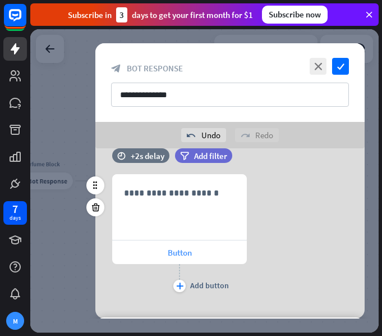
click at [187, 249] on span "Button" at bounding box center [180, 252] width 24 height 11
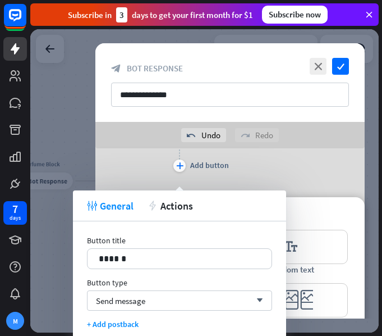
scroll to position [485, 0]
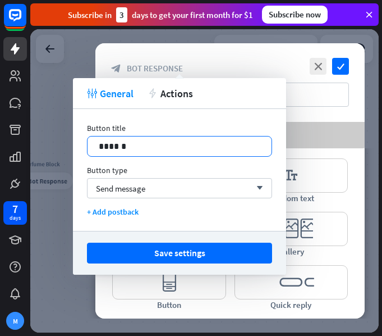
click at [122, 136] on div "******" at bounding box center [179, 146] width 185 height 21
click at [129, 148] on p "******" at bounding box center [180, 146] width 162 height 14
click at [140, 182] on div "Send message arrow_down" at bounding box center [179, 188] width 185 height 20
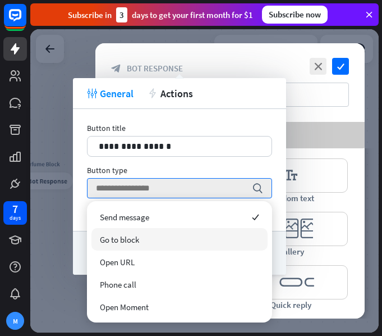
click at [129, 241] on span "Go to block" at bounding box center [119, 239] width 39 height 11
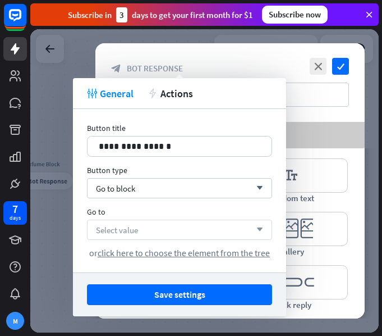
click at [137, 222] on div "Select value arrow_down" at bounding box center [179, 230] width 185 height 20
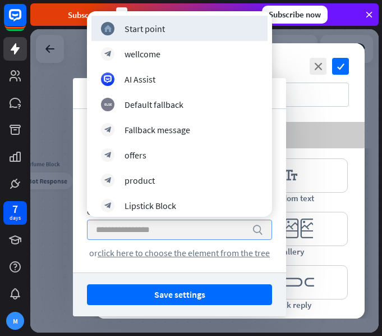
type input "*"
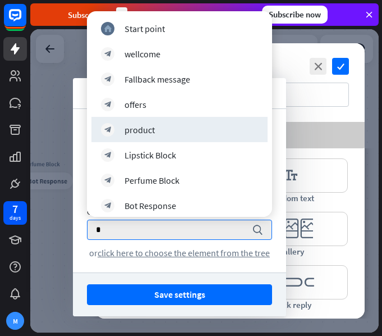
click at [147, 132] on div "product" at bounding box center [140, 129] width 30 height 11
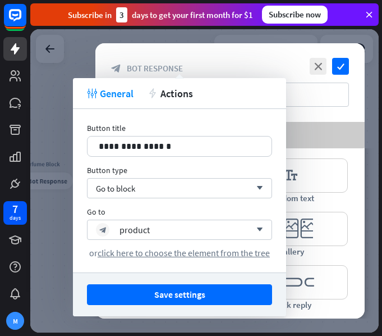
click at [160, 290] on button "Save settings" at bounding box center [179, 294] width 185 height 21
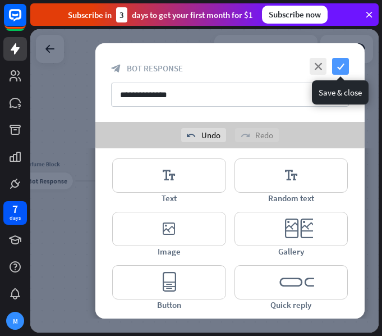
click at [345, 65] on icon "check" at bounding box center [340, 66] width 17 height 17
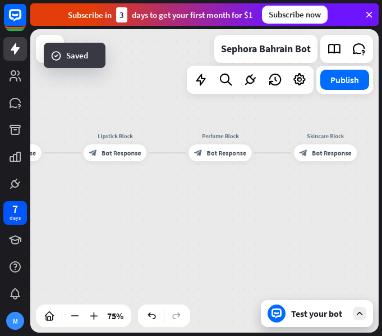
drag, startPoint x: 218, startPoint y: 199, endPoint x: 329, endPoint y: 180, distance: 111.7
click at [329, 180] on div "home_2 Start point wellcome block_bot_response Bot Response offers block_bot_re…" at bounding box center [204, 180] width 349 height 303
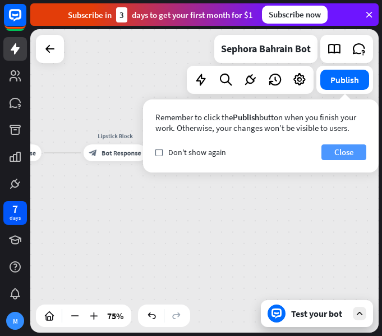
click at [333, 154] on button "Close" at bounding box center [344, 152] width 45 height 16
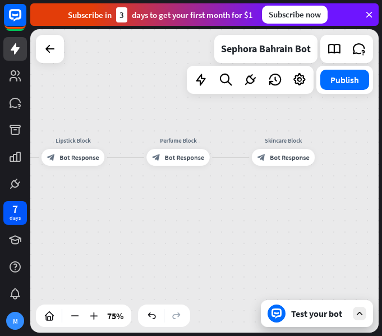
drag, startPoint x: 335, startPoint y: 184, endPoint x: 254, endPoint y: 189, distance: 81.0
click at [254, 189] on div "home_2 Start point wellcome block_bot_response Bot Response offers block_bot_re…" at bounding box center [204, 180] width 349 height 303
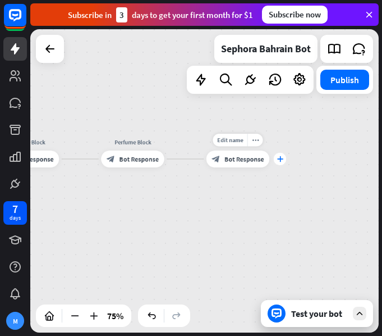
click at [279, 163] on div "plus" at bounding box center [280, 159] width 13 height 13
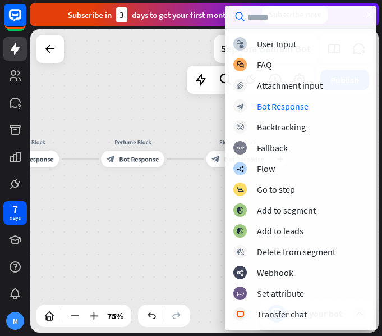
click at [277, 113] on div "block_user_input User Input block_faq FAQ block_attachment Attachment input blo…" at bounding box center [301, 179] width 152 height 285
click at [262, 108] on div "Bot Response" at bounding box center [283, 106] width 52 height 11
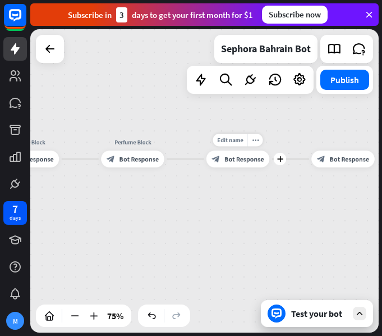
click at [247, 160] on span "Bot Response" at bounding box center [245, 159] width 40 height 8
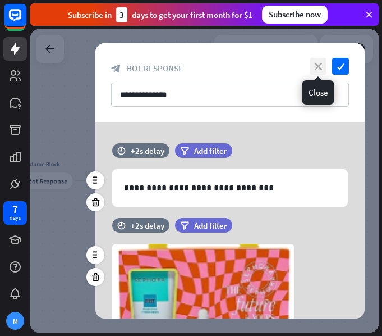
click at [322, 66] on icon "close" at bounding box center [318, 66] width 17 height 17
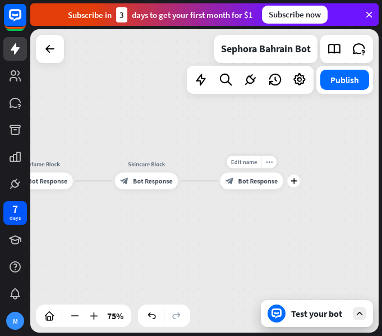
click at [260, 179] on span "Bot Response" at bounding box center [259, 181] width 40 height 8
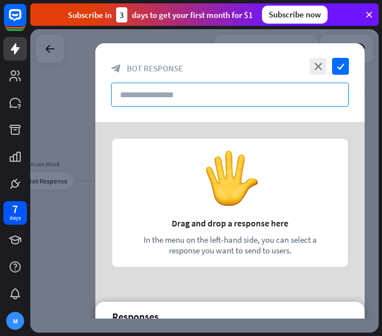
click at [158, 93] on input "text" at bounding box center [230, 95] width 238 height 24
paste input "**********"
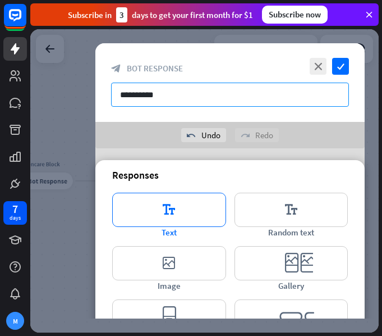
scroll to position [168, 0]
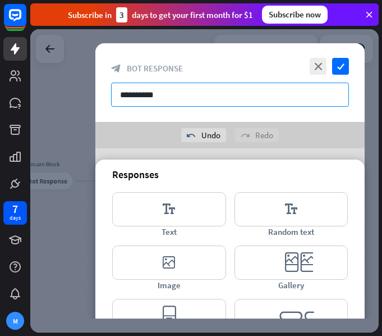
type input "**********"
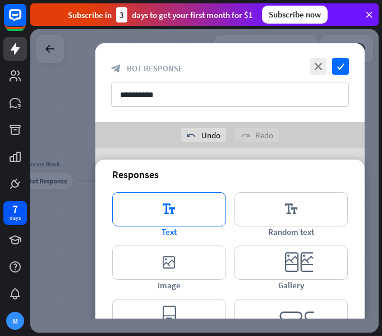
click at [157, 208] on icon "editor_text" at bounding box center [169, 209] width 114 height 34
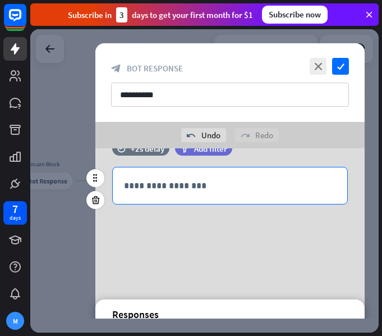
scroll to position [21, 0]
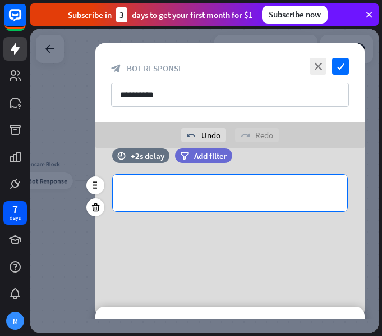
click at [165, 194] on p "**********" at bounding box center [230, 193] width 212 height 14
click at [163, 194] on p "**********" at bounding box center [230, 193] width 212 height 14
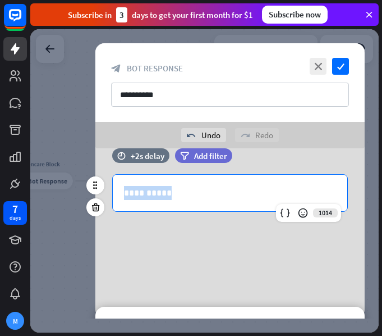
click at [163, 194] on p "**********" at bounding box center [230, 193] width 212 height 14
click at [167, 193] on p "**********" at bounding box center [230, 193] width 212 height 14
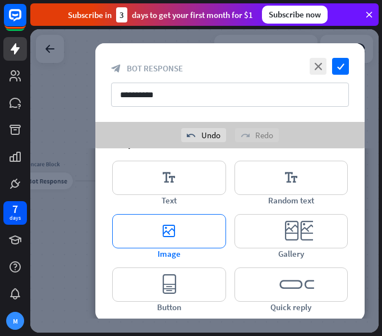
scroll to position [202, 0]
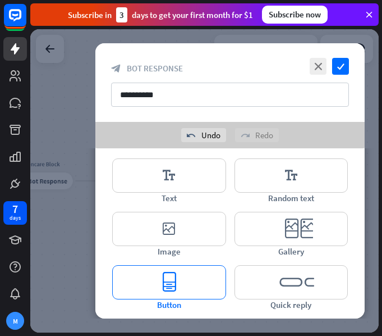
click at [179, 275] on icon "editor_button" at bounding box center [169, 282] width 114 height 34
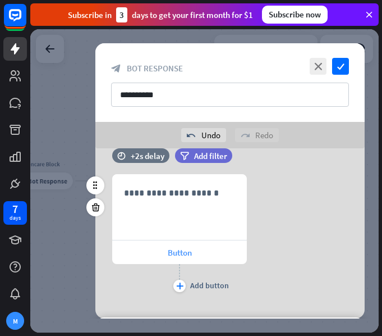
scroll to position [124, 0]
click at [188, 247] on span "Button" at bounding box center [180, 252] width 24 height 11
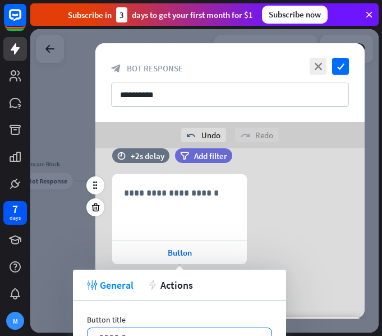
click at [172, 333] on p "******" at bounding box center [180, 338] width 162 height 14
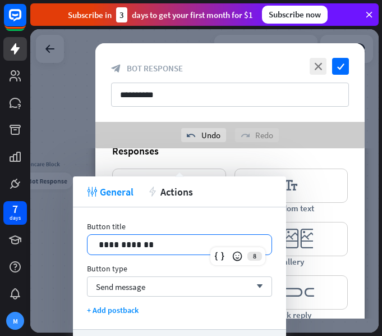
scroll to position [316, 0]
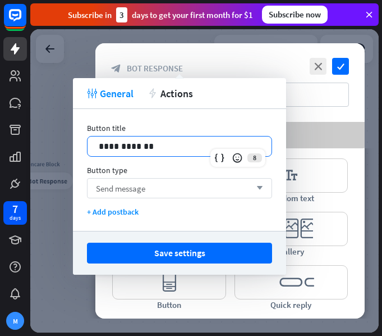
click at [200, 186] on div "Send message arrow_down" at bounding box center [179, 188] width 185 height 20
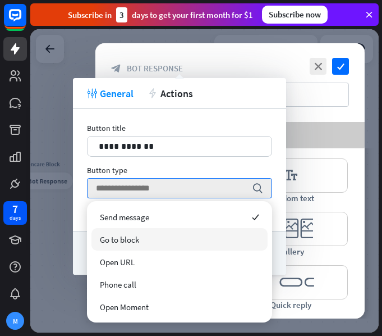
click at [148, 241] on div "Go to block" at bounding box center [180, 239] width 176 height 22
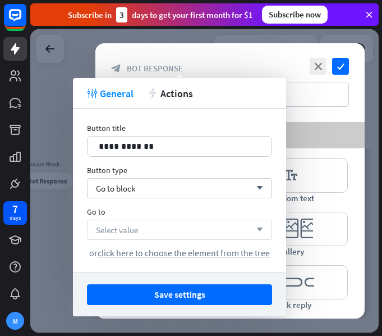
click at [157, 228] on div "Select value arrow_down" at bounding box center [179, 230] width 185 height 20
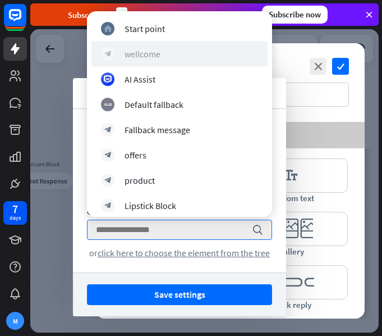
click at [161, 53] on div "wellcome" at bounding box center [143, 53] width 36 height 11
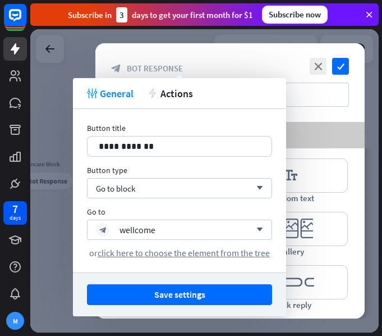
click at [193, 288] on button "Save settings" at bounding box center [179, 294] width 185 height 21
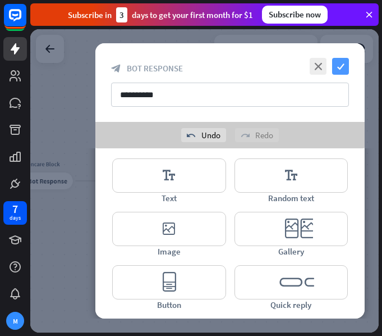
click at [336, 69] on icon "check" at bounding box center [340, 66] width 17 height 17
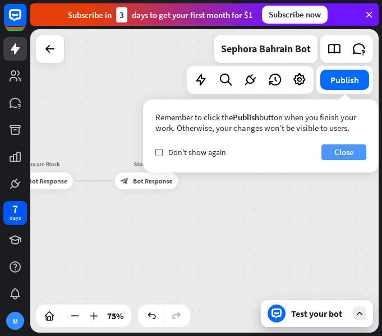
click at [355, 152] on button "Close" at bounding box center [344, 152] width 45 height 16
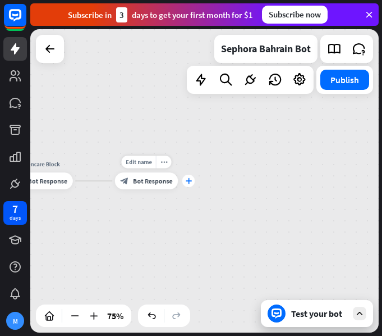
click at [185, 181] on div "plus" at bounding box center [189, 181] width 13 height 13
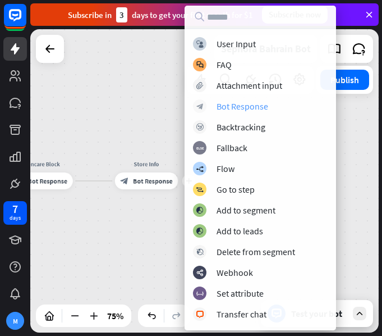
click at [253, 110] on div "Bot Response" at bounding box center [243, 106] width 52 height 11
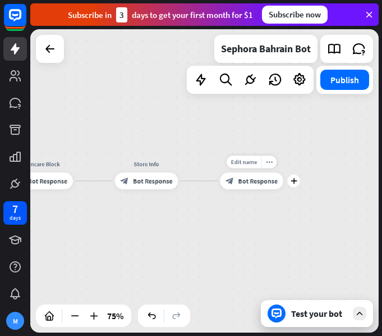
click at [242, 180] on span "Bot Response" at bounding box center [259, 181] width 40 height 8
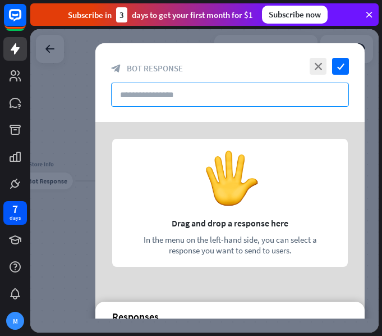
click at [181, 98] on input "text" at bounding box center [230, 95] width 238 height 24
type input "*"
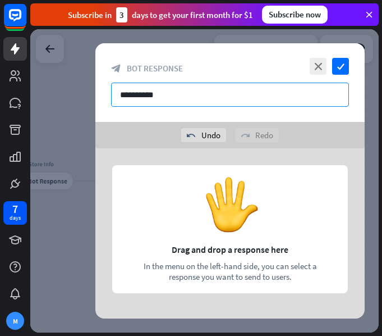
type input "**********"
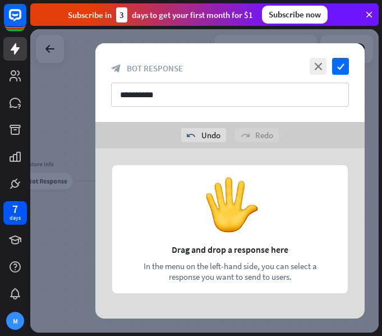
click at [175, 159] on div at bounding box center [230, 232] width 270 height 168
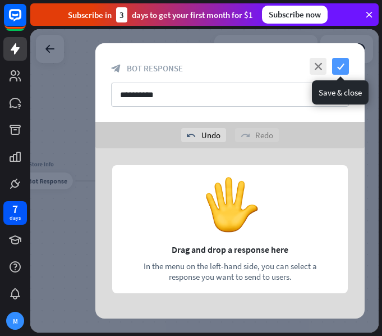
click at [337, 65] on icon "check" at bounding box center [340, 66] width 17 height 17
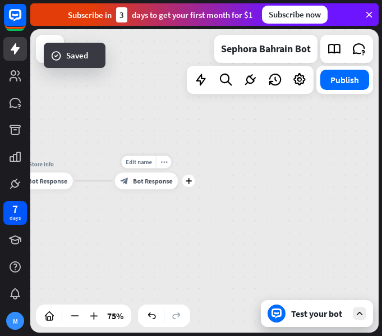
click at [153, 186] on div "block_bot_response Bot Response" at bounding box center [146, 180] width 63 height 17
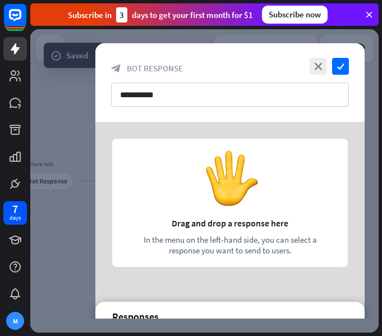
scroll to position [112, 0]
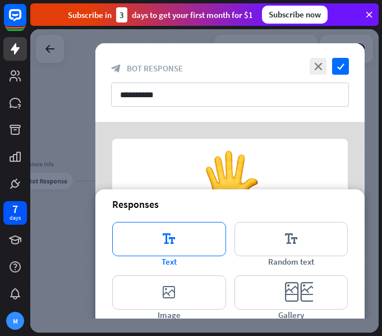
click at [189, 244] on icon "editor_text" at bounding box center [169, 239] width 114 height 34
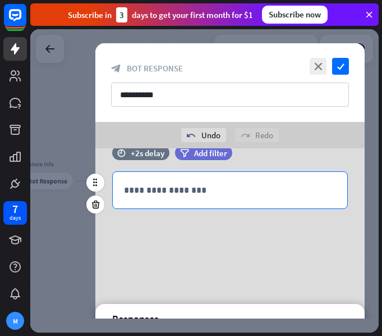
scroll to position [21, 0]
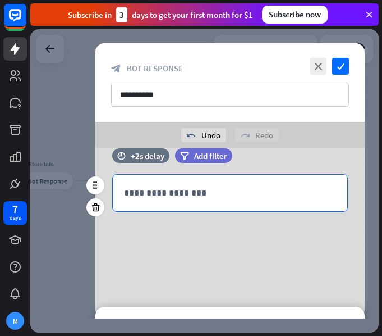
click at [161, 197] on p "**********" at bounding box center [230, 193] width 212 height 14
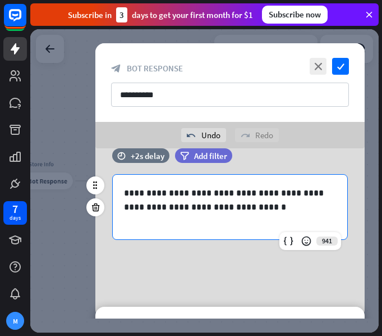
click at [151, 260] on div "**********" at bounding box center [230, 211] width 270 height 168
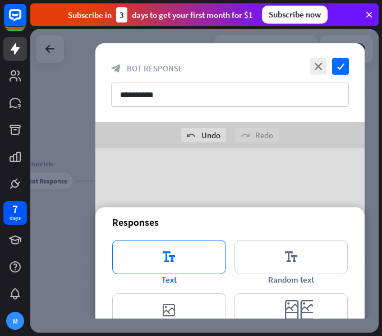
scroll to position [134, 0]
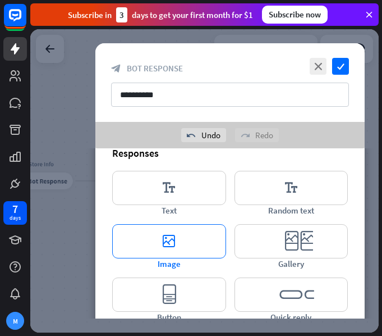
click at [191, 244] on icon "editor_image" at bounding box center [169, 241] width 114 height 34
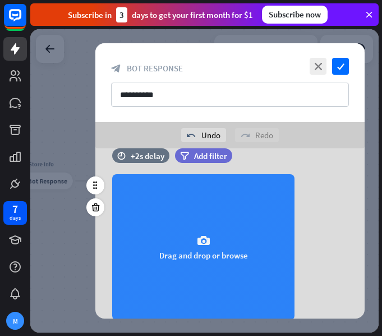
scroll to position [124, 0]
click at [195, 238] on div "camera Drag and drop or browse" at bounding box center [203, 247] width 183 height 146
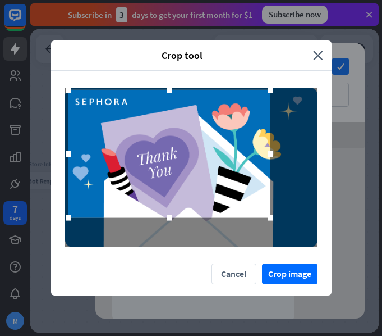
drag, startPoint x: 250, startPoint y: 199, endPoint x: 228, endPoint y: 185, distance: 26.0
click at [228, 185] on div at bounding box center [170, 153] width 202 height 127
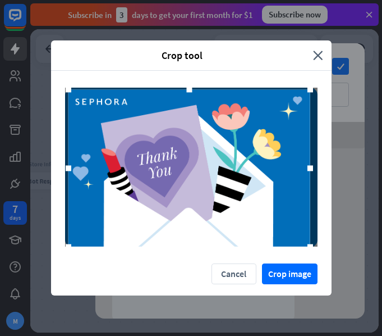
drag, startPoint x: 276, startPoint y: 216, endPoint x: 316, endPoint y: 245, distance: 49.4
click at [316, 245] on div at bounding box center [310, 246] width 17 height 17
click at [299, 279] on button "Crop image" at bounding box center [290, 273] width 56 height 21
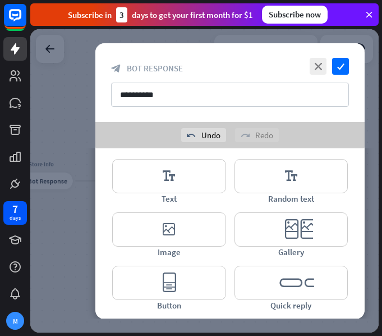
scroll to position [341, 0]
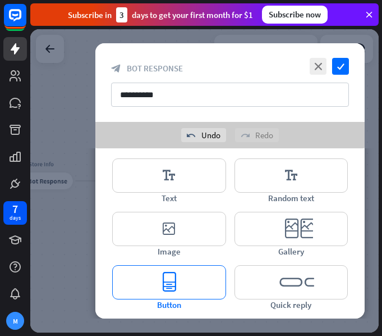
click at [195, 282] on icon "editor_button" at bounding box center [169, 282] width 114 height 34
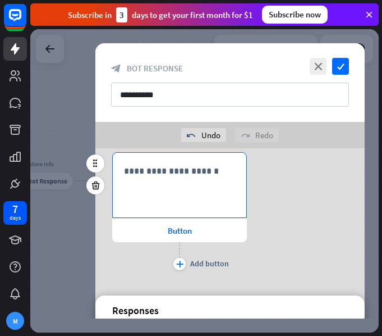
scroll to position [307, 0]
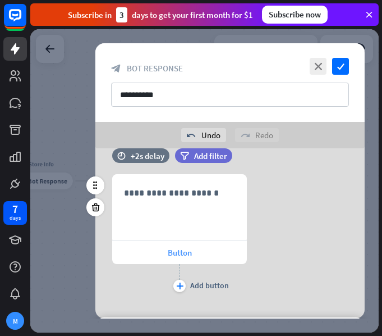
click at [177, 256] on span "Button" at bounding box center [180, 252] width 24 height 11
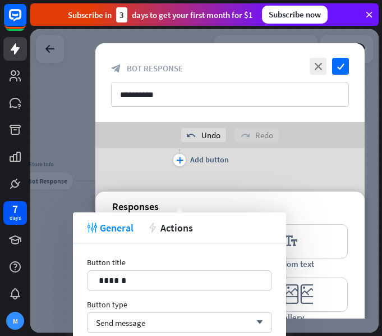
scroll to position [476, 0]
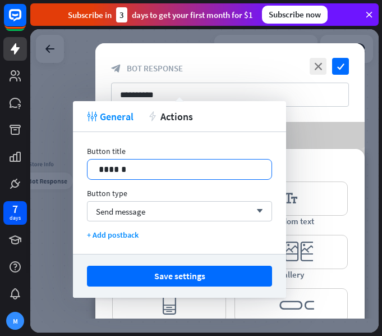
click at [170, 166] on p "******" at bounding box center [180, 169] width 162 height 14
click at [147, 208] on div "Send message arrow_down" at bounding box center [179, 211] width 185 height 20
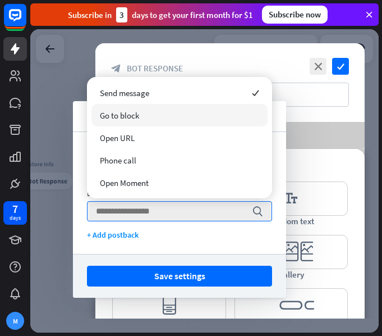
click at [144, 122] on div "Go to block" at bounding box center [180, 115] width 176 height 22
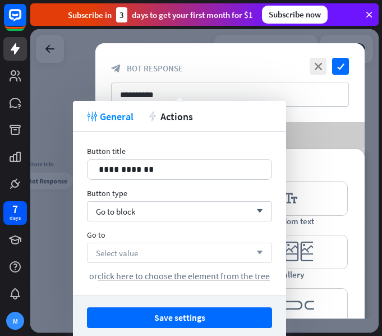
click at [110, 251] on span "Select value" at bounding box center [117, 253] width 42 height 11
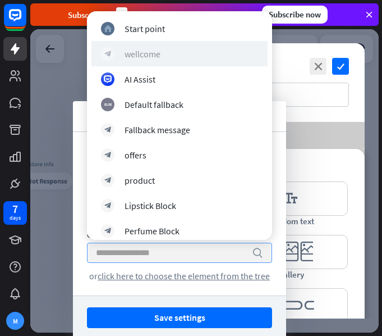
click at [158, 53] on div "wellcome" at bounding box center [143, 53] width 36 height 11
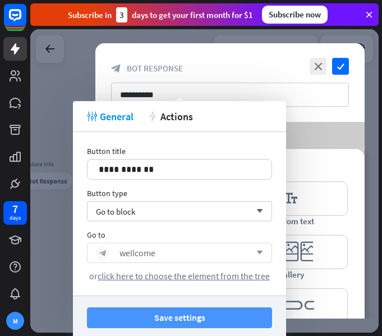
click at [170, 311] on button "Save settings" at bounding box center [179, 317] width 185 height 21
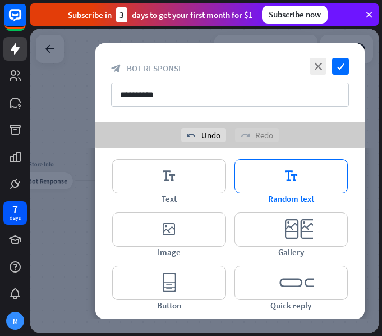
scroll to position [499, 0]
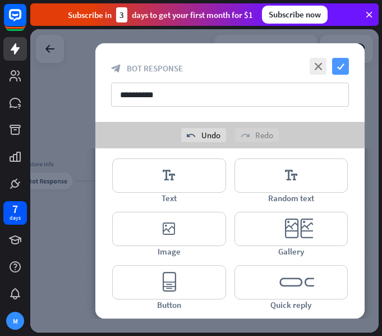
click at [340, 61] on icon "check" at bounding box center [340, 66] width 17 height 17
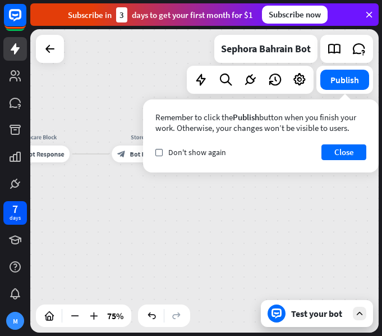
drag, startPoint x: 182, startPoint y: 250, endPoint x: 276, endPoint y: 223, distance: 98.3
click at [283, 224] on div "home_2 Start point wellcome block_bot_response Bot Response offers block_bot_re…" at bounding box center [204, 180] width 349 height 303
click at [343, 149] on button "Close" at bounding box center [344, 152] width 45 height 16
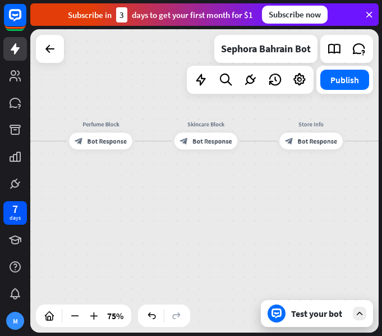
drag, startPoint x: 137, startPoint y: 209, endPoint x: 287, endPoint y: 194, distance: 150.8
click at [287, 194] on div "home_2 Start point wellcome block_bot_response Bot Response offers block_bot_re…" at bounding box center [204, 180] width 349 height 303
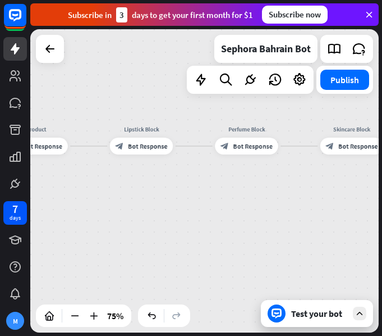
drag, startPoint x: 83, startPoint y: 196, endPoint x: 228, endPoint y: 200, distance: 145.5
click at [229, 200] on div "home_2 Start point wellcome block_bot_response Bot Response offers block_bot_re…" at bounding box center [204, 180] width 349 height 303
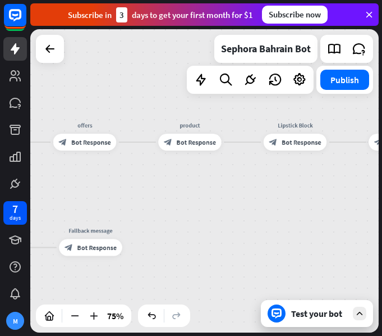
drag, startPoint x: 84, startPoint y: 199, endPoint x: 238, endPoint y: 195, distance: 153.9
click at [238, 195] on div "home_2 Start point wellcome block_bot_response Bot Response offers block_bot_re…" at bounding box center [204, 180] width 349 height 303
click at [172, 189] on div "home_2 Start point wellcome block_bot_response Bot Response offers block_bot_re…" at bounding box center [204, 180] width 349 height 303
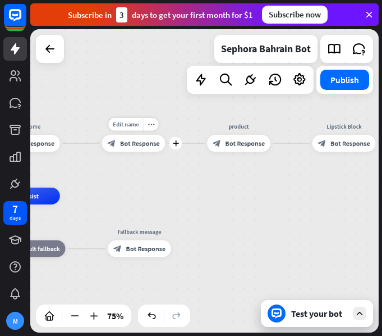
click at [130, 147] on span "Bot Response" at bounding box center [140, 143] width 40 height 8
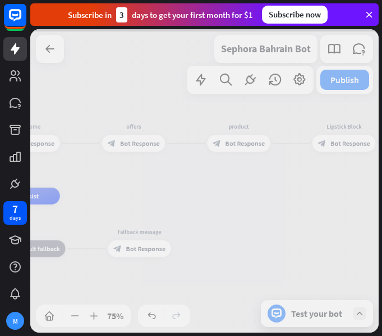
click at [130, 147] on div at bounding box center [204, 180] width 349 height 303
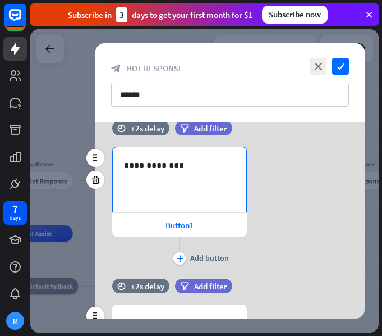
scroll to position [674, 0]
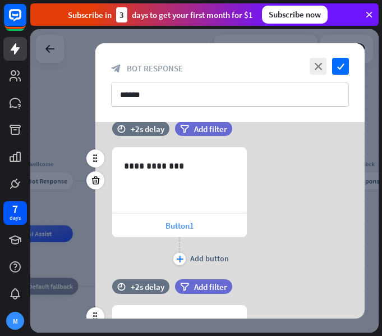
click at [190, 222] on span "Button1" at bounding box center [180, 225] width 29 height 11
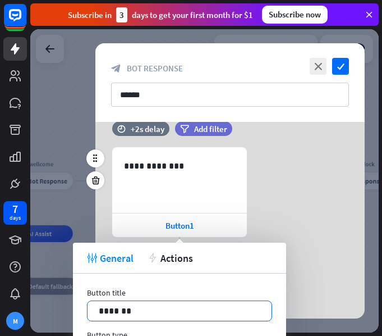
click at [205, 311] on p "*******" at bounding box center [180, 311] width 162 height 14
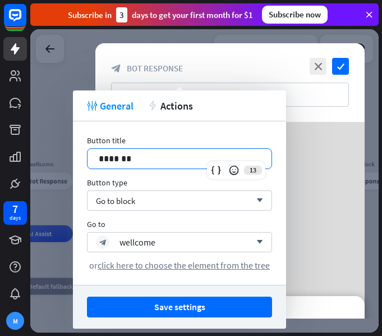
scroll to position [899, 0]
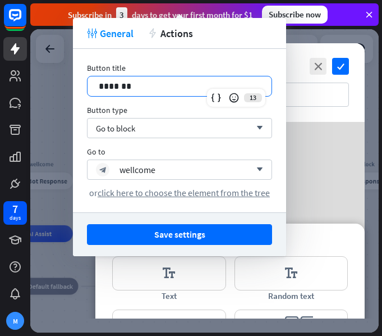
click at [293, 147] on div "**********" at bounding box center [230, 140] width 270 height 121
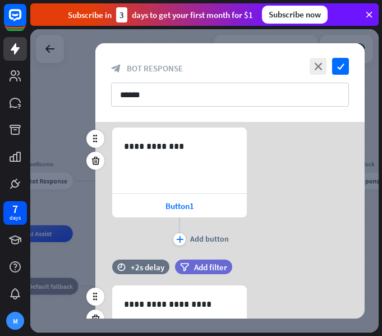
scroll to position [730, 0]
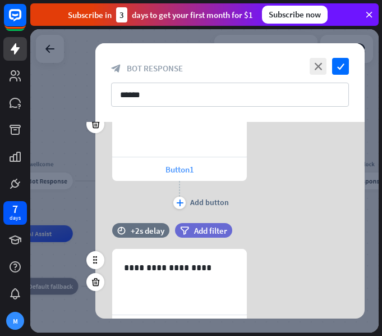
click at [183, 171] on span "Button1" at bounding box center [180, 169] width 29 height 11
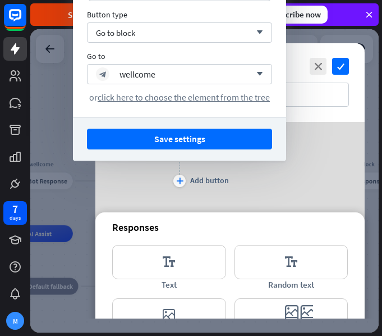
scroll to position [996, 0]
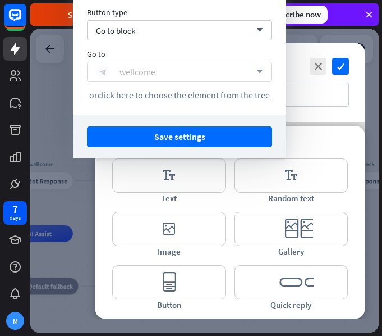
click at [159, 70] on div "block_bot_response wellcome" at bounding box center [173, 71] width 155 height 13
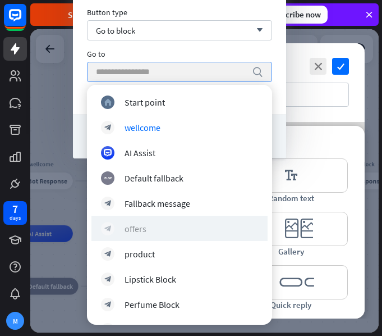
click at [164, 224] on div "block_bot_response offers" at bounding box center [179, 228] width 157 height 13
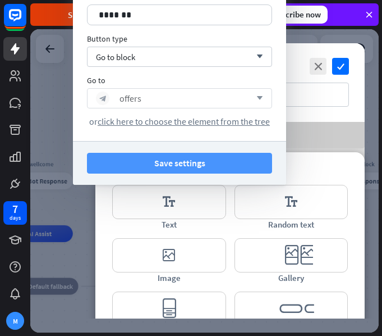
click at [207, 158] on button "Save settings" at bounding box center [179, 163] width 185 height 21
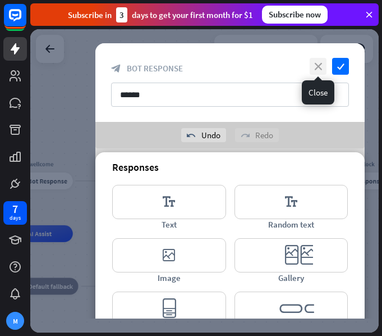
click at [321, 65] on icon "close" at bounding box center [318, 66] width 17 height 17
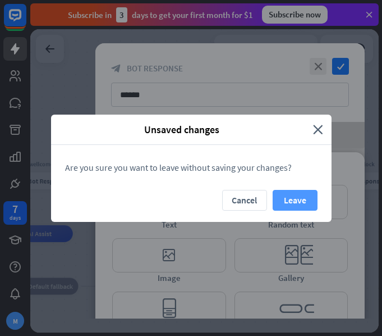
click at [285, 190] on button "Leave" at bounding box center [295, 200] width 45 height 21
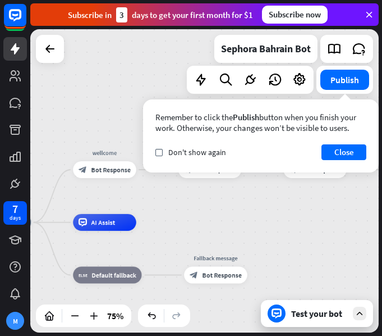
drag, startPoint x: 204, startPoint y: 221, endPoint x: 197, endPoint y: 238, distance: 19.1
click at [197, 238] on div "home_2 Start point wellcome block_bot_response Bot Response offers block_bot_re…" at bounding box center [99, 335] width 262 height 227
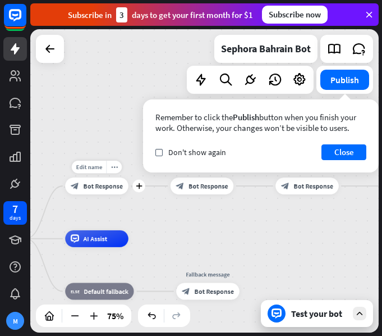
click at [117, 189] on span "Bot Response" at bounding box center [104, 186] width 40 height 8
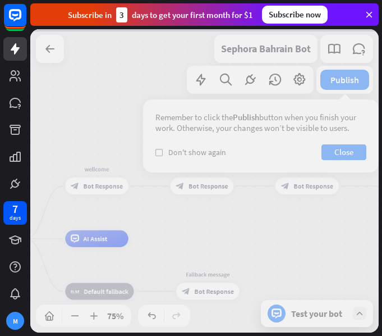
click at [117, 189] on div at bounding box center [204, 180] width 349 height 303
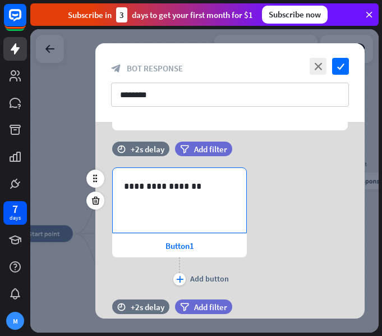
scroll to position [112, 0]
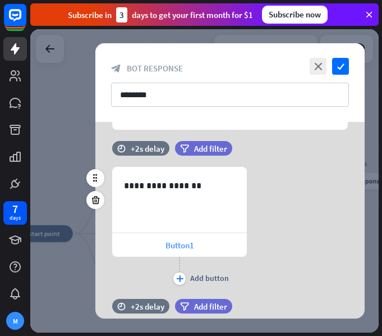
click at [162, 245] on div "Button1" at bounding box center [179, 245] width 135 height 24
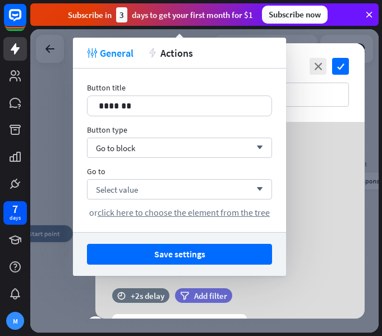
scroll to position [337, 0]
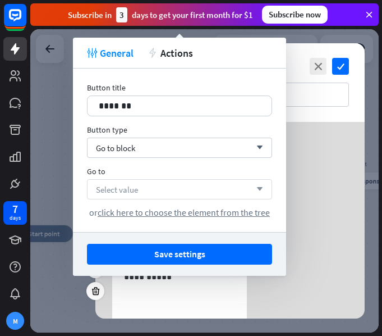
click at [190, 190] on div "Select value arrow_down" at bounding box center [179, 189] width 185 height 20
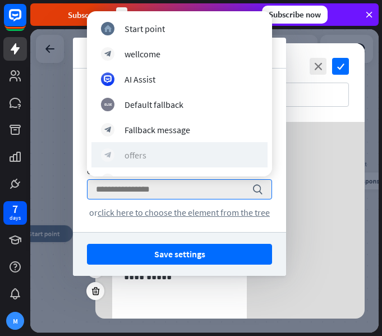
click at [157, 148] on div "block_bot_response offers" at bounding box center [179, 154] width 157 height 13
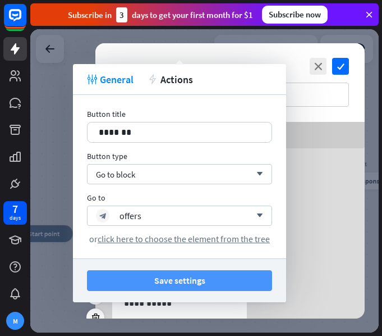
click at [172, 277] on button "Save settings" at bounding box center [179, 280] width 185 height 21
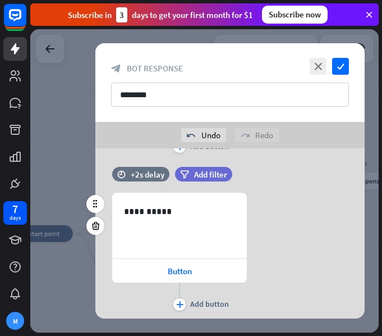
scroll to position [449, 0]
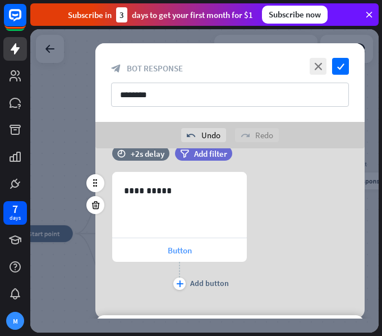
click at [154, 249] on div "Button" at bounding box center [179, 250] width 135 height 24
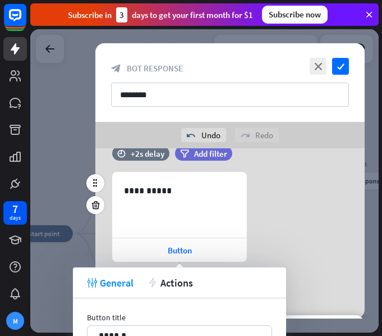
click at [302, 198] on div "**********" at bounding box center [230, 232] width 270 height 121
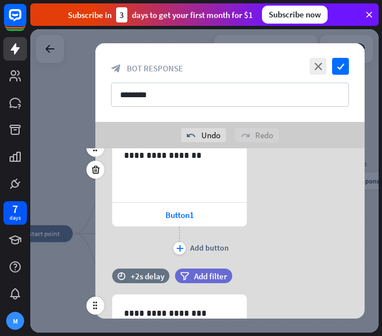
scroll to position [168, 0]
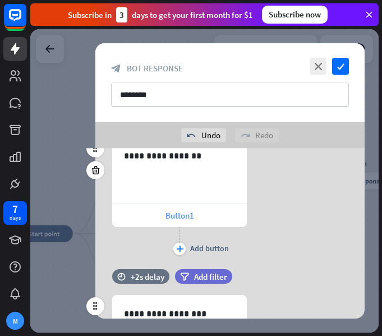
click at [172, 216] on span "Button1" at bounding box center [180, 215] width 29 height 11
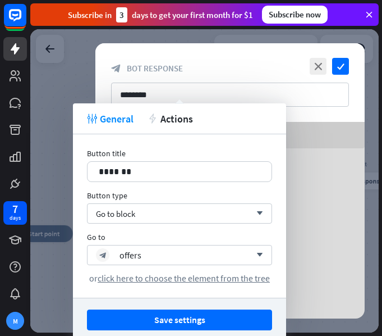
scroll to position [393, 0]
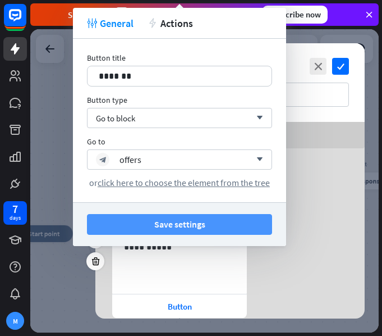
click at [240, 216] on button "Save settings" at bounding box center [179, 224] width 185 height 21
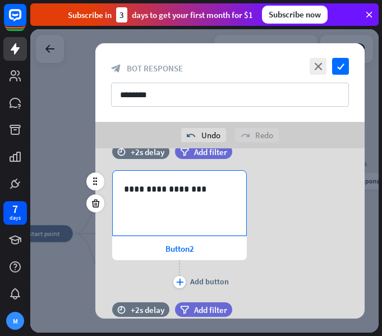
scroll to position [281, 0]
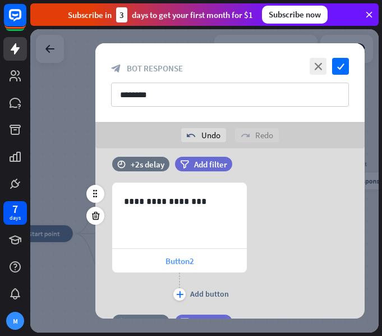
click at [213, 257] on div "Button2" at bounding box center [179, 261] width 135 height 24
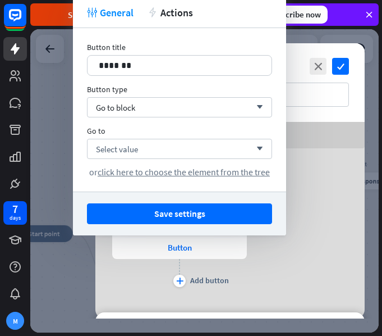
scroll to position [562, 0]
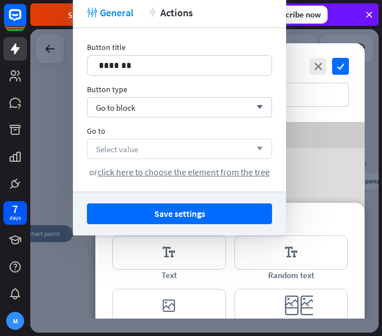
click at [197, 144] on div "Select value arrow_down" at bounding box center [179, 149] width 185 height 20
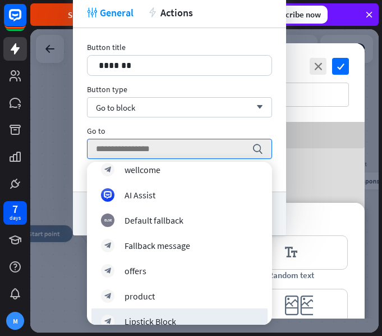
scroll to position [112, 0]
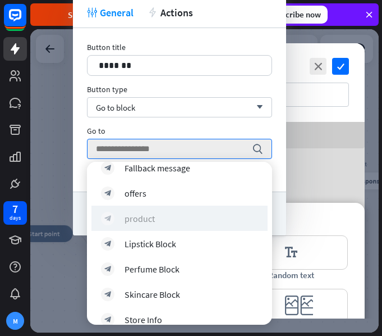
click at [152, 213] on div "product" at bounding box center [140, 218] width 30 height 11
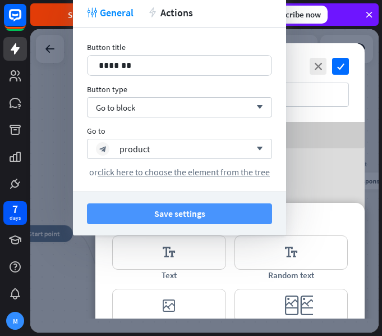
click at [188, 213] on button "Save settings" at bounding box center [179, 213] width 185 height 21
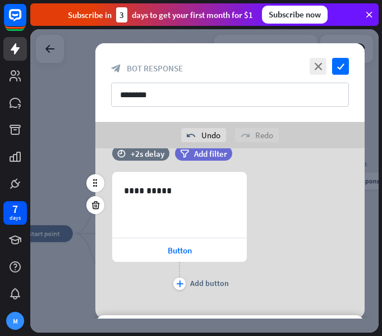
scroll to position [505, 0]
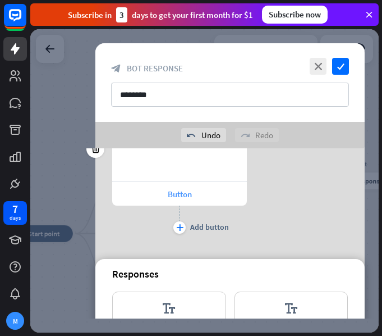
click at [195, 197] on div "Button" at bounding box center [179, 194] width 135 height 24
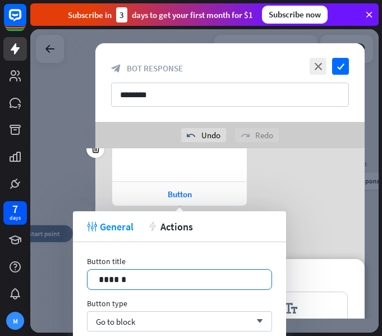
click at [138, 286] on div "******" at bounding box center [180, 280] width 184 height 20
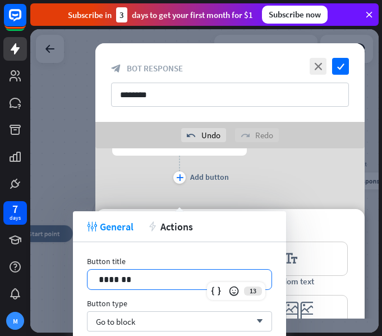
scroll to position [639, 0]
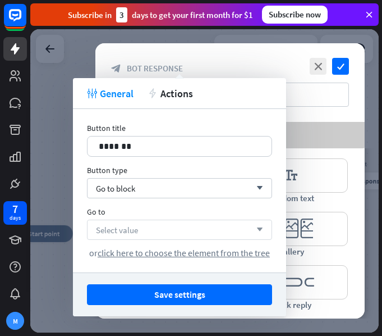
click at [179, 229] on div "Select value arrow_down" at bounding box center [179, 230] width 185 height 20
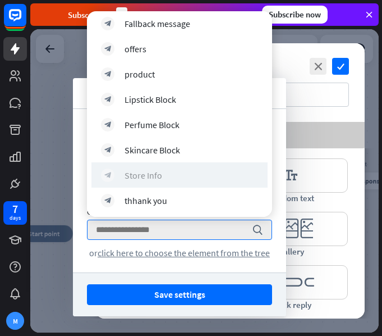
scroll to position [107, 0]
click at [153, 173] on div "Store Info" at bounding box center [144, 174] width 38 height 11
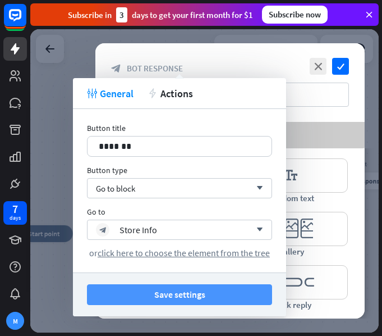
click at [189, 290] on button "Save settings" at bounding box center [179, 294] width 185 height 21
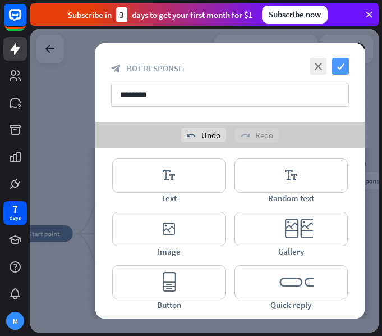
click at [339, 64] on icon "check" at bounding box center [340, 66] width 17 height 17
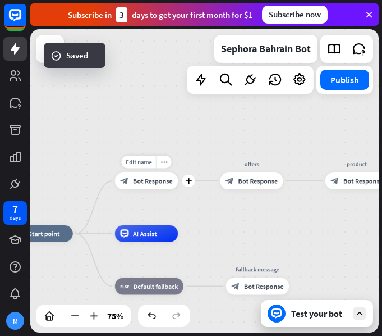
click at [158, 178] on span "Bot Response" at bounding box center [153, 181] width 40 height 8
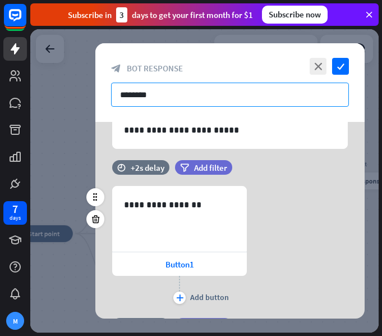
scroll to position [112, 0]
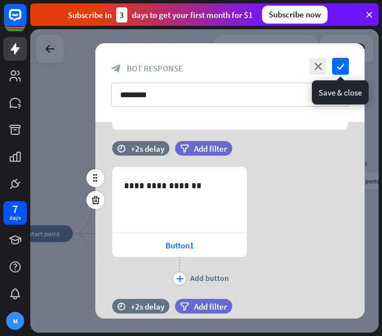
click at [341, 63] on icon "check" at bounding box center [340, 66] width 17 height 17
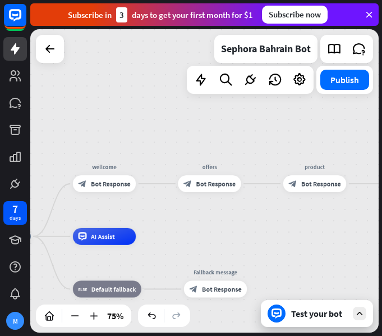
drag, startPoint x: 265, startPoint y: 215, endPoint x: 223, endPoint y: 218, distance: 42.2
click at [223, 218] on div "home_2 Start point wellcome block_bot_response Bot Response offers block_bot_re…" at bounding box center [204, 180] width 349 height 303
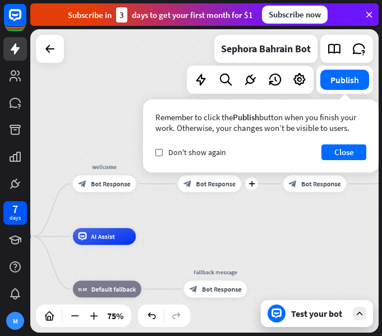
click at [207, 192] on div "Edit name more_horiz plus block_bot_response Bot Response" at bounding box center [209, 183] width 63 height 17
click at [210, 184] on span "Bot Response" at bounding box center [217, 184] width 40 height 8
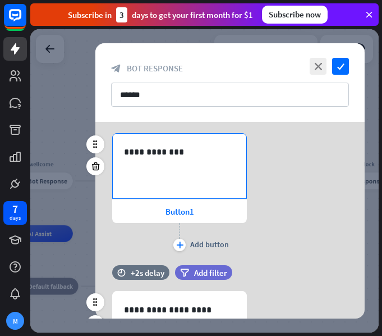
scroll to position [674, 0]
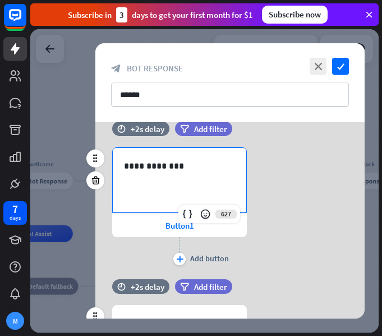
click at [180, 166] on p "**********" at bounding box center [179, 166] width 111 height 14
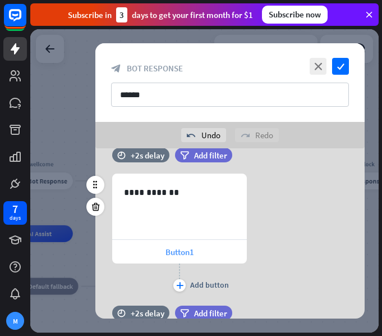
click at [180, 252] on span "Button1" at bounding box center [180, 252] width 29 height 11
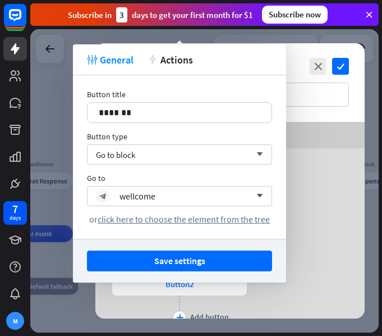
scroll to position [899, 0]
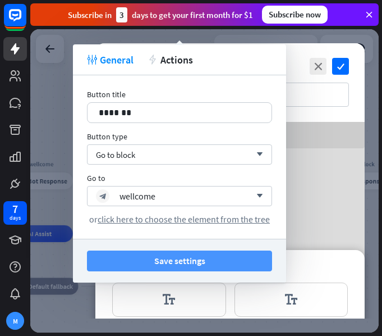
click at [220, 259] on button "Save settings" at bounding box center [179, 260] width 185 height 21
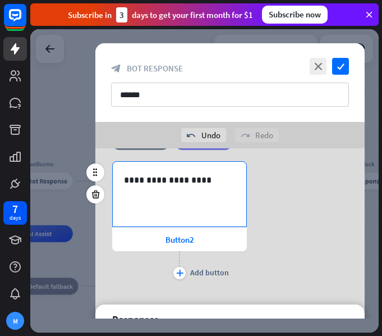
scroll to position [842, 0]
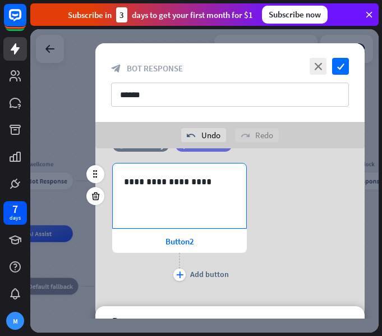
click at [208, 181] on p "**********" at bounding box center [179, 182] width 111 height 14
click at [213, 243] on div "Button2" at bounding box center [179, 241] width 135 height 24
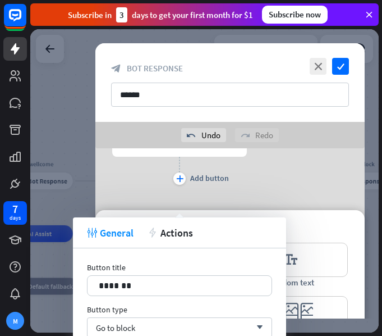
scroll to position [955, 0]
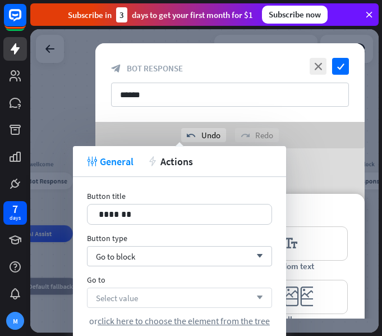
click at [201, 295] on div "Select value arrow_down" at bounding box center [179, 298] width 185 height 20
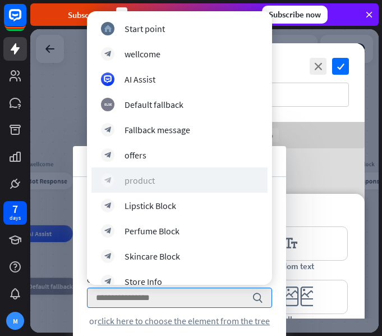
click at [185, 175] on div "block_bot_response product" at bounding box center [179, 180] width 157 height 13
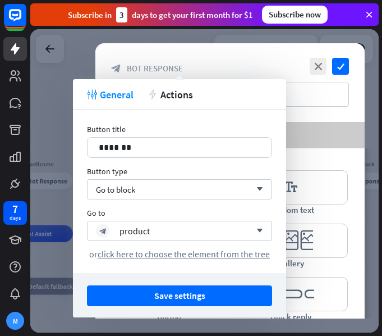
scroll to position [1023, 0]
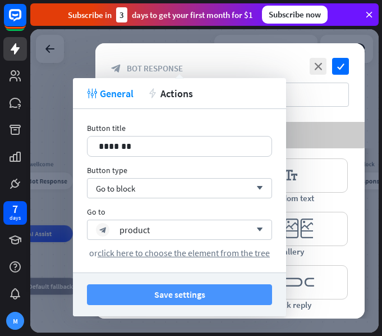
click at [243, 291] on button "Save settings" at bounding box center [179, 294] width 185 height 21
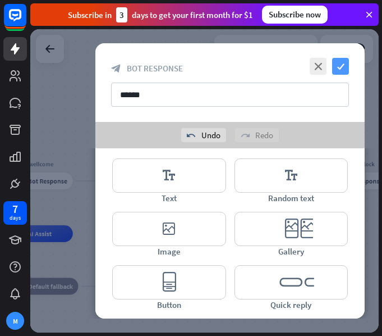
click at [337, 66] on icon "check" at bounding box center [340, 66] width 17 height 17
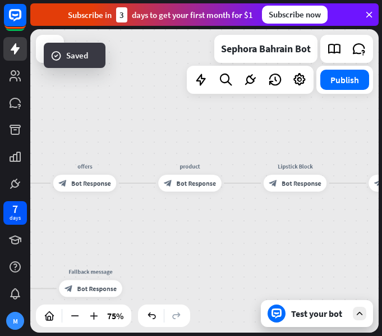
drag, startPoint x: 246, startPoint y: 148, endPoint x: 218, endPoint y: 151, distance: 28.2
click at [218, 151] on div "home_2 Start point wellcome block_bot_response Bot Response offers block_bot_re…" at bounding box center [204, 180] width 349 height 303
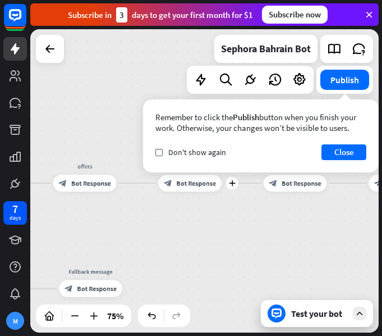
click at [216, 180] on div "block_bot_response Bot Response" at bounding box center [189, 183] width 63 height 17
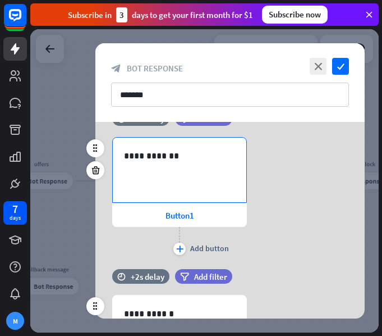
scroll to position [112, 0]
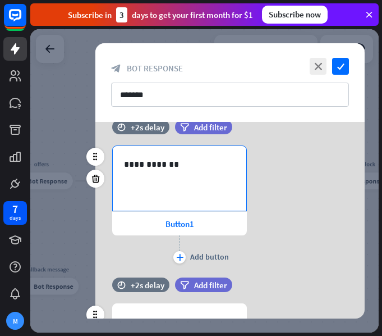
click at [170, 171] on p "**********" at bounding box center [179, 164] width 111 height 14
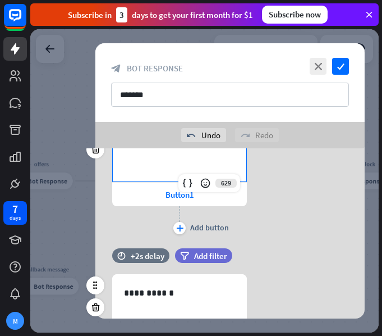
scroll to position [168, 0]
click at [156, 190] on div "Button1" at bounding box center [179, 194] width 135 height 24
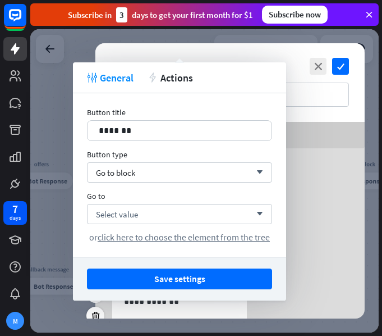
scroll to position [337, 0]
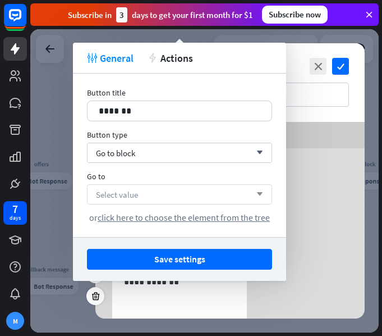
click at [173, 191] on div "Select value arrow_down" at bounding box center [179, 194] width 185 height 20
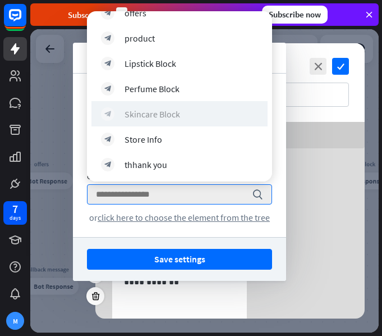
scroll to position [86, 0]
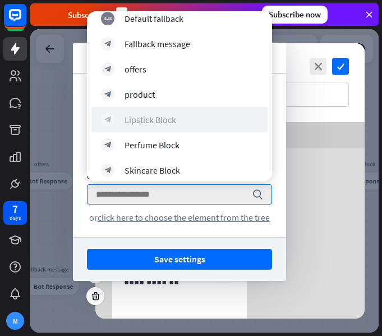
click at [186, 124] on div "block_bot_response Lipstick Block" at bounding box center [179, 119] width 157 height 13
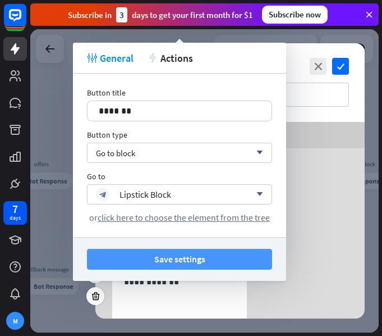
click at [206, 249] on button "Save settings" at bounding box center [179, 259] width 185 height 21
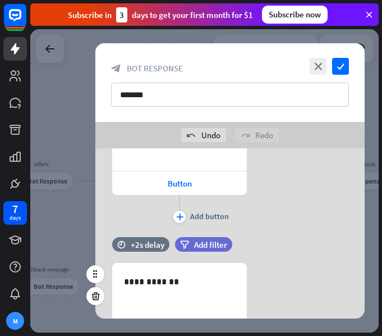
scroll to position [449, 0]
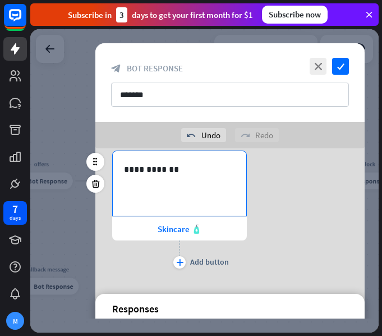
click at [177, 166] on p "**********" at bounding box center [179, 169] width 111 height 14
click at [170, 226] on span "Skincare 🧴" at bounding box center [180, 229] width 44 height 11
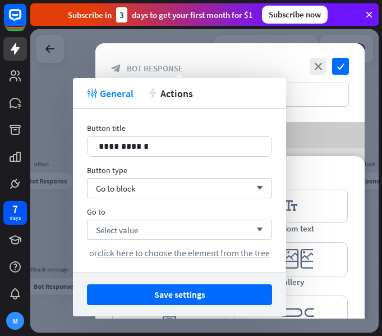
scroll to position [617, 0]
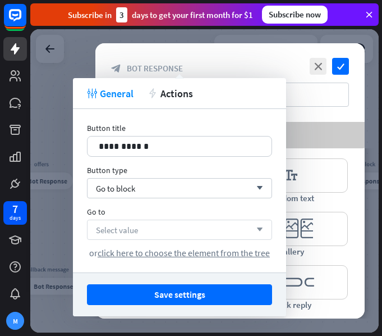
click at [217, 230] on div "Select value arrow_down" at bounding box center [179, 230] width 185 height 20
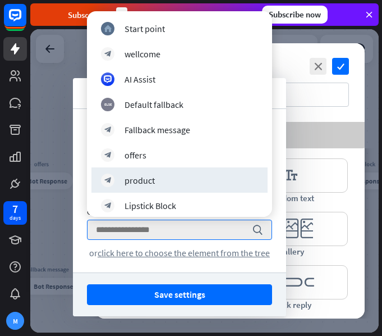
scroll to position [56, 0]
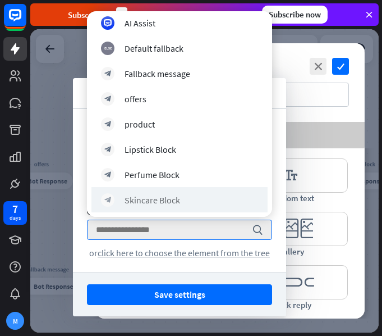
click at [180, 190] on div "block_bot_response Skincare Block" at bounding box center [180, 199] width 176 height 25
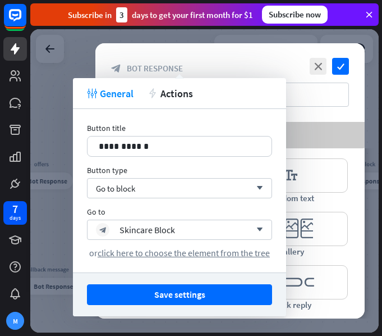
click at [192, 294] on button "Save settings" at bounding box center [179, 294] width 185 height 21
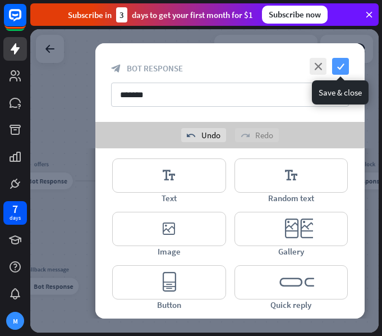
click at [338, 72] on icon "check" at bounding box center [340, 66] width 17 height 17
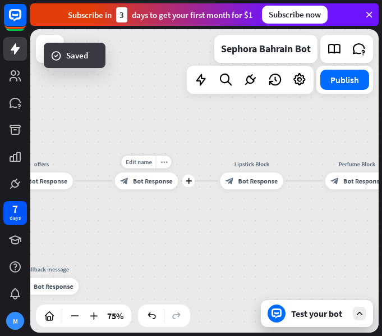
click at [158, 184] on span "Bot Response" at bounding box center [153, 181] width 40 height 8
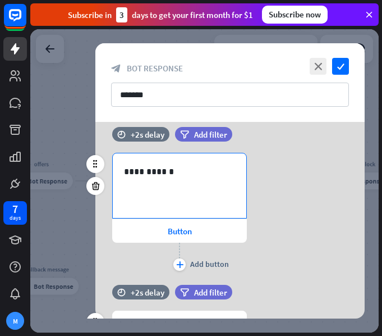
scroll to position [281, 0]
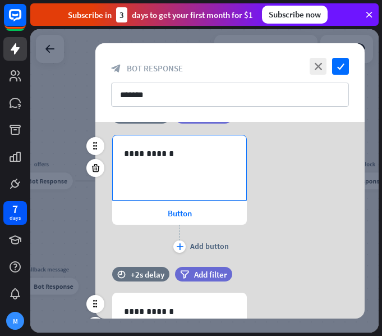
click at [183, 158] on p "**********" at bounding box center [179, 154] width 111 height 14
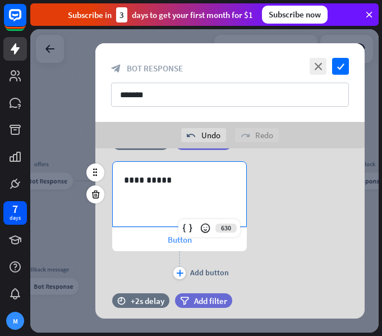
click at [174, 240] on span "Button" at bounding box center [180, 239] width 24 height 11
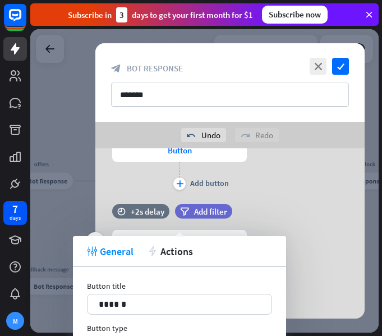
scroll to position [449, 0]
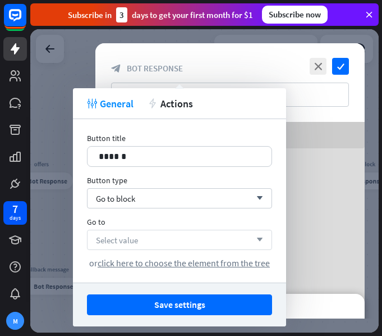
click at [203, 246] on div "Select value arrow_down" at bounding box center [179, 240] width 185 height 20
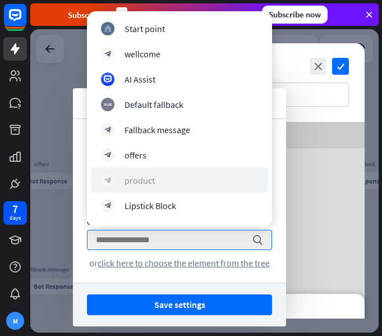
scroll to position [56, 0]
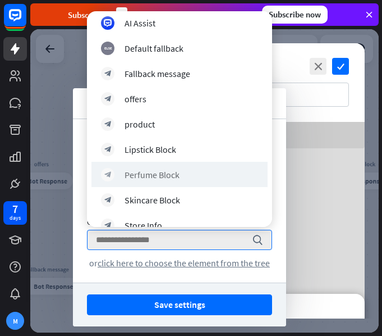
click at [173, 166] on div "block_bot_response Perfume Block" at bounding box center [180, 174] width 176 height 25
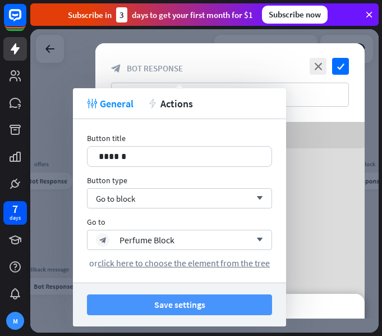
click at [174, 300] on button "Save settings" at bounding box center [179, 304] width 185 height 21
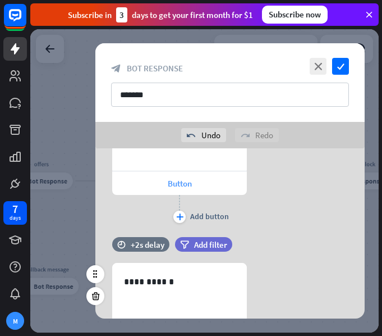
scroll to position [281, 0]
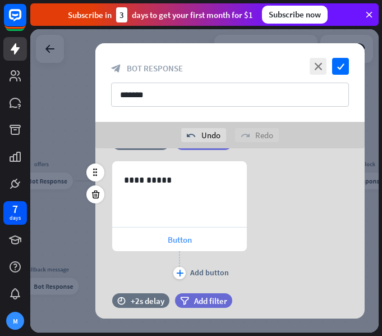
click at [179, 232] on div "Button" at bounding box center [179, 239] width 135 height 24
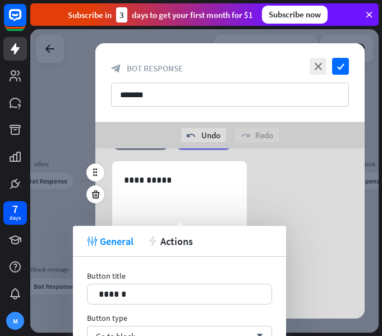
scroll to position [449, 0]
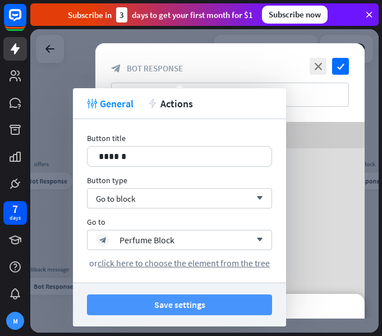
click at [236, 299] on button "Save settings" at bounding box center [179, 304] width 185 height 21
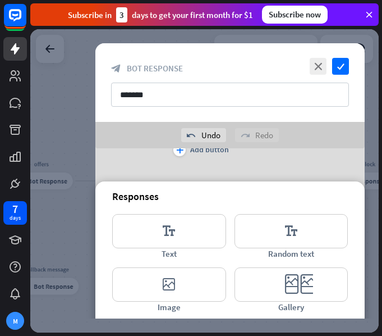
scroll to position [505, 0]
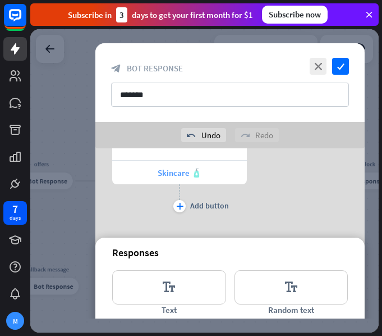
click at [211, 174] on div "Skincare 🧴" at bounding box center [179, 173] width 135 height 24
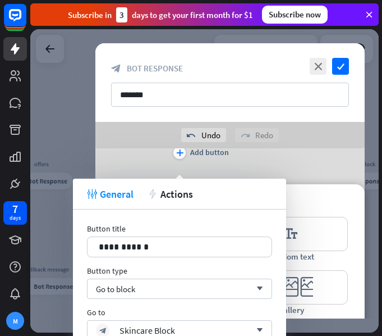
scroll to position [617, 0]
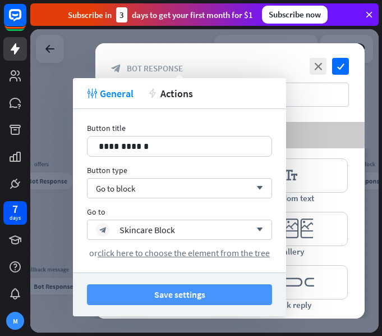
click at [217, 298] on button "Save settings" at bounding box center [179, 294] width 185 height 21
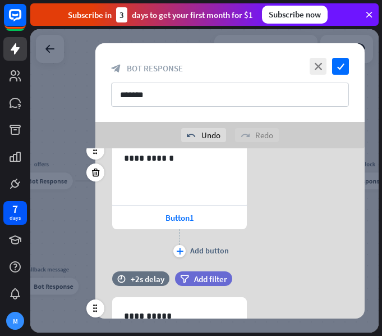
scroll to position [168, 0]
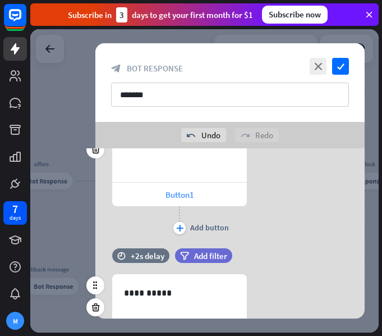
click at [212, 195] on div "Button1" at bounding box center [179, 195] width 135 height 24
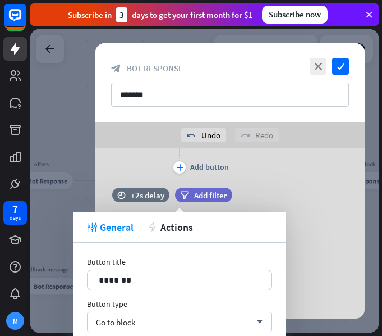
scroll to position [280, 0]
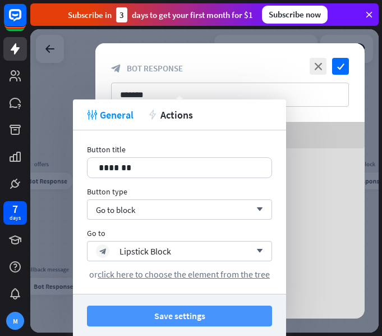
click at [230, 313] on button "Save settings" at bounding box center [179, 316] width 185 height 21
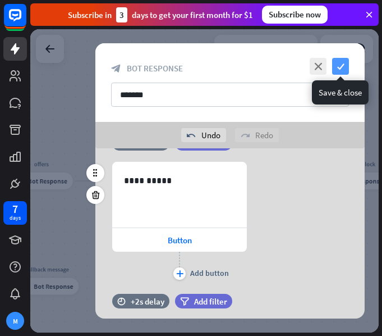
click at [346, 61] on icon "check" at bounding box center [340, 66] width 17 height 17
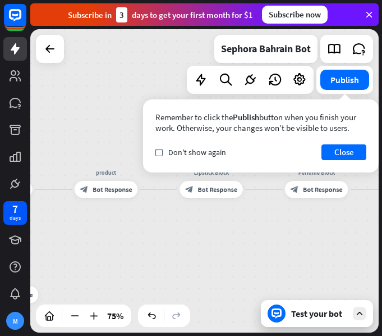
drag, startPoint x: 293, startPoint y: 216, endPoint x: 247, endPoint y: 226, distance: 46.5
click at [247, 226] on div "home_2 Start point wellcome block_bot_response Bot Response offers block_bot_re…" at bounding box center [204, 180] width 349 height 303
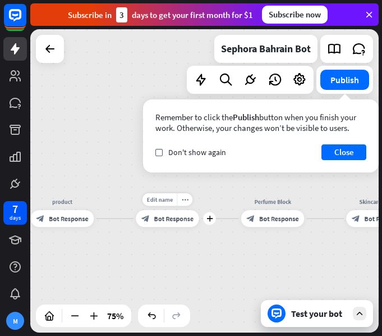
drag, startPoint x: 207, startPoint y: 215, endPoint x: 170, endPoint y: 238, distance: 44.4
click at [170, 227] on div "Edit name more_horiz plus Lipstick Block block_bot_response Bot Response" at bounding box center [167, 218] width 63 height 17
click at [177, 221] on span "Bot Response" at bounding box center [174, 219] width 40 height 8
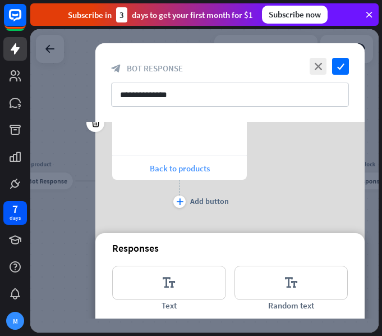
scroll to position [281, 0]
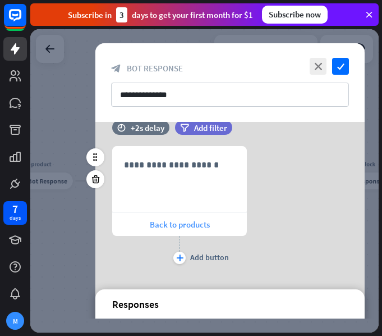
click at [188, 225] on span "Back to products" at bounding box center [180, 224] width 60 height 11
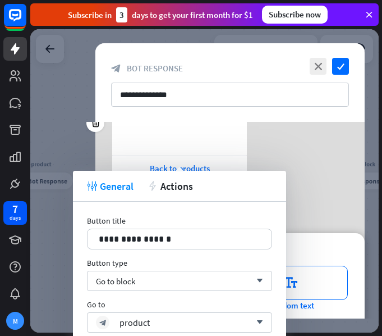
scroll to position [393, 0]
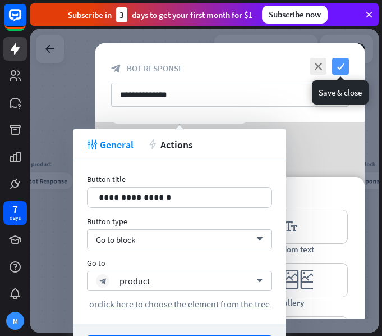
click at [335, 65] on icon "check" at bounding box center [340, 66] width 17 height 17
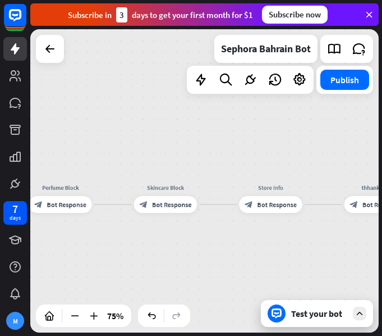
drag, startPoint x: 281, startPoint y: 213, endPoint x: 96, endPoint y: 232, distance: 186.3
click at [96, 232] on div "home_2 Start point wellcome block_bot_response Bot Response offers block_bot_re…" at bounding box center [204, 180] width 349 height 303
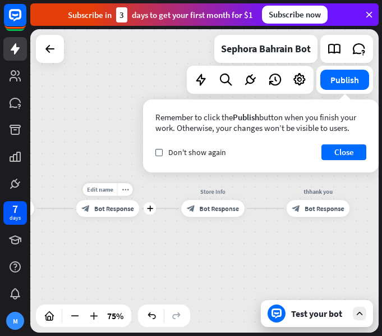
drag, startPoint x: 221, startPoint y: 225, endPoint x: 142, endPoint y: 226, distance: 79.2
click at [142, 226] on div "home_2 Start point wellcome block_bot_response Bot Response offers block_bot_re…" at bounding box center [204, 180] width 349 height 303
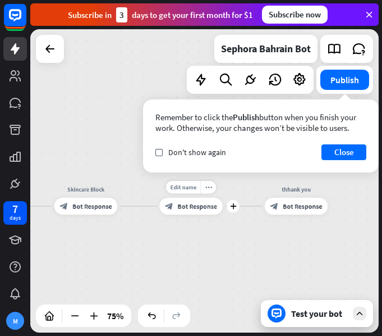
click at [206, 215] on div "Edit name more_horiz plus Store Info block_bot_response Bot Response" at bounding box center [190, 206] width 63 height 17
click at [173, 235] on div "home_2 Start point wellcome block_bot_response Bot Response offers block_bot_re…" at bounding box center [204, 180] width 349 height 303
click at [189, 212] on div "block_bot_response Bot Response" at bounding box center [190, 206] width 63 height 17
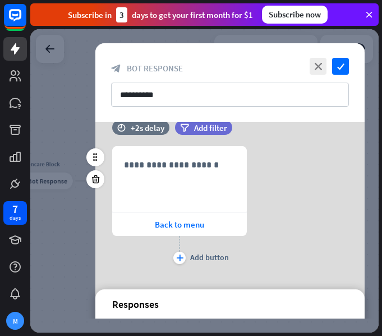
scroll to position [112, 0]
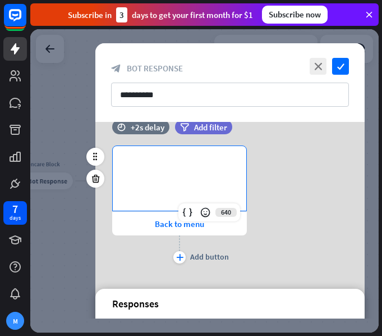
click at [190, 165] on p "**********" at bounding box center [179, 164] width 111 height 14
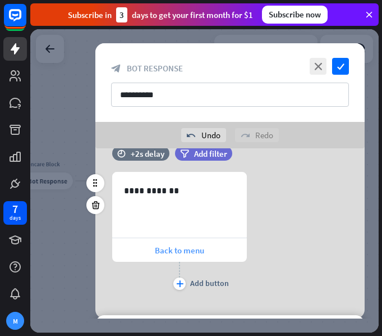
click at [177, 256] on div "Back to menu" at bounding box center [179, 250] width 135 height 24
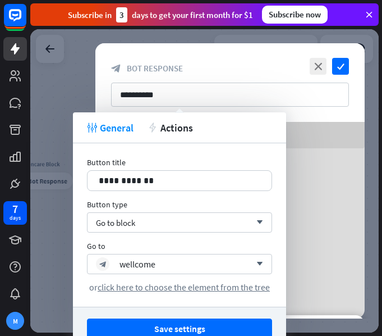
scroll to position [281, 0]
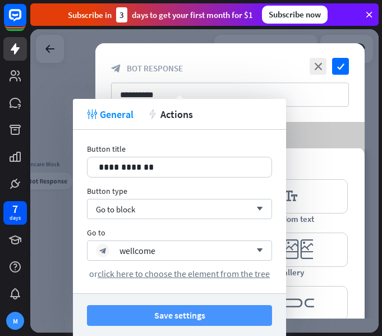
click at [172, 308] on button "Save settings" at bounding box center [179, 315] width 185 height 21
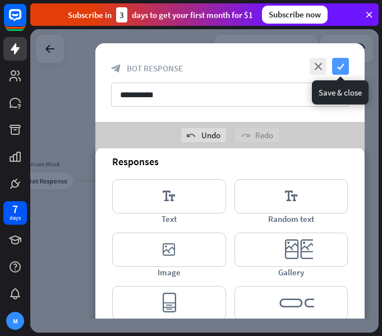
click at [347, 64] on icon "check" at bounding box center [340, 66] width 17 height 17
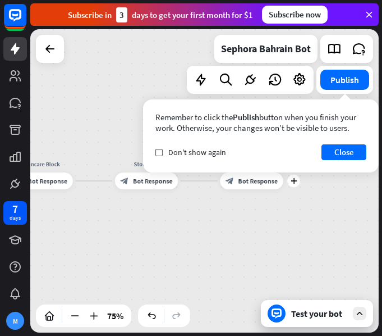
click at [252, 189] on div "Edit name more_horiz plus block_bot_response Bot Response" at bounding box center [251, 180] width 63 height 17
click at [251, 186] on div "block_bot_response Bot Response" at bounding box center [251, 180] width 63 height 17
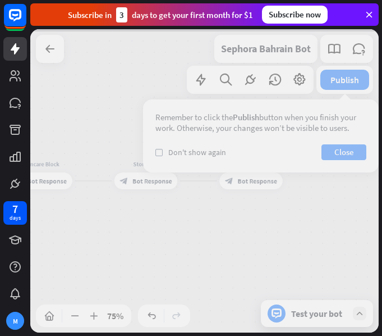
click at [251, 186] on div at bounding box center [204, 180] width 349 height 303
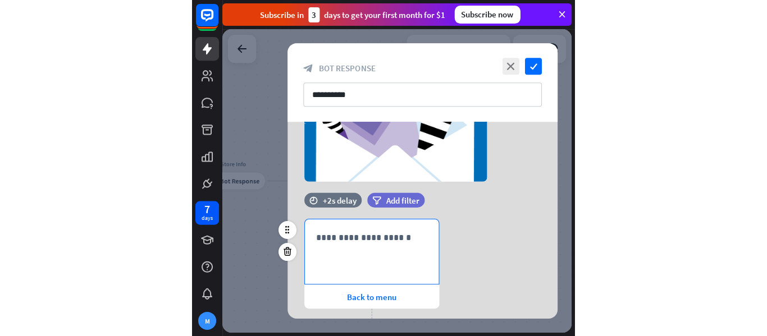
scroll to position [281, 0]
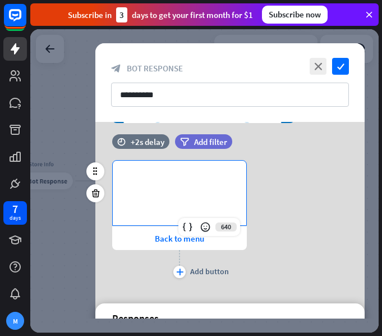
click at [198, 188] on div "**********" at bounding box center [180, 193] width 134 height 65
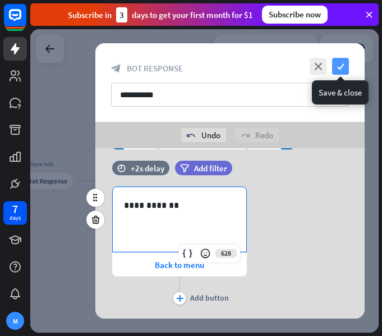
click at [338, 69] on icon "check" at bounding box center [340, 66] width 17 height 17
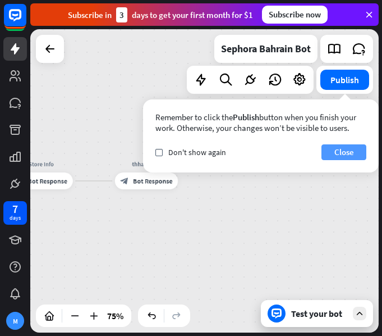
click at [334, 157] on button "Close" at bounding box center [344, 152] width 45 height 16
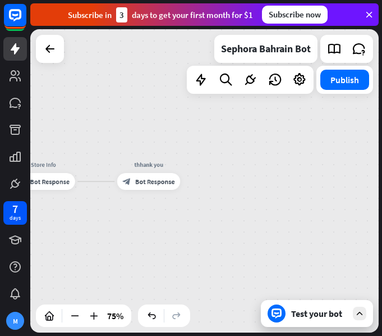
drag, startPoint x: 223, startPoint y: 181, endPoint x: 274, endPoint y: 172, distance: 51.8
click at [274, 172] on div "home_2 Start point wellcome block_bot_response Bot Response offers block_bot_re…" at bounding box center [204, 180] width 349 height 303
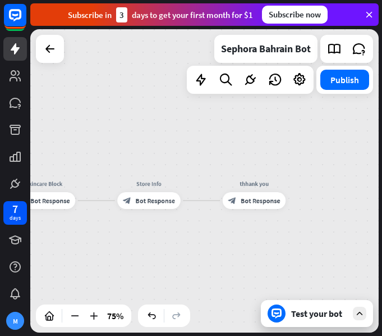
drag, startPoint x: 300, startPoint y: 134, endPoint x: 357, endPoint y: 162, distance: 63.3
click at [357, 162] on div "home_2 Start point wellcome block_bot_response Bot Response offers block_bot_re…" at bounding box center [204, 180] width 349 height 303
click at [306, 311] on div "Test your bot" at bounding box center [319, 313] width 56 height 11
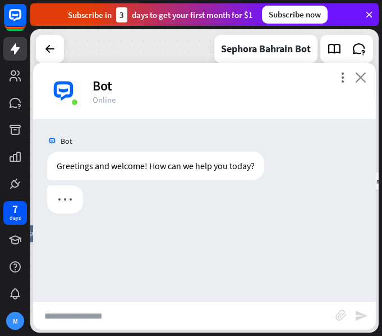
click at [356, 81] on icon "close" at bounding box center [360, 77] width 11 height 11
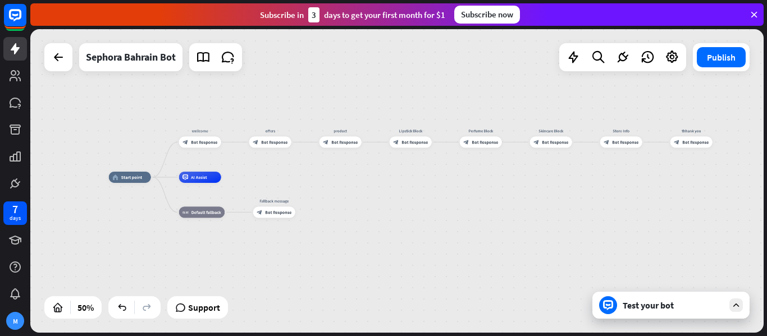
drag, startPoint x: 627, startPoint y: 131, endPoint x: 518, endPoint y: 115, distance: 110.8
click at [382, 115] on div "home_2 Start point wellcome block_bot_response Bot Response offers block_bot_re…" at bounding box center [396, 181] width 733 height 304
click at [382, 307] on div "Test your bot" at bounding box center [673, 305] width 101 height 11
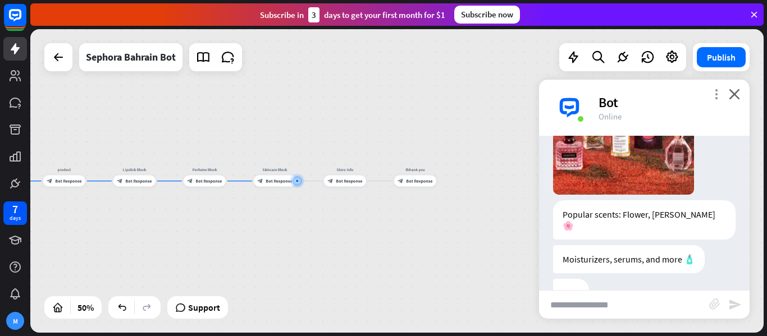
scroll to position [1482, 0]
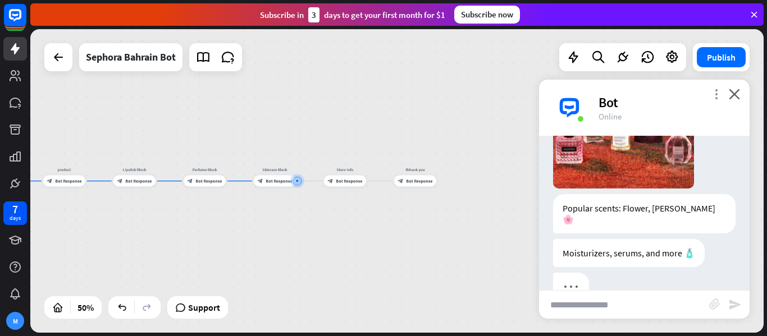
click at [382, 91] on icon "more_vert" at bounding box center [716, 94] width 11 height 11
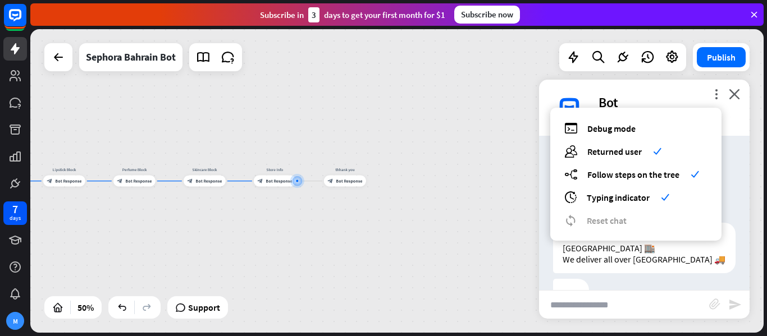
scroll to position [1665, 0]
click at [382, 273] on div at bounding box center [644, 290] width 211 height 34
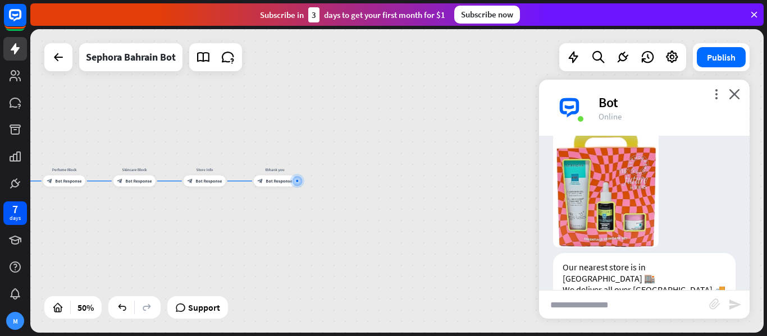
scroll to position [1797, 0]
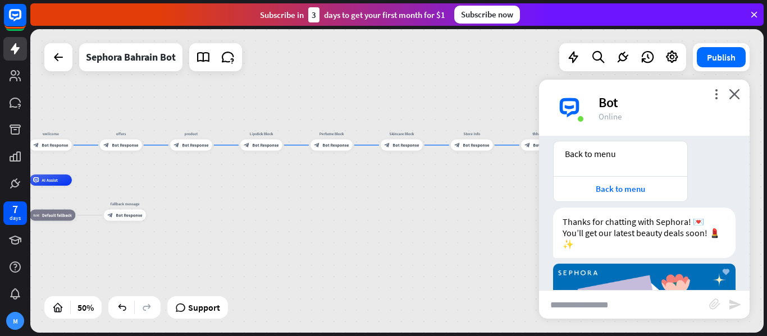
drag, startPoint x: 309, startPoint y: 170, endPoint x: 576, endPoint y: 134, distance: 269.7
click at [382, 134] on div "home_2 Start point wellcome block_bot_response Bot Response offers block_bot_re…" at bounding box center [396, 181] width 733 height 304
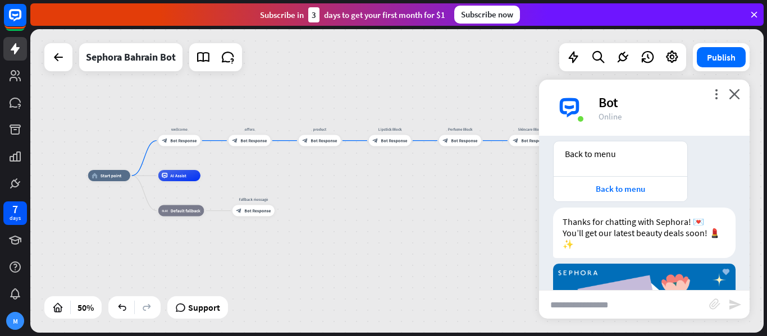
drag, startPoint x: 248, startPoint y: 193, endPoint x: 363, endPoint y: 181, distance: 115.7
click at [363, 181] on div "home_2 Start point wellcome block_bot_response Bot Response offers block_bot_re…" at bounding box center [271, 252] width 367 height 152
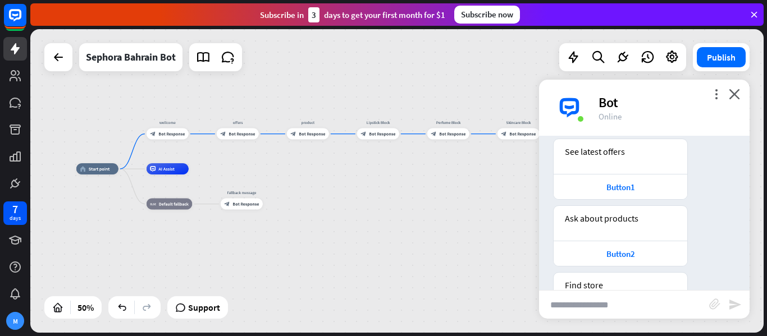
scroll to position [0, 0]
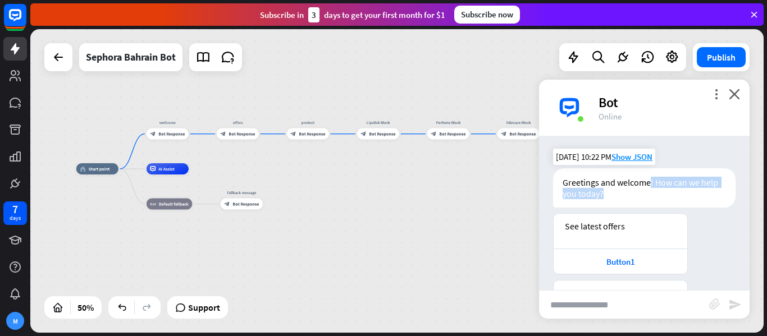
drag, startPoint x: 651, startPoint y: 183, endPoint x: 695, endPoint y: 188, distance: 44.7
click at [382, 188] on div "Greetings and welcome! How can we help you today?" at bounding box center [644, 187] width 183 height 39
click at [382, 183] on div "Greetings and welcome! How can we help you today?" at bounding box center [644, 187] width 183 height 39
click at [164, 140] on div "Edit name more_horiz plus wellcome block_bot_response Bot Response" at bounding box center [168, 134] width 42 height 11
click at [171, 135] on span "Bot Response" at bounding box center [171, 134] width 26 height 6
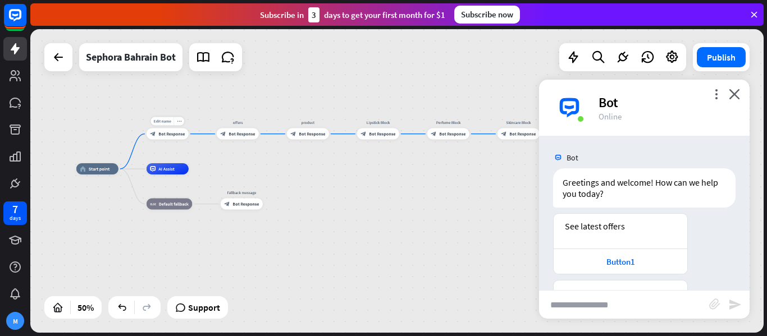
click at [171, 135] on div at bounding box center [396, 181] width 733 height 304
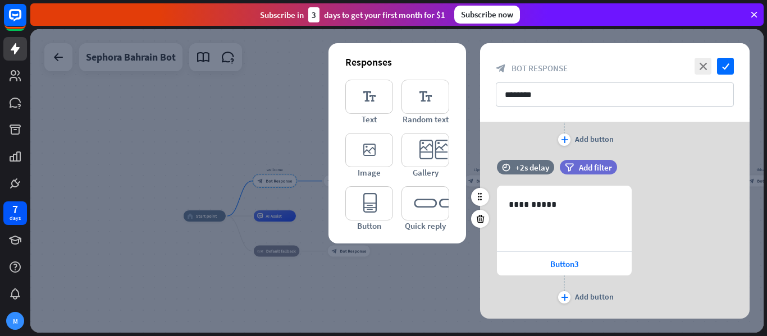
scroll to position [436, 0]
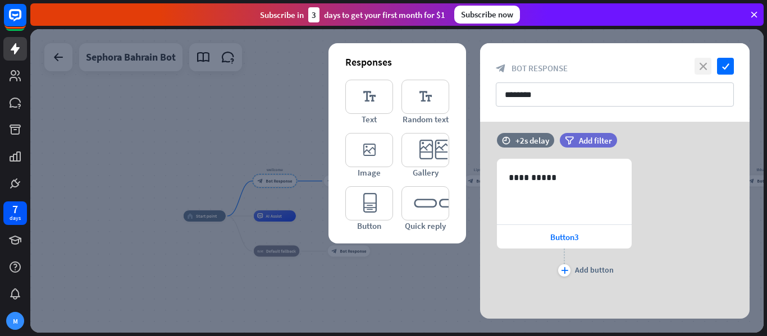
click at [382, 67] on icon "close" at bounding box center [703, 66] width 17 height 17
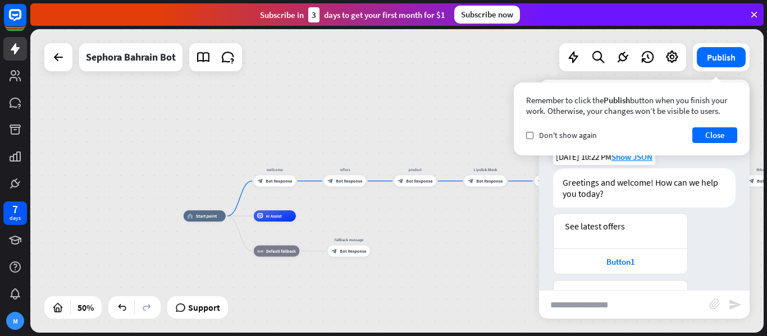
click at [382, 185] on div "Greetings and welcome! How can we help you today?" at bounding box center [644, 187] width 183 height 39
click at [382, 190] on div "Greetings and welcome! How can we help you today?" at bounding box center [644, 187] width 183 height 39
click at [382, 129] on button "Close" at bounding box center [714, 135] width 45 height 16
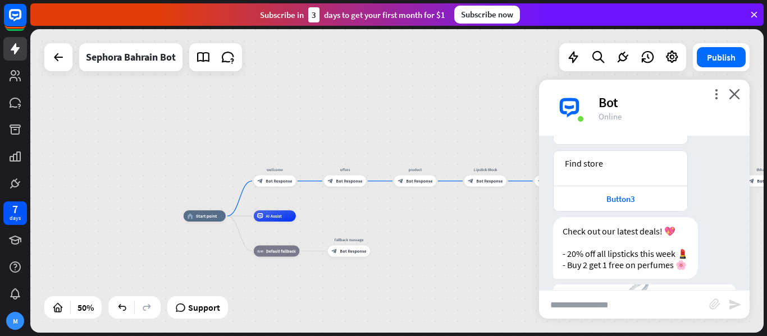
scroll to position [225, 0]
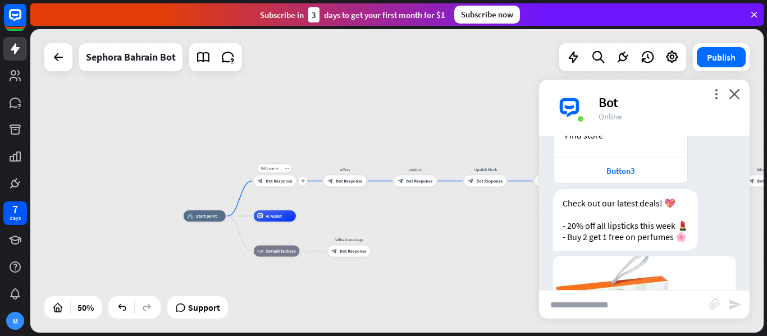
click at [281, 179] on span "Bot Response" at bounding box center [279, 182] width 26 height 6
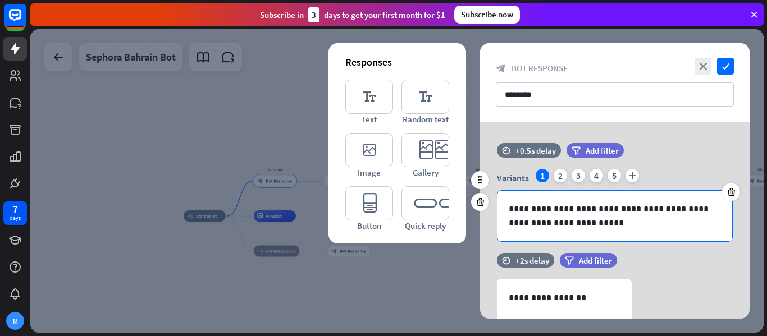
click at [382, 212] on p "**********" at bounding box center [615, 216] width 212 height 28
click at [382, 176] on div "2" at bounding box center [560, 175] width 13 height 13
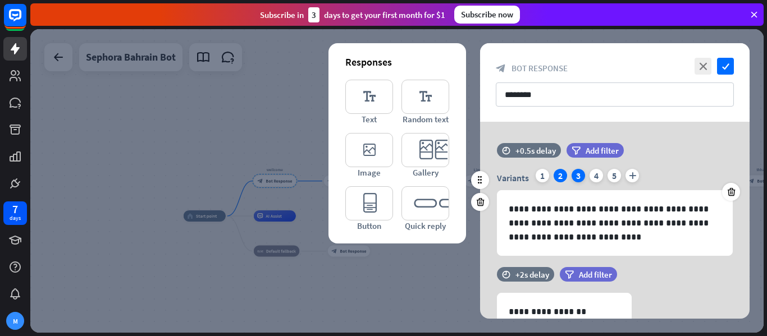
click at [382, 178] on div "3" at bounding box center [578, 175] width 13 height 13
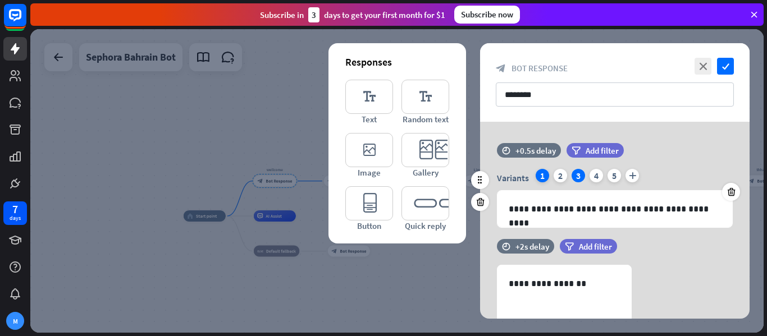
click at [382, 170] on div "1" at bounding box center [542, 175] width 13 height 13
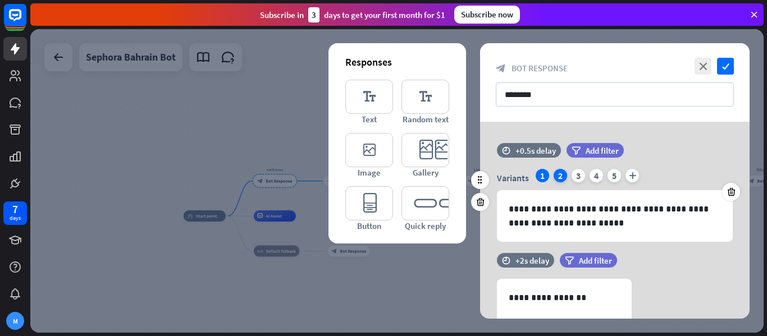
click at [382, 174] on div "2" at bounding box center [560, 175] width 13 height 13
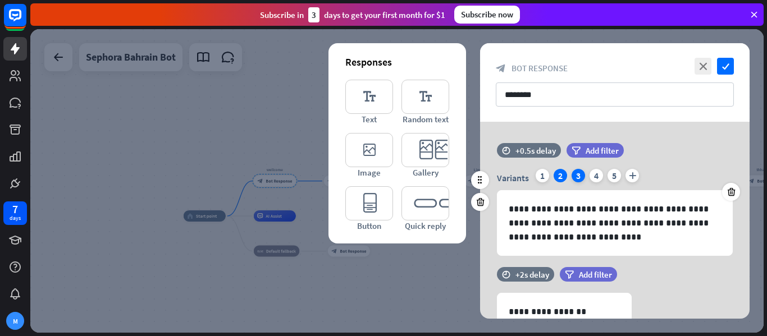
click at [382, 172] on div "3" at bounding box center [578, 175] width 13 height 13
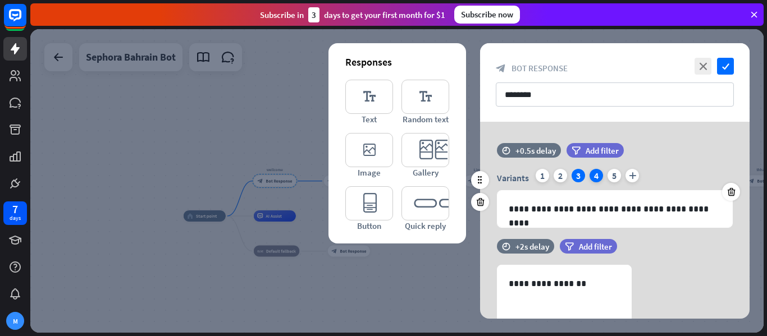
click at [382, 174] on div "4" at bounding box center [596, 175] width 13 height 13
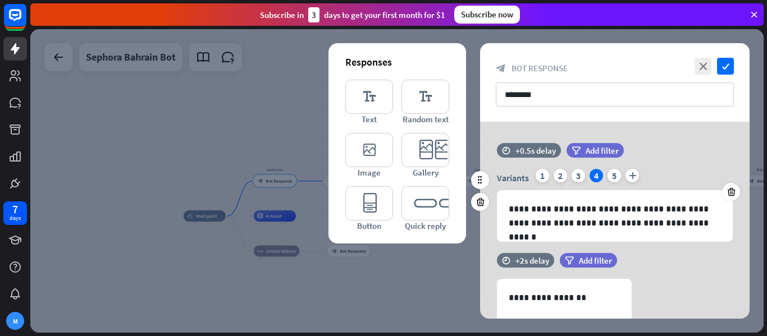
click at [382, 175] on div "Variants 1 2 3 4 5 plus" at bounding box center [615, 178] width 236 height 18
click at [382, 179] on div "5" at bounding box center [614, 175] width 13 height 13
click at [382, 181] on div "4" at bounding box center [596, 175] width 13 height 13
click at [382, 179] on div "3" at bounding box center [578, 175] width 13 height 13
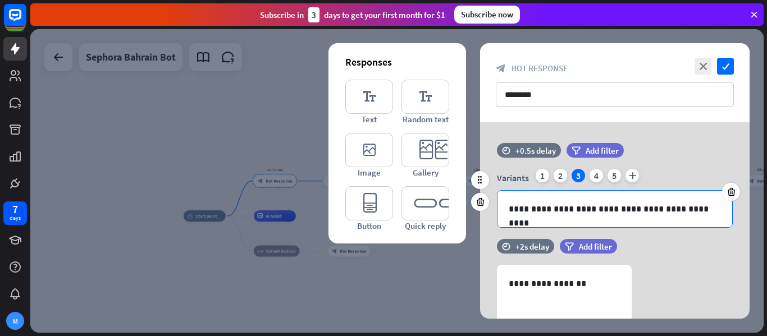
click at [382, 206] on p "**********" at bounding box center [615, 209] width 212 height 14
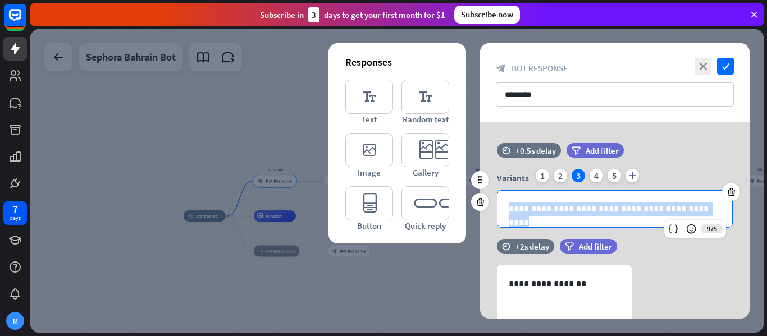
click at [382, 206] on p "**********" at bounding box center [615, 209] width 212 height 14
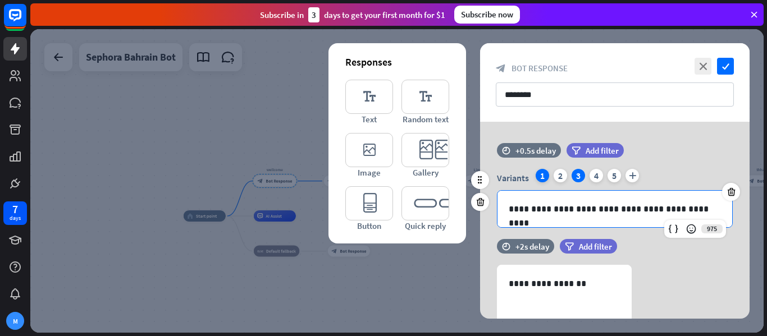
click at [382, 181] on div "1" at bounding box center [542, 175] width 13 height 13
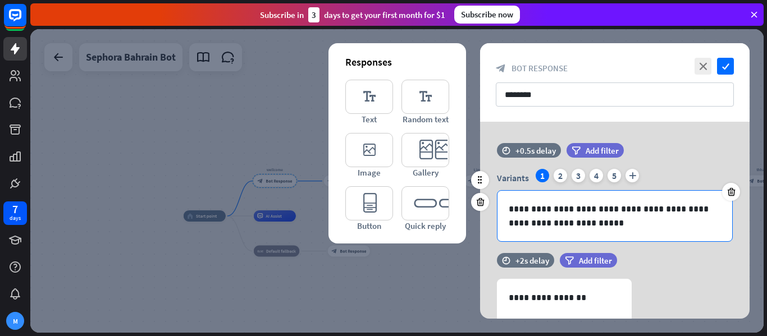
click at [382, 213] on p "**********" at bounding box center [615, 216] width 212 height 28
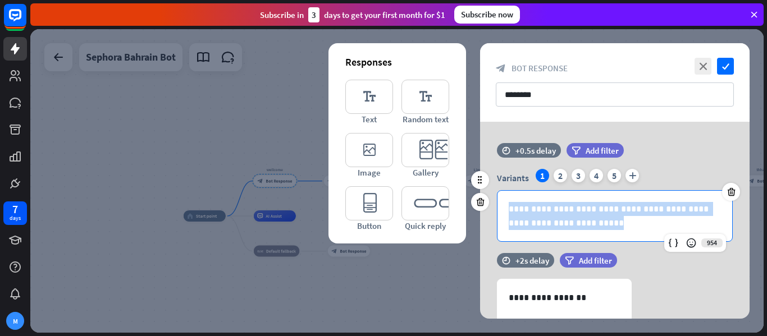
click at [382, 213] on p "**********" at bounding box center [615, 216] width 212 height 28
copy p "**********"
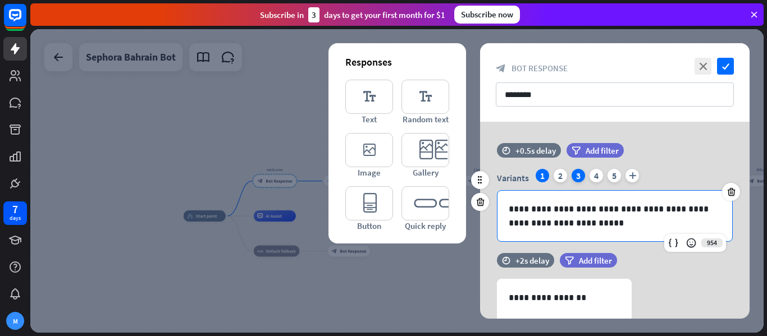
click at [382, 177] on div "3" at bounding box center [578, 175] width 13 height 13
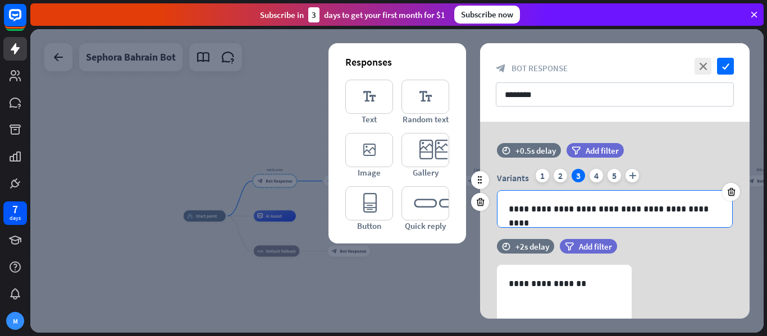
click at [382, 215] on p "**********" at bounding box center [615, 209] width 212 height 14
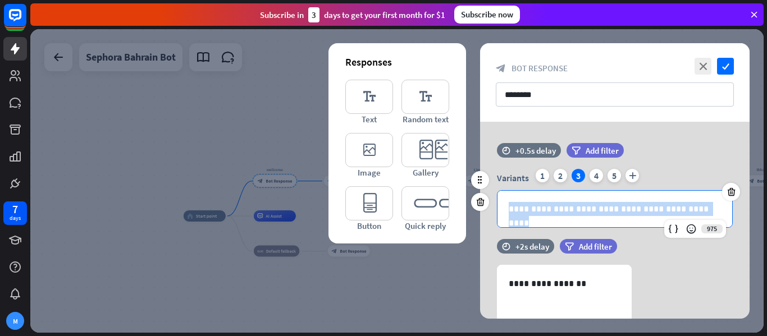
click at [382, 215] on p "**********" at bounding box center [615, 209] width 212 height 14
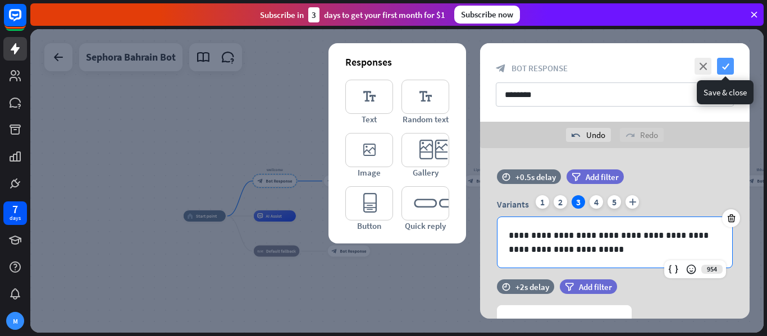
click at [382, 65] on icon "check" at bounding box center [725, 66] width 17 height 17
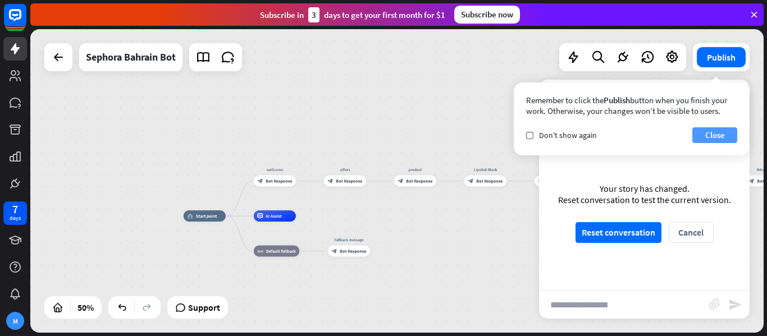
click at [382, 138] on button "Close" at bounding box center [714, 135] width 45 height 16
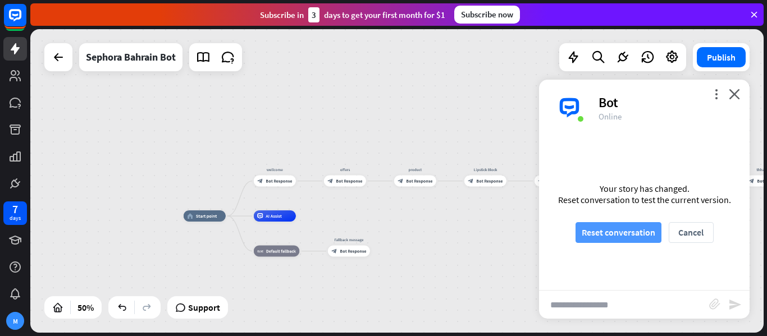
click at [382, 230] on button "Reset conversation" at bounding box center [619, 232] width 86 height 21
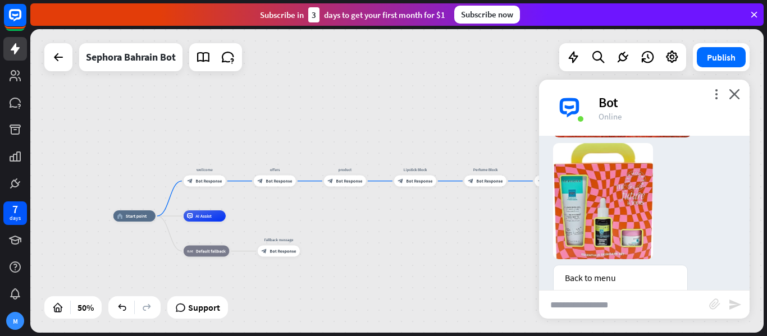
scroll to position [1940, 0]
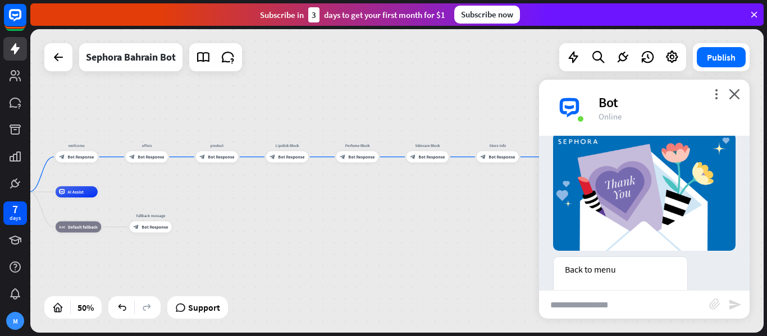
drag, startPoint x: 269, startPoint y: 239, endPoint x: 553, endPoint y: 213, distance: 284.8
click at [382, 214] on div "home_2 Start point wellcome block_bot_response Bot Response offers block_bot_re…" at bounding box center [396, 181] width 733 height 304
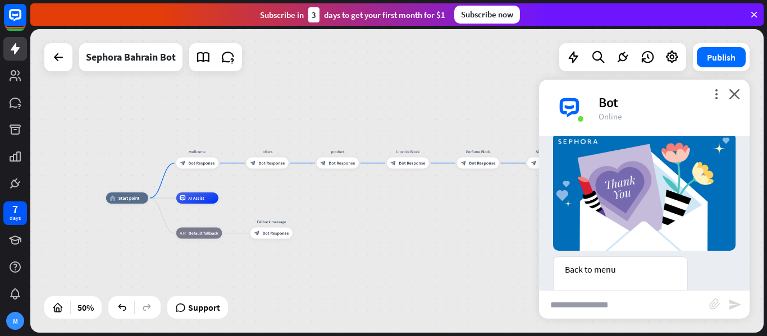
drag, startPoint x: 303, startPoint y: 225, endPoint x: 460, endPoint y: 238, distance: 157.2
click at [382, 238] on div "home_2 Start point wellcome block_bot_response Bot Response offers block_bot_re…" at bounding box center [289, 274] width 367 height 152
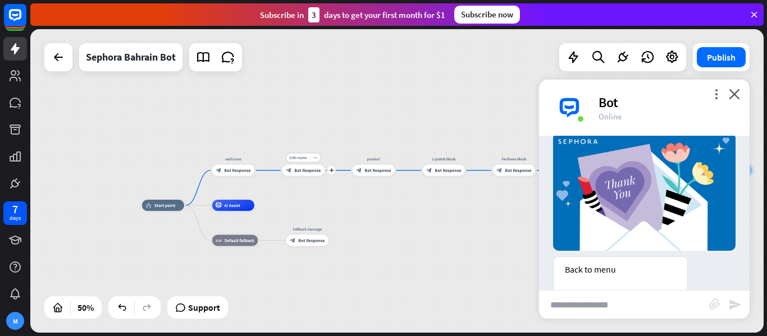
click at [291, 175] on div "block_bot_response Bot Response" at bounding box center [303, 170] width 42 height 11
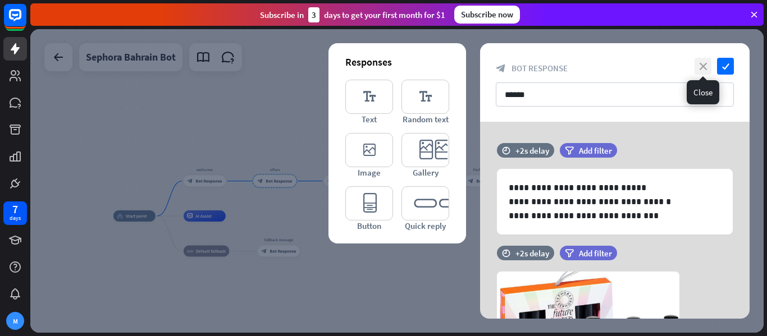
click at [382, 62] on icon "close" at bounding box center [703, 66] width 17 height 17
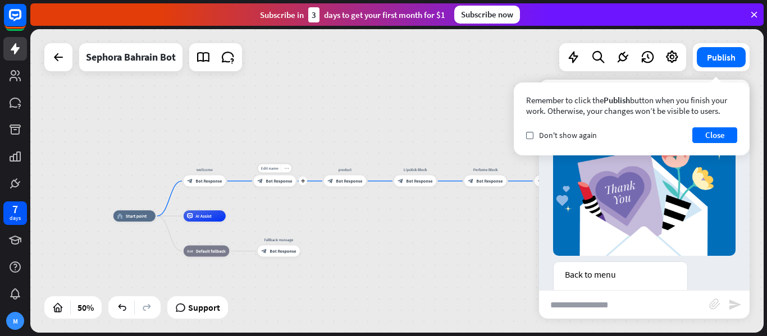
click at [287, 167] on icon "more_horiz" at bounding box center [286, 168] width 4 height 4
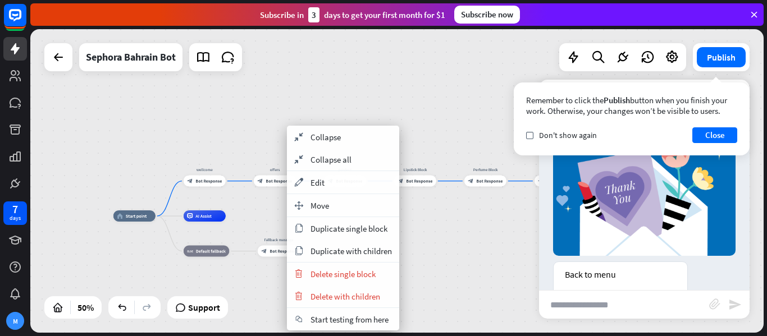
click at [382, 276] on div "home_2 Start point wellcome block_bot_response Bot Response offers block_bot_re…" at bounding box center [296, 292] width 367 height 152
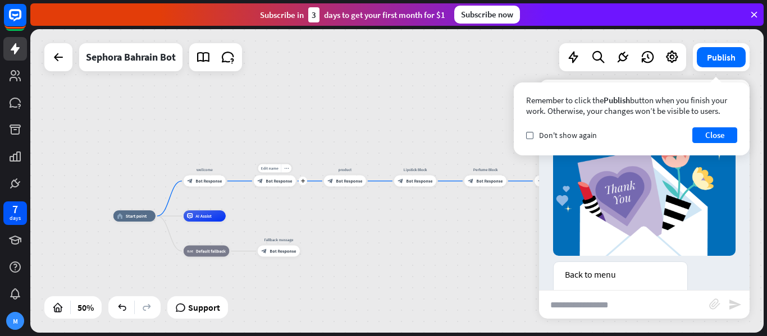
click at [266, 182] on span "Bot Response" at bounding box center [279, 182] width 26 height 6
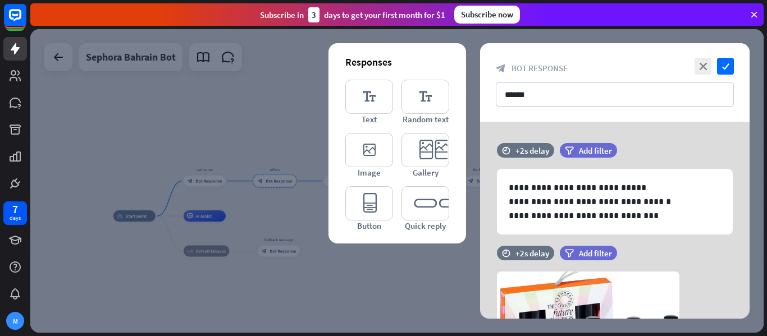
click at [266, 182] on div at bounding box center [396, 181] width 733 height 304
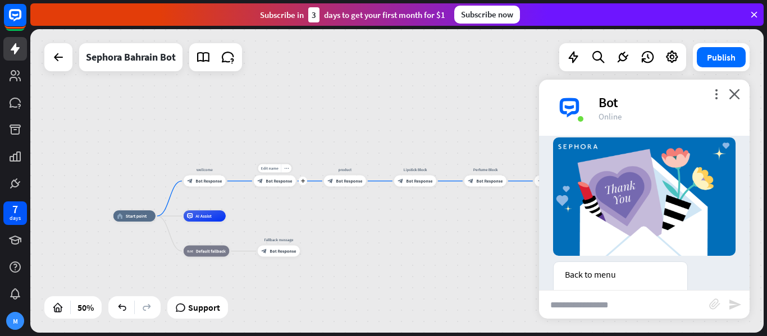
click at [266, 182] on span "Bot Response" at bounding box center [279, 182] width 26 height 6
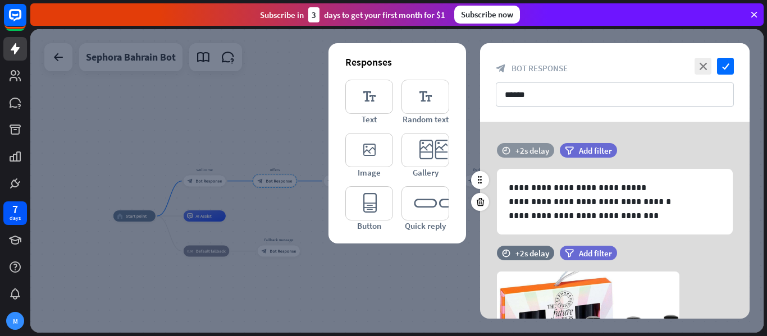
click at [382, 149] on div "+2s delay" at bounding box center [533, 150] width 34 height 11
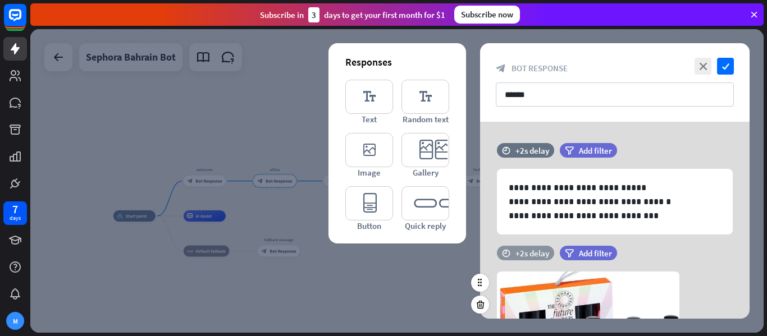
click at [382, 252] on div "+2s delay" at bounding box center [533, 253] width 34 height 11
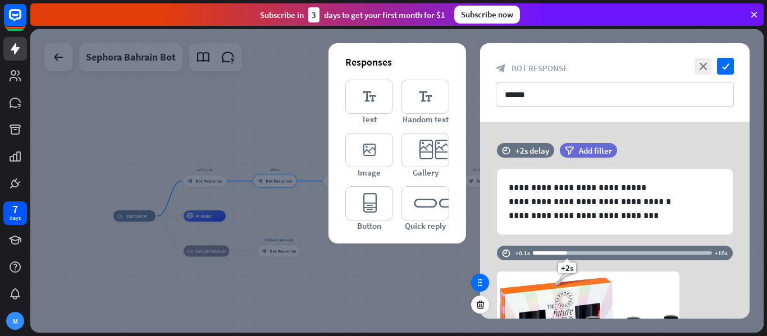
click at [382, 291] on div at bounding box center [480, 283] width 18 height 18
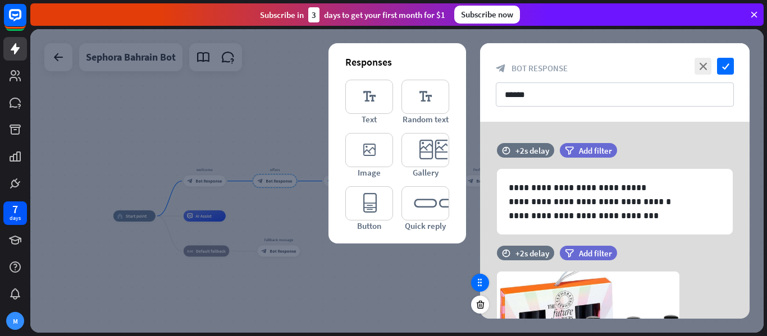
click at [382, 289] on div at bounding box center [480, 283] width 18 height 18
click at [382, 282] on div at bounding box center [480, 283] width 18 height 18
click at [382, 70] on icon "close" at bounding box center [703, 66] width 17 height 17
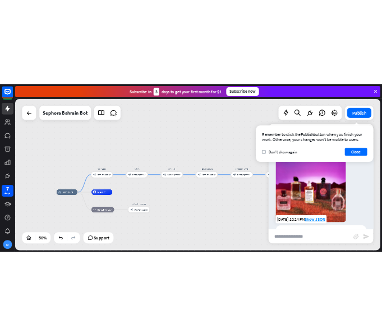
scroll to position [1460, 0]
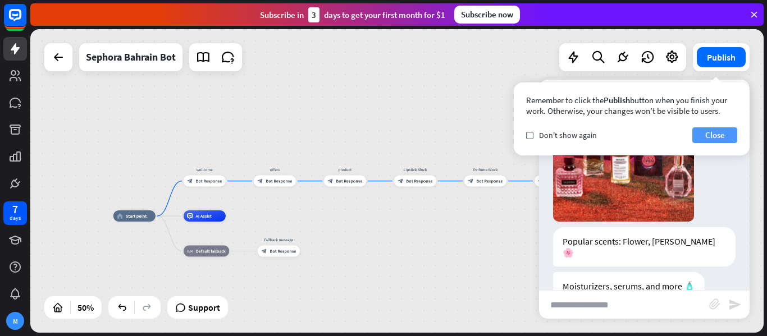
click at [382, 135] on button "Close" at bounding box center [714, 135] width 45 height 16
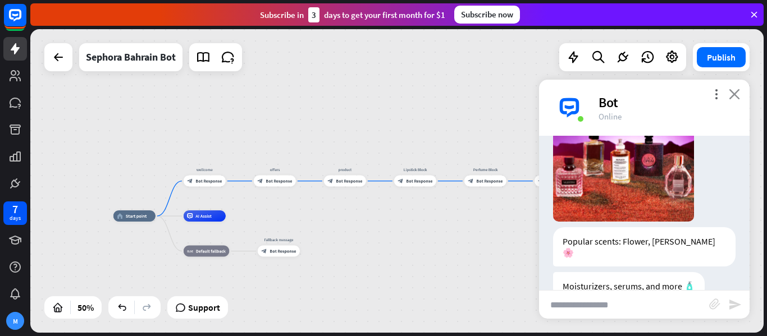
click at [382, 94] on icon "close" at bounding box center [734, 94] width 11 height 11
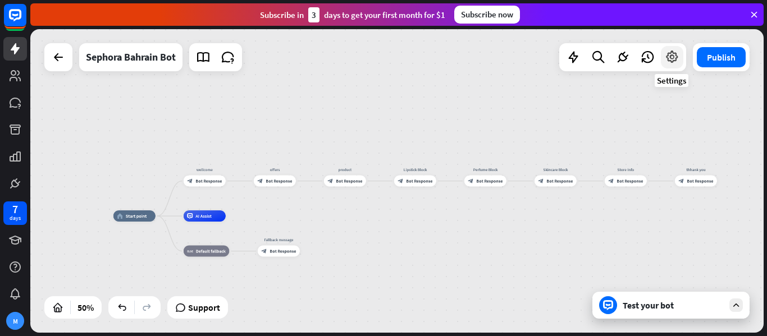
click at [382, 66] on div at bounding box center [672, 57] width 22 height 22
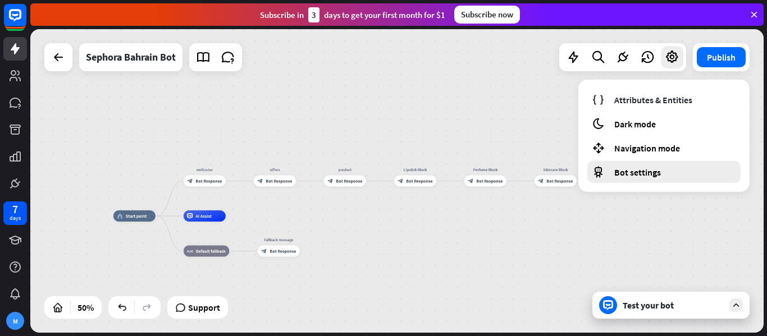
click at [382, 168] on div "Bot settings" at bounding box center [663, 172] width 153 height 22
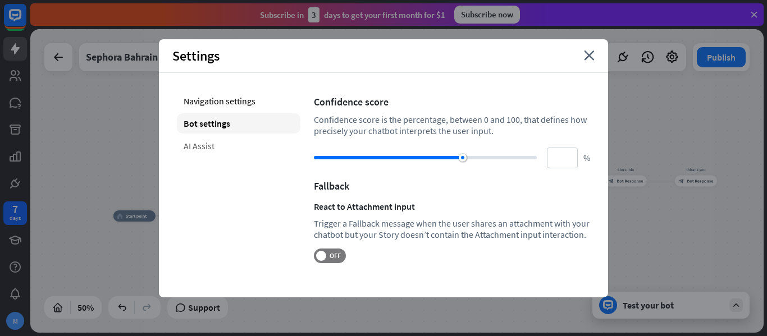
click at [212, 148] on div "AI Assist" at bounding box center [239, 146] width 124 height 20
type input "**"
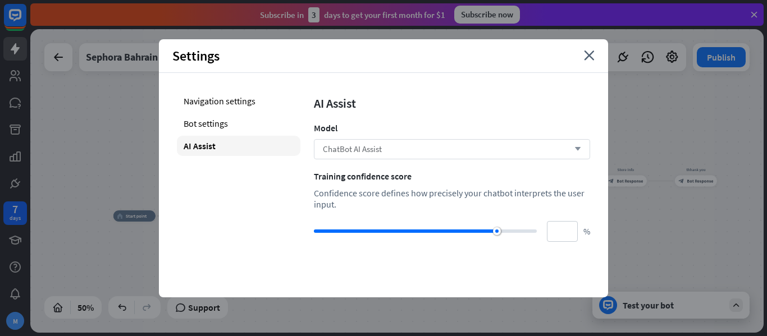
click at [381, 143] on div "ChatBot AI Assist arrow_down" at bounding box center [452, 149] width 276 height 20
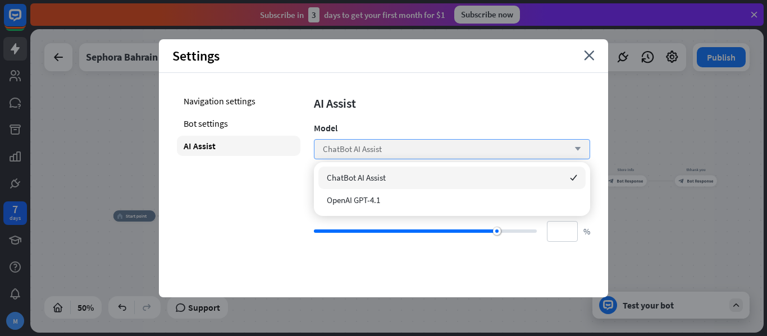
click at [381, 143] on div "ChatBot AI Assist arrow_down" at bounding box center [452, 149] width 276 height 20
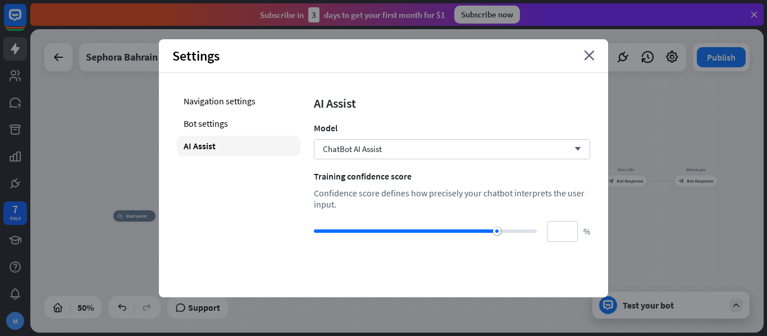
click at [382, 56] on div "Settings close" at bounding box center [383, 56] width 449 height 34
click at [382, 58] on icon "close" at bounding box center [589, 56] width 11 height 10
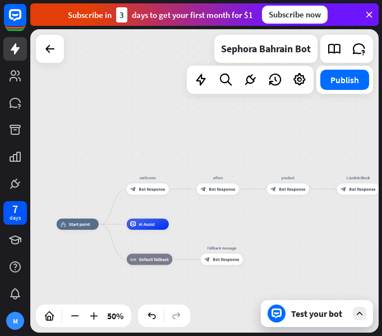
drag, startPoint x: 264, startPoint y: 138, endPoint x: 207, endPoint y: 145, distance: 57.8
click at [207, 145] on div "home_2 Start point wellcome block_bot_response Bot Response offers block_bot_re…" at bounding box center [204, 180] width 349 height 303
click at [137, 189] on div "block_bot_response Bot Response" at bounding box center [147, 189] width 42 height 11
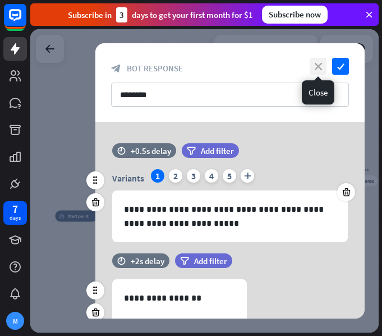
click at [323, 67] on icon "close" at bounding box center [318, 66] width 17 height 17
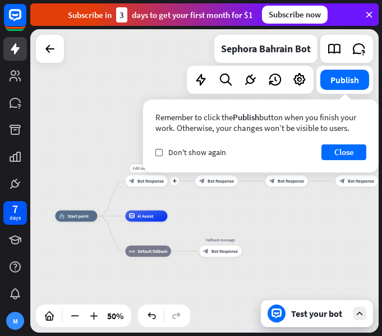
click at [139, 177] on div "block_bot_response Bot Response" at bounding box center [147, 180] width 42 height 11
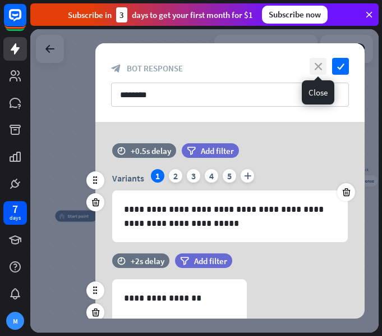
click at [317, 69] on icon "close" at bounding box center [318, 66] width 17 height 17
